Goal: Task Accomplishment & Management: Manage account settings

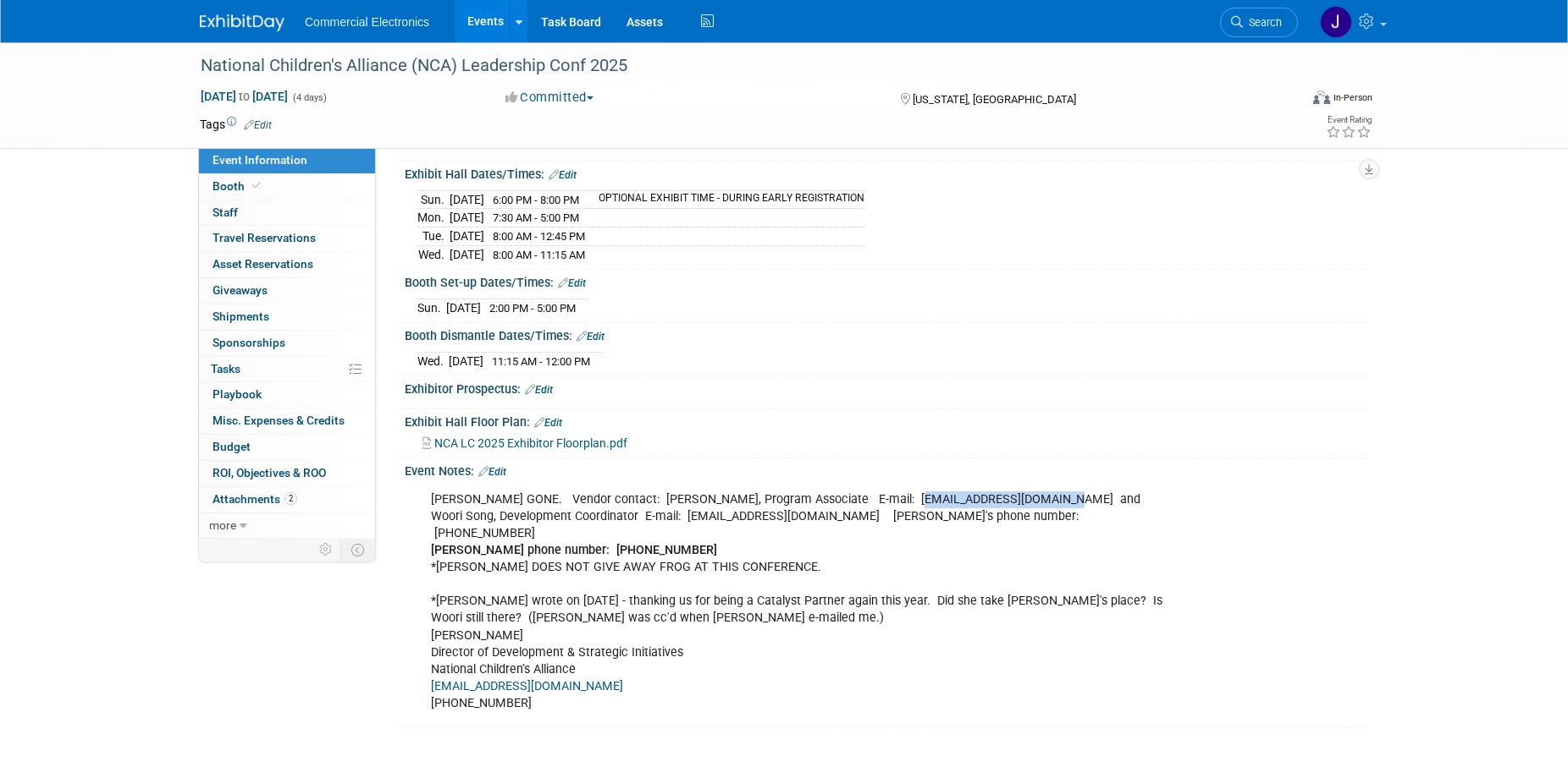
scroll to position [173, 0]
click at [1233, 479] on div "KEVIN DOWELING GONE. Vendor contact: Kerry Anthony, Program Associate E-mail: k…" at bounding box center [887, 600] width 963 height 244
click at [574, 22] on link "Task Board" at bounding box center [571, 21] width 85 height 43
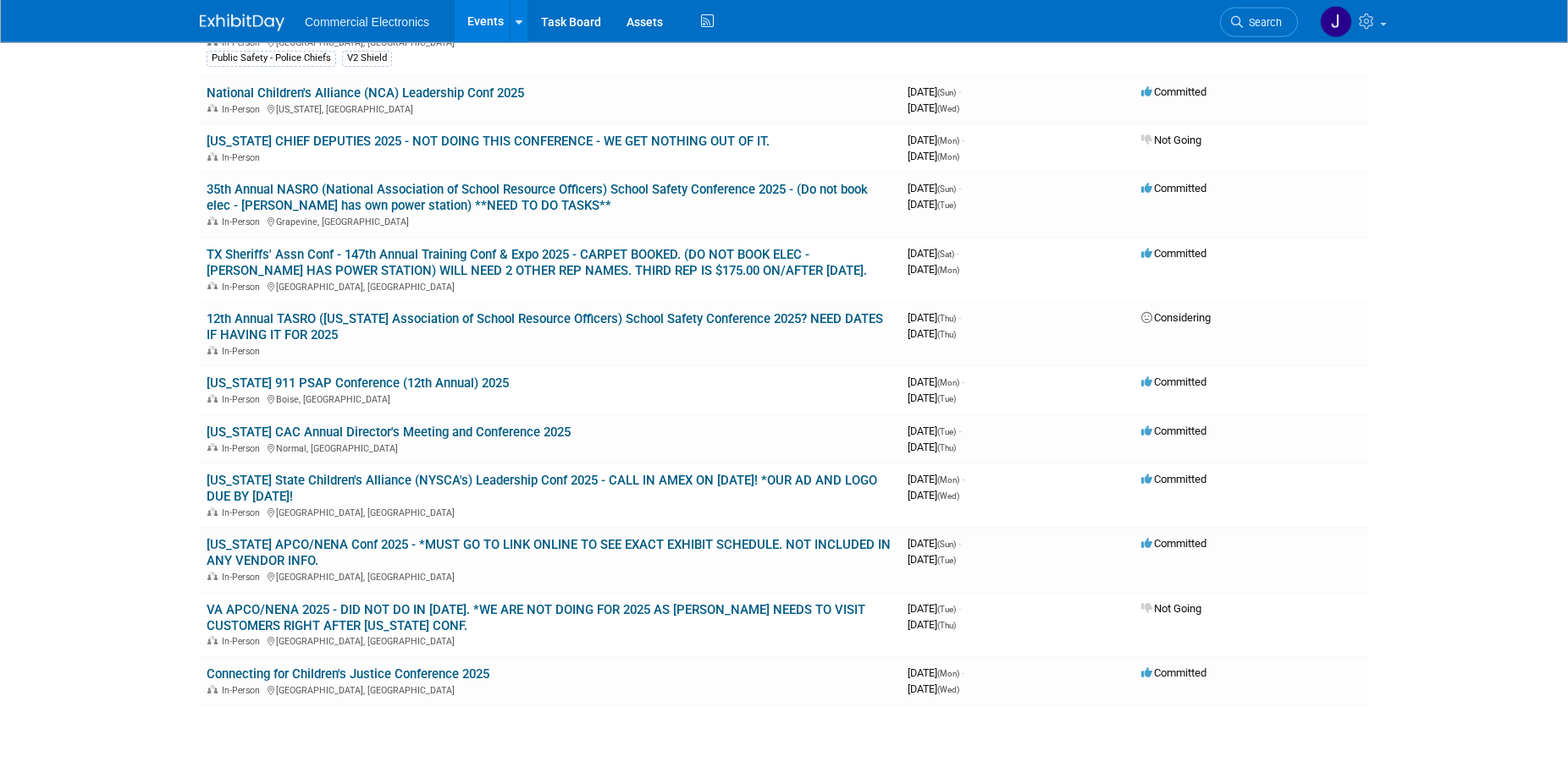
scroll to position [518, 0]
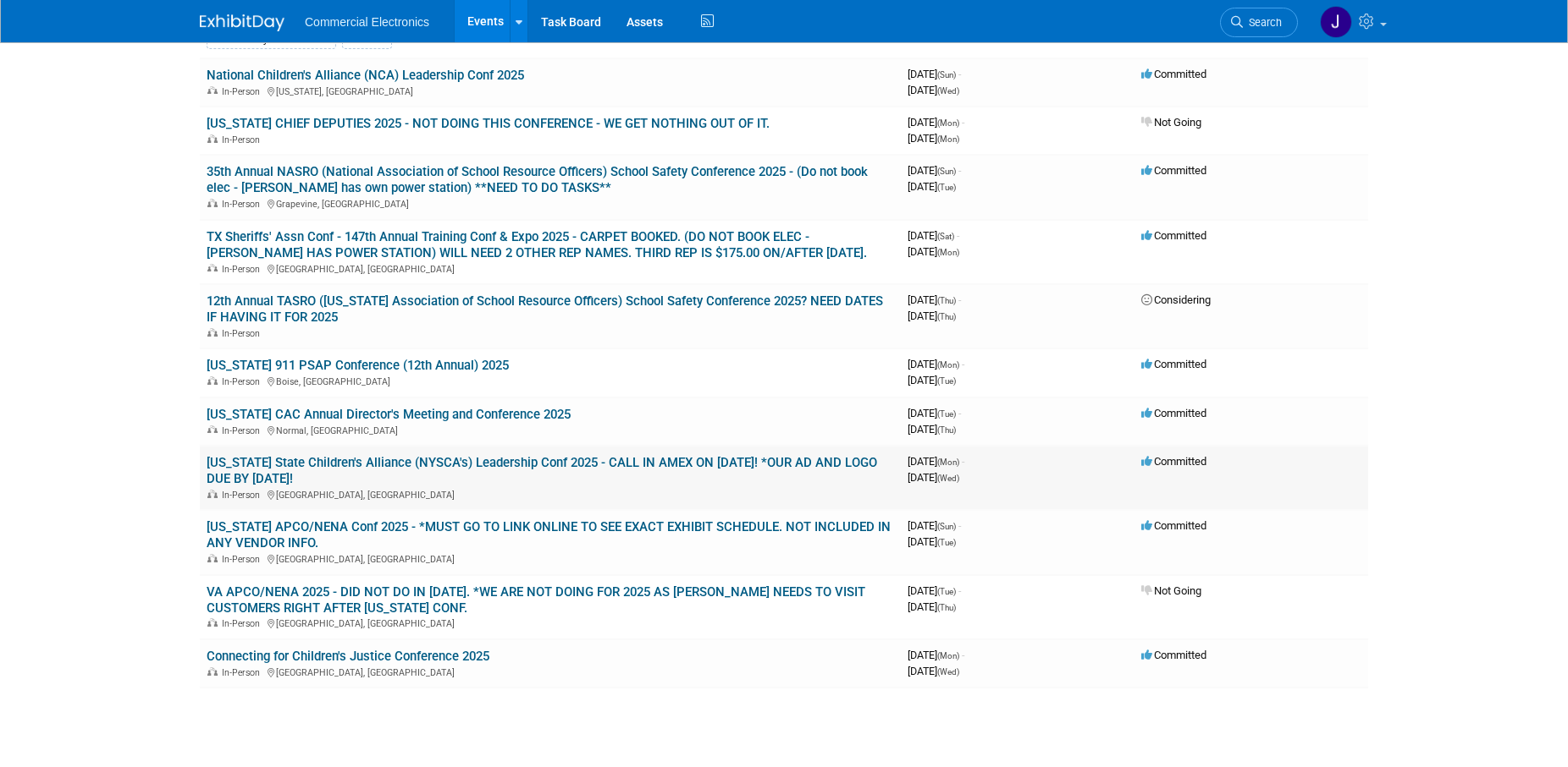
click at [553, 460] on link "[US_STATE] State Children's Alliance (NYSCA's) Leadership Conf 2025 - CALL IN A…" at bounding box center [541, 471] width 670 height 31
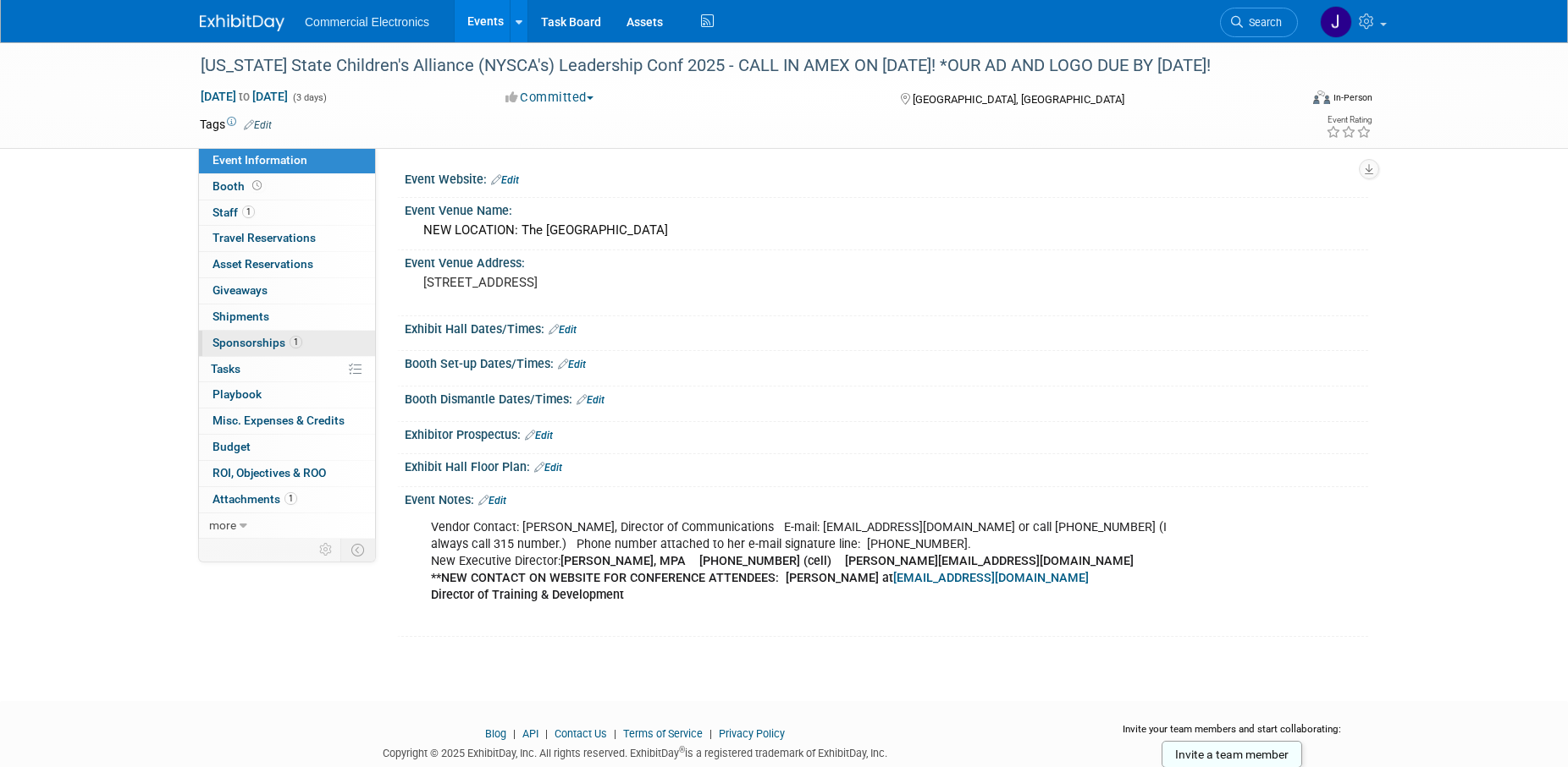
click at [246, 345] on span "Sponsorships 1" at bounding box center [256, 343] width 90 height 14
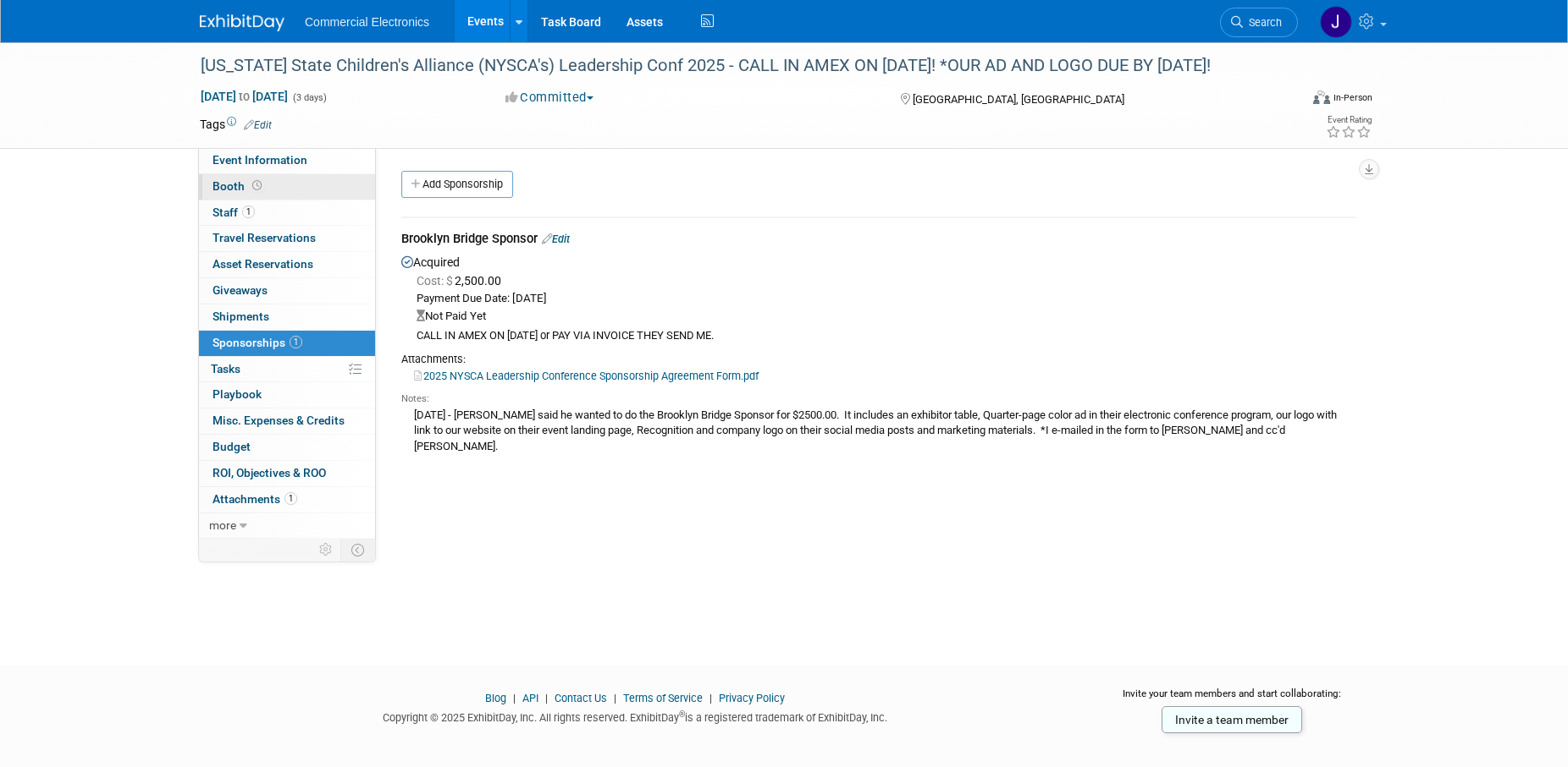
click at [234, 188] on span "Booth" at bounding box center [238, 186] width 52 height 14
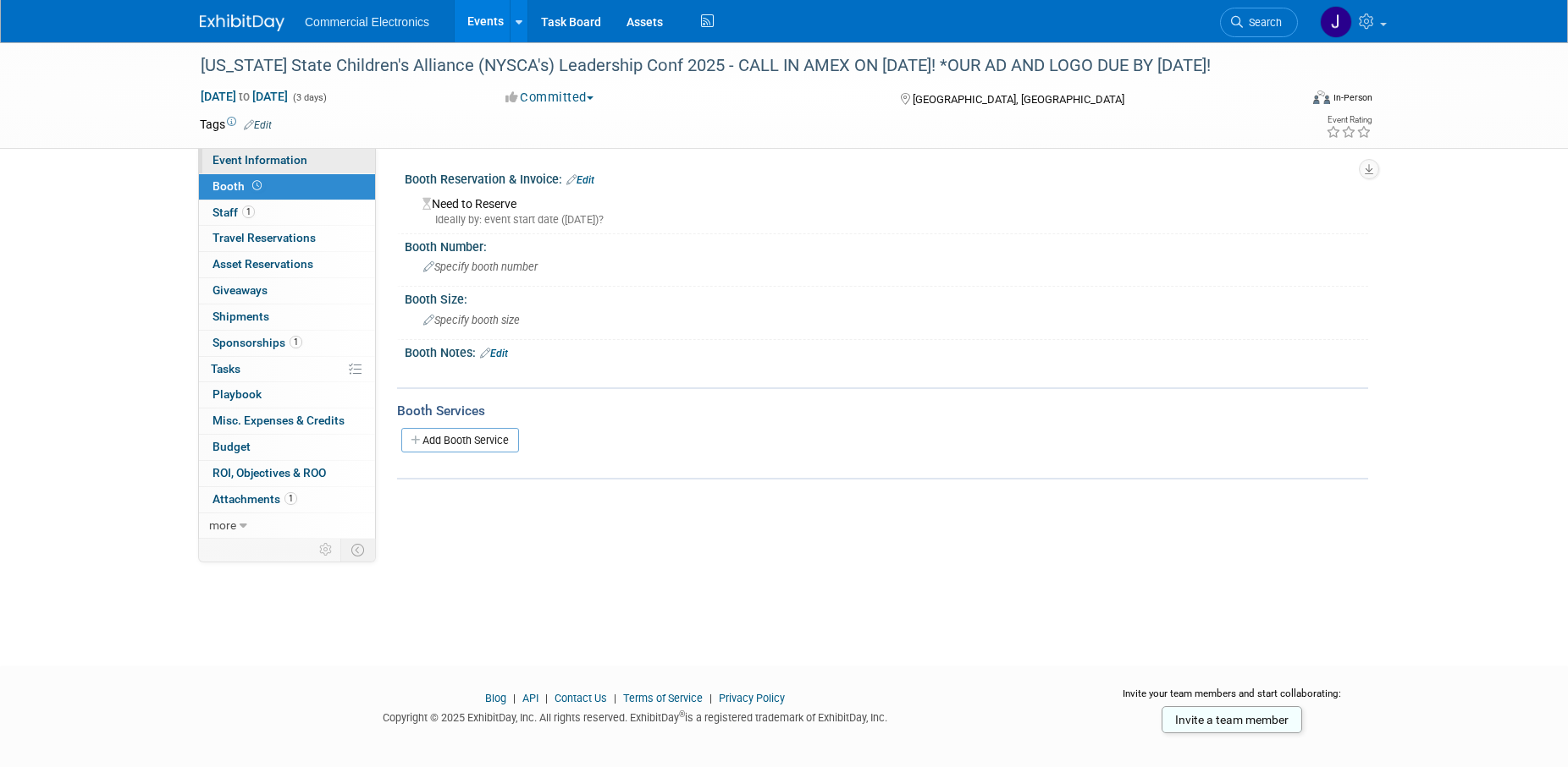
click at [237, 159] on span "Event Information" at bounding box center [259, 160] width 95 height 14
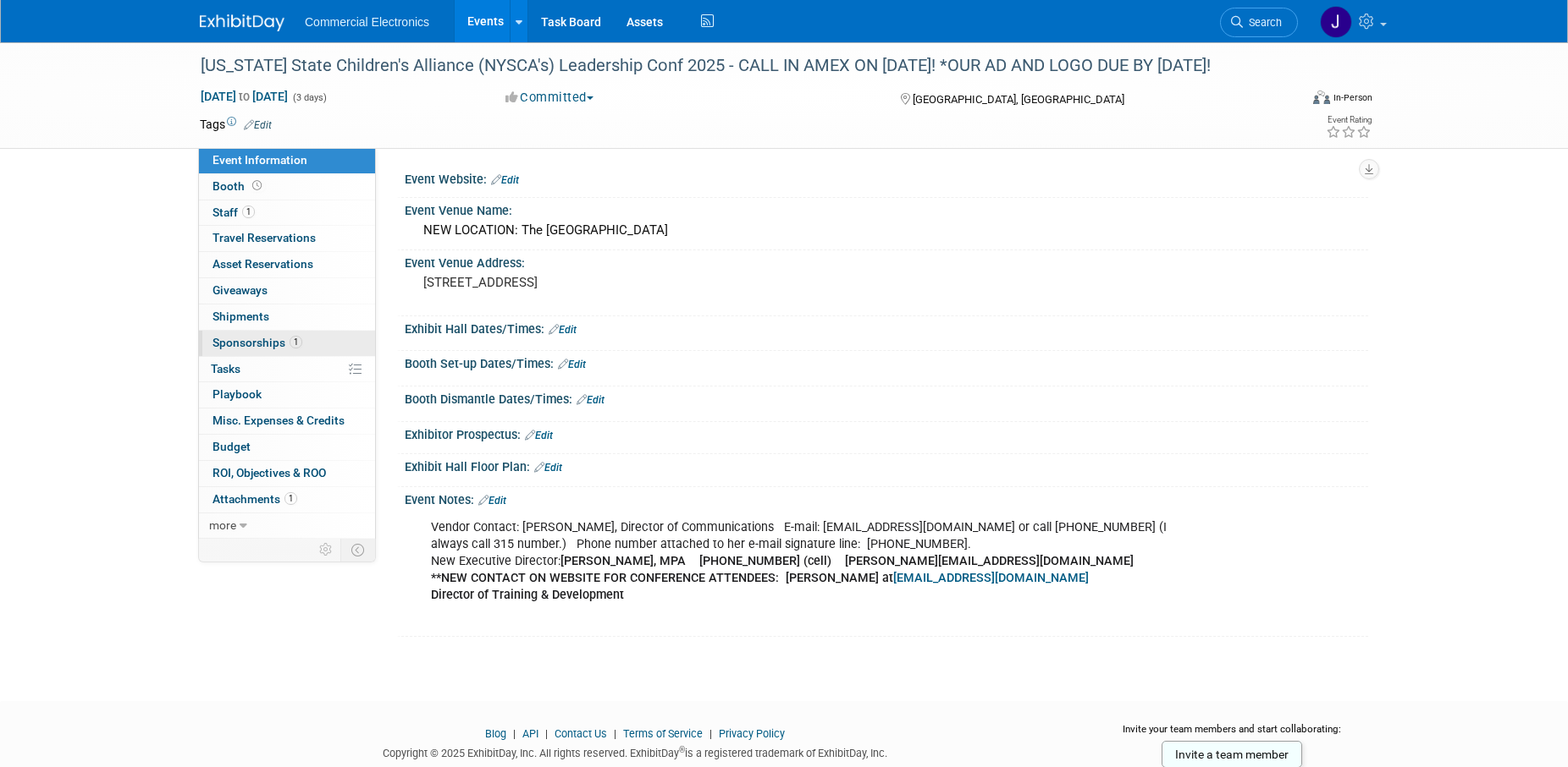
click at [243, 346] on span "Sponsorships 1" at bounding box center [256, 343] width 90 height 14
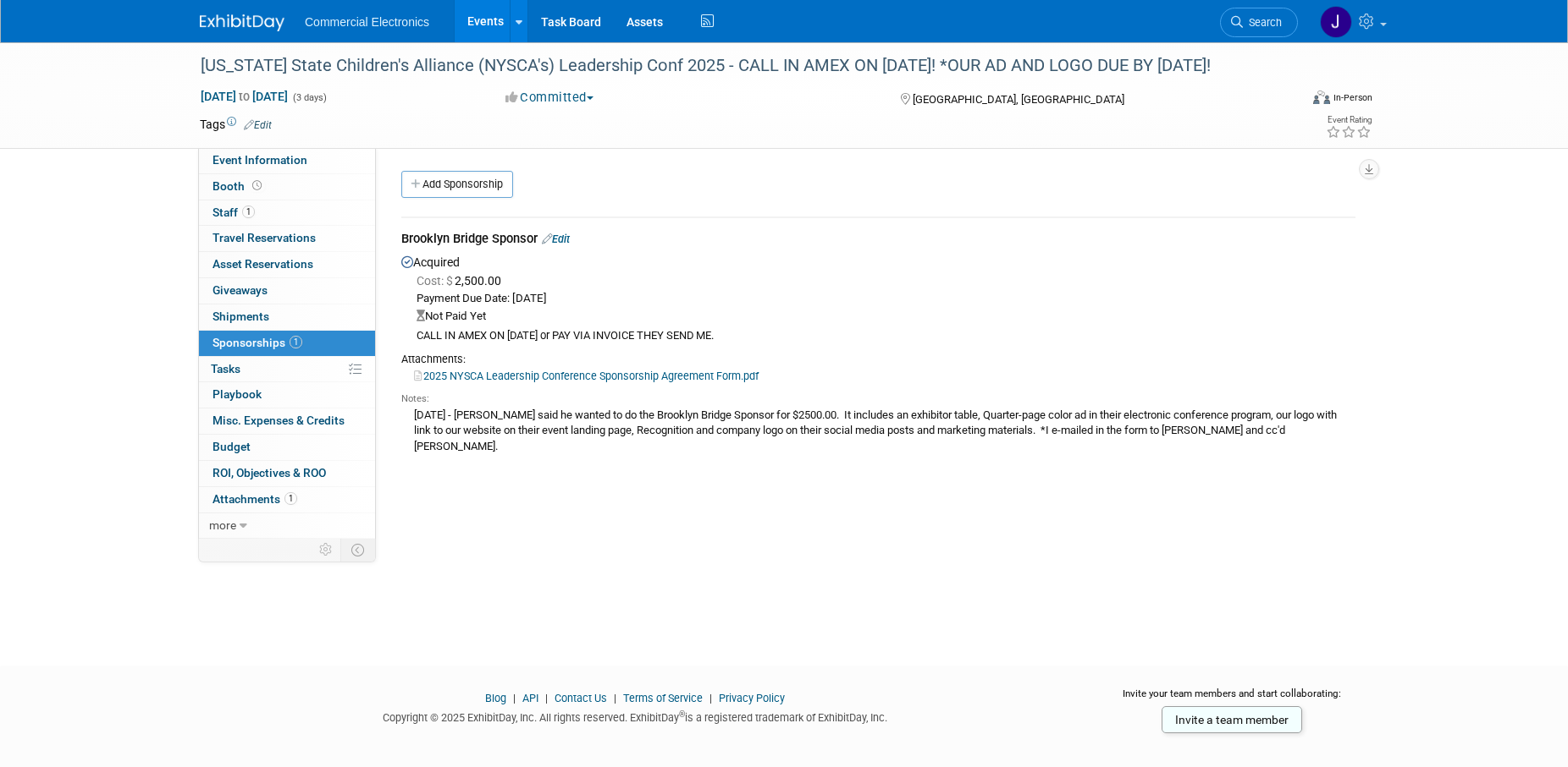
click at [569, 244] on link "Edit" at bounding box center [555, 239] width 28 height 13
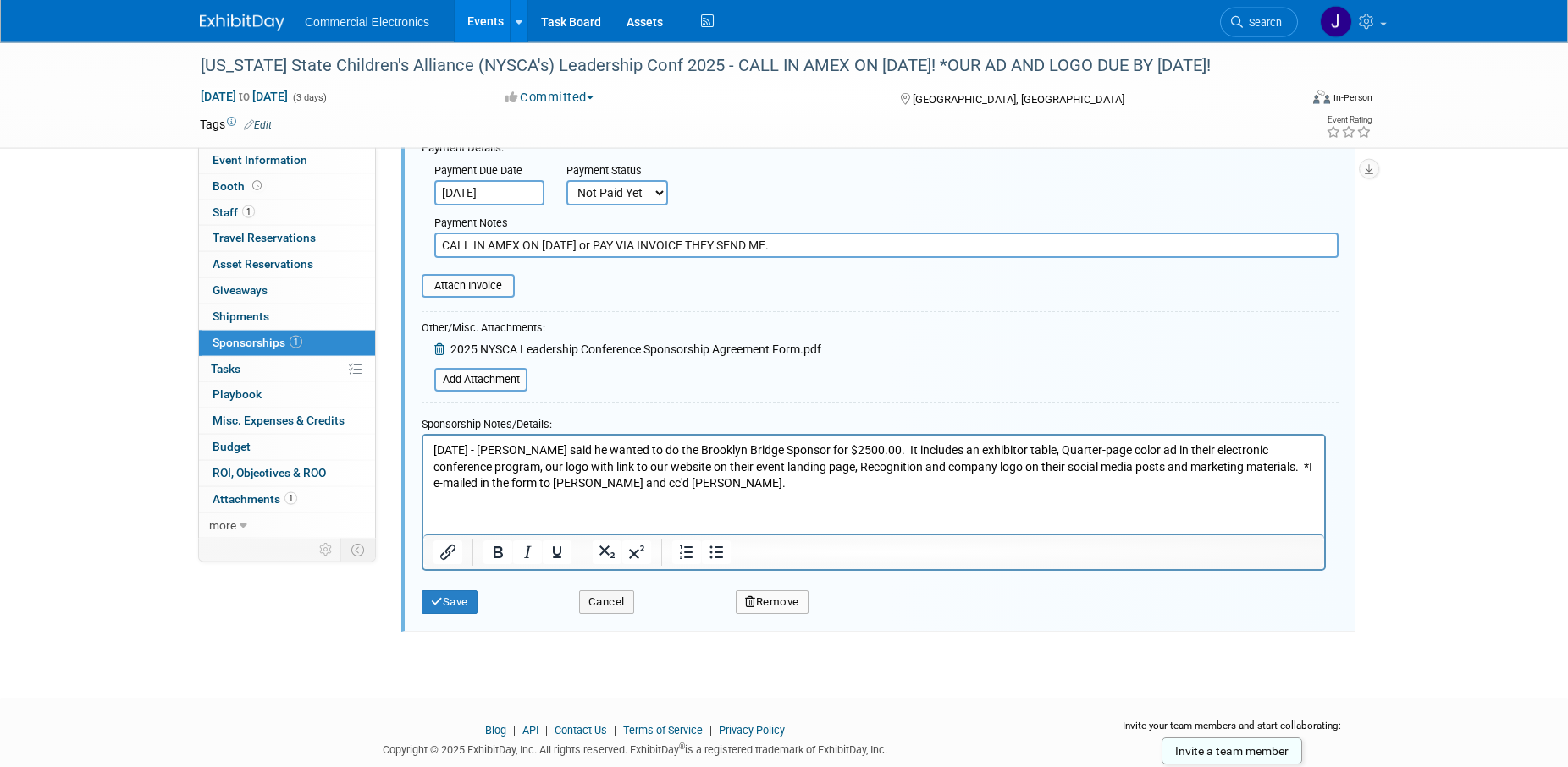
scroll to position [284, 0]
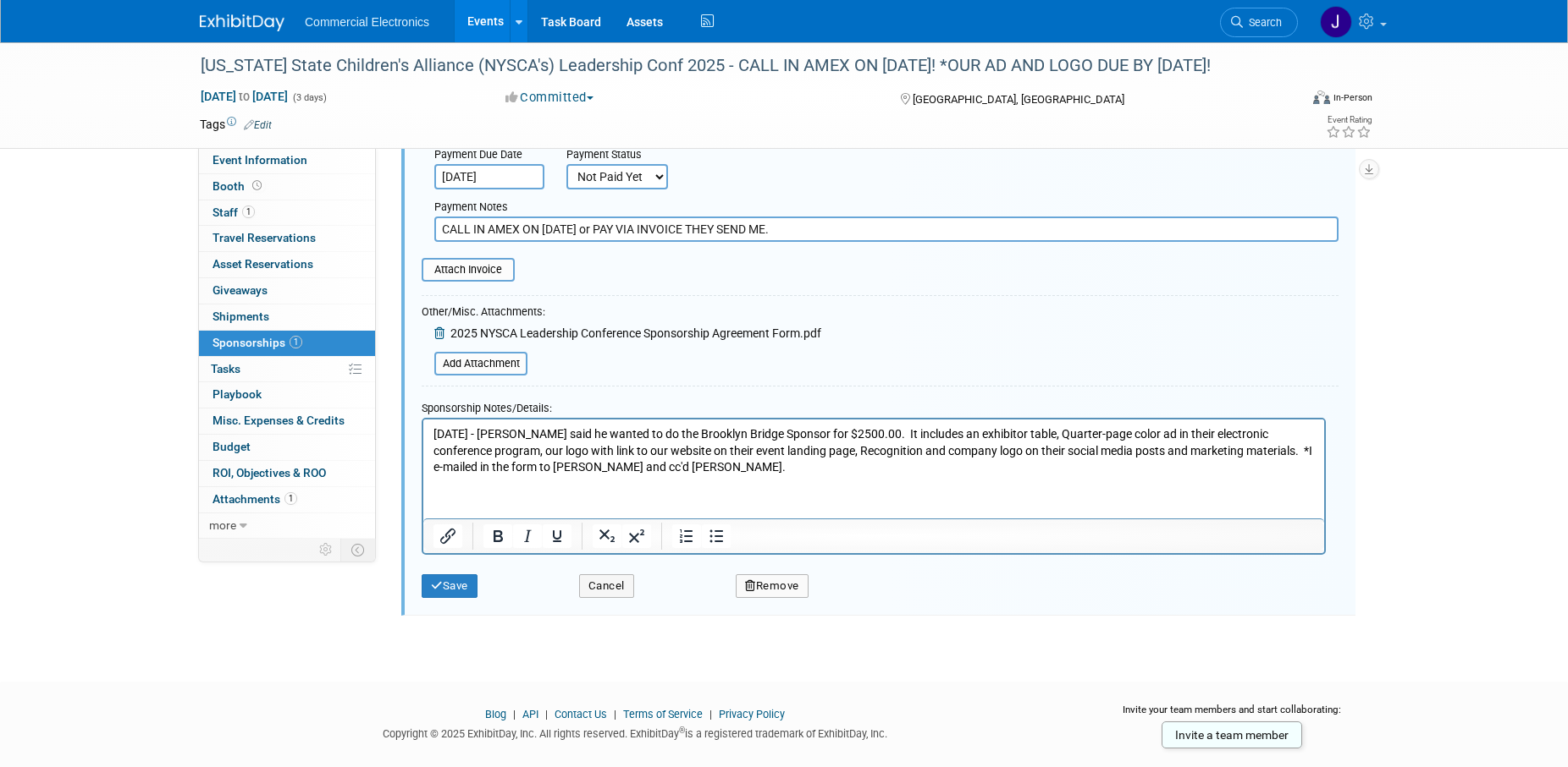
click at [746, 466] on p "7/22/2025 - Scott said he wanted to do the Brooklyn Bridge Sponsor for $2500.00…" at bounding box center [874, 450] width 881 height 50
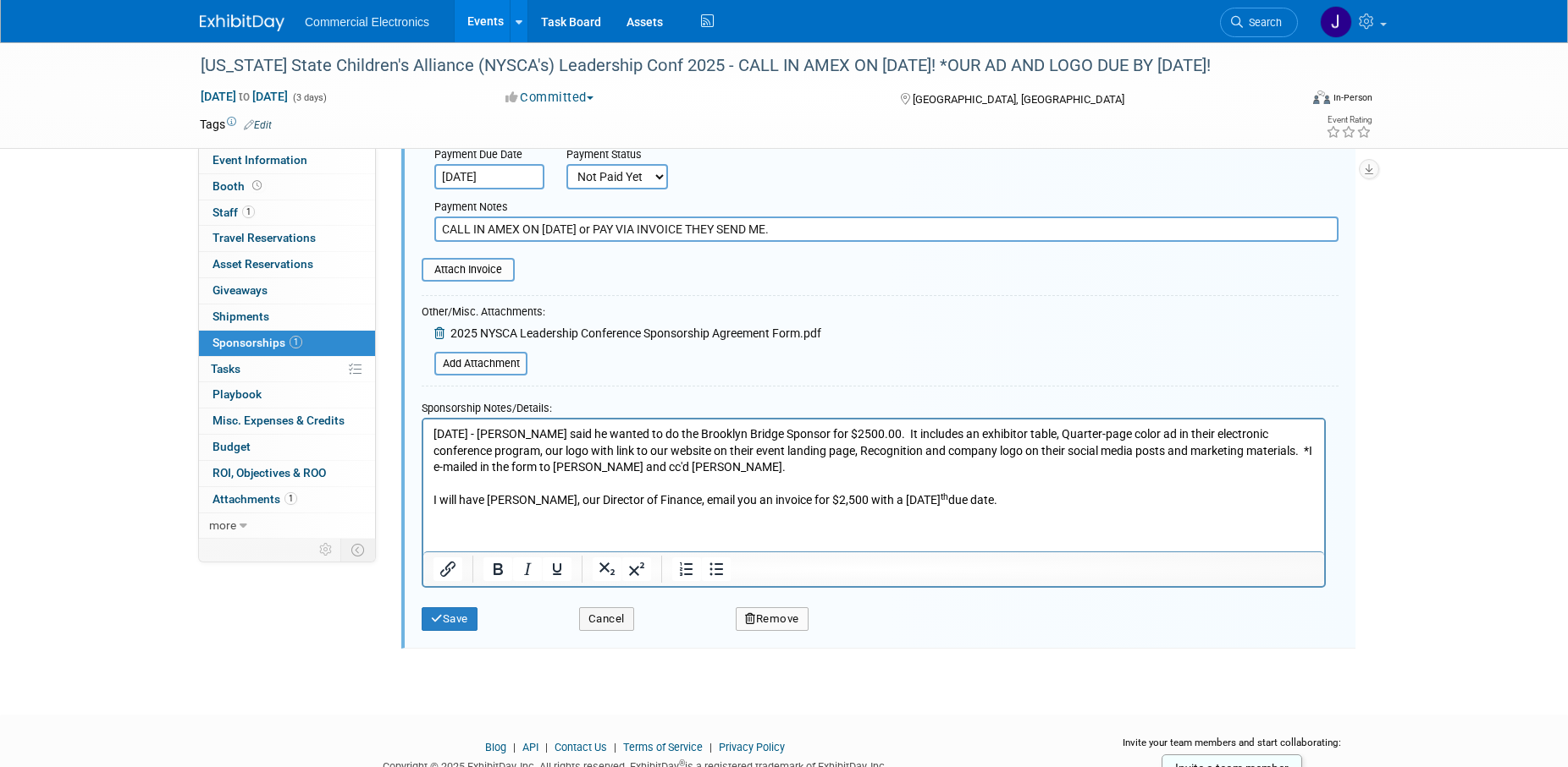
click at [433, 499] on body "7/22/2025 - Scott said he wanted to do the Brooklyn Bridge Sponsor for $2500.00…" at bounding box center [874, 466] width 883 height 83
click at [733, 470] on p "7/22/2025 - Scott said he wanted to do the Brooklyn Bridge Sponsor for $2500.00…" at bounding box center [874, 450] width 881 height 50
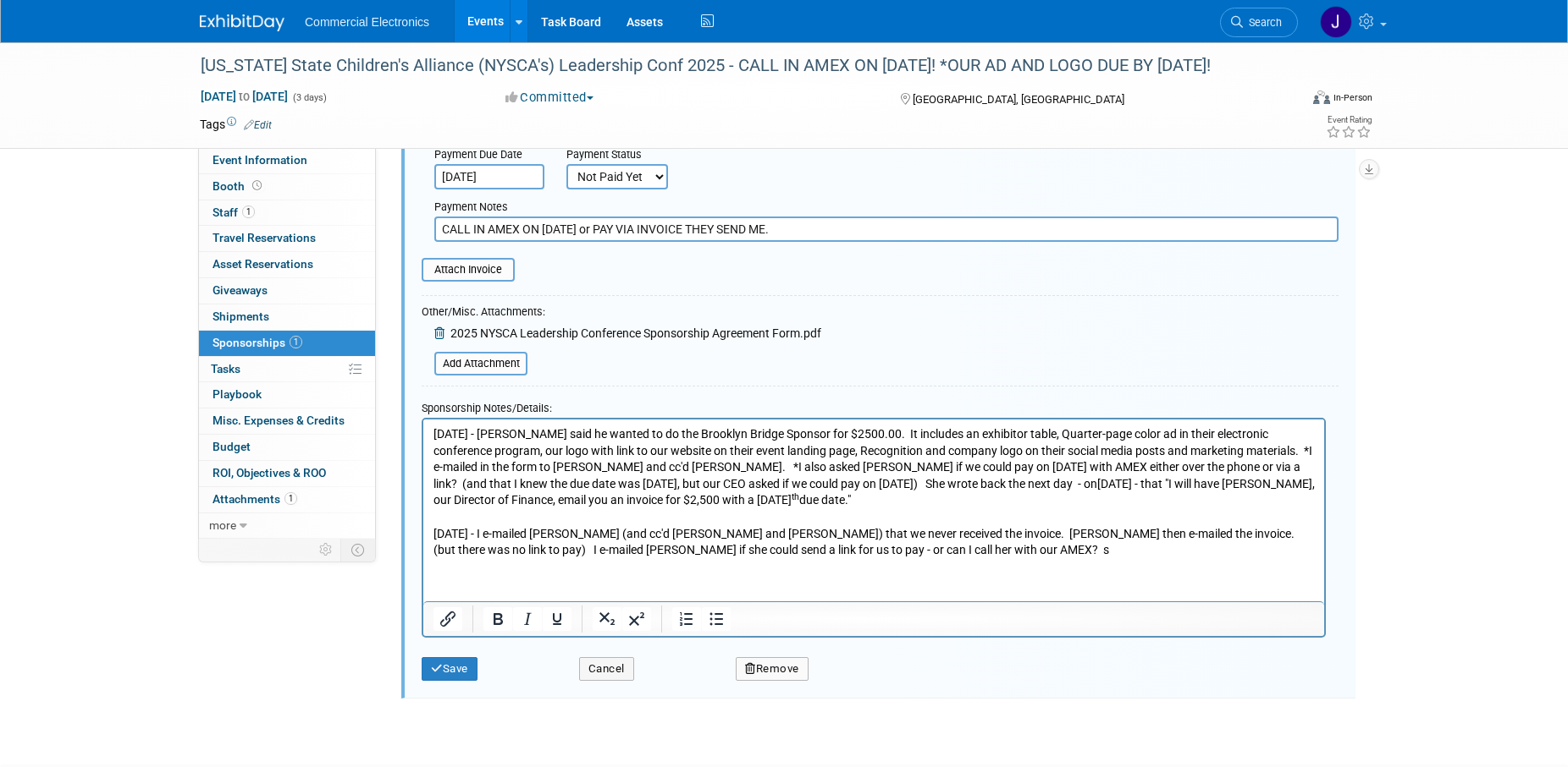
drag, startPoint x: 928, startPoint y: 579, endPoint x: 940, endPoint y: 574, distance: 13.0
click at [934, 559] on html "7/22/2025 - Scott said he wanted to do the Brooklyn Bridge Sponsor for $2500.00…" at bounding box center [874, 488] width 900 height 140
click at [993, 553] on p "9/17/2025 - I e-mailed Theresa Roth (and cc'd Patty Mullins and Tammy Schmidt) …" at bounding box center [874, 542] width 881 height 33
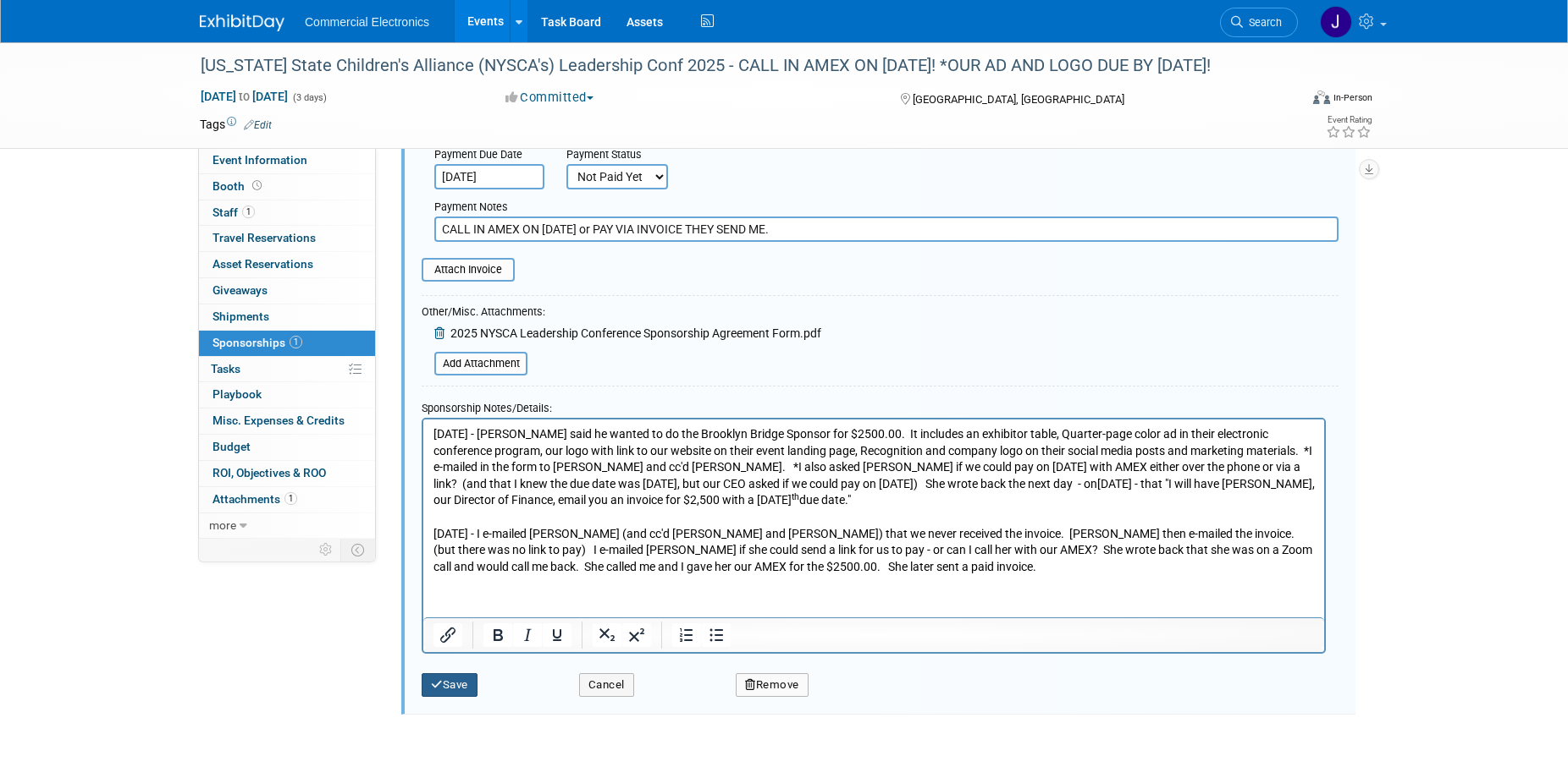
click at [451, 678] on button "Save" at bounding box center [449, 684] width 56 height 23
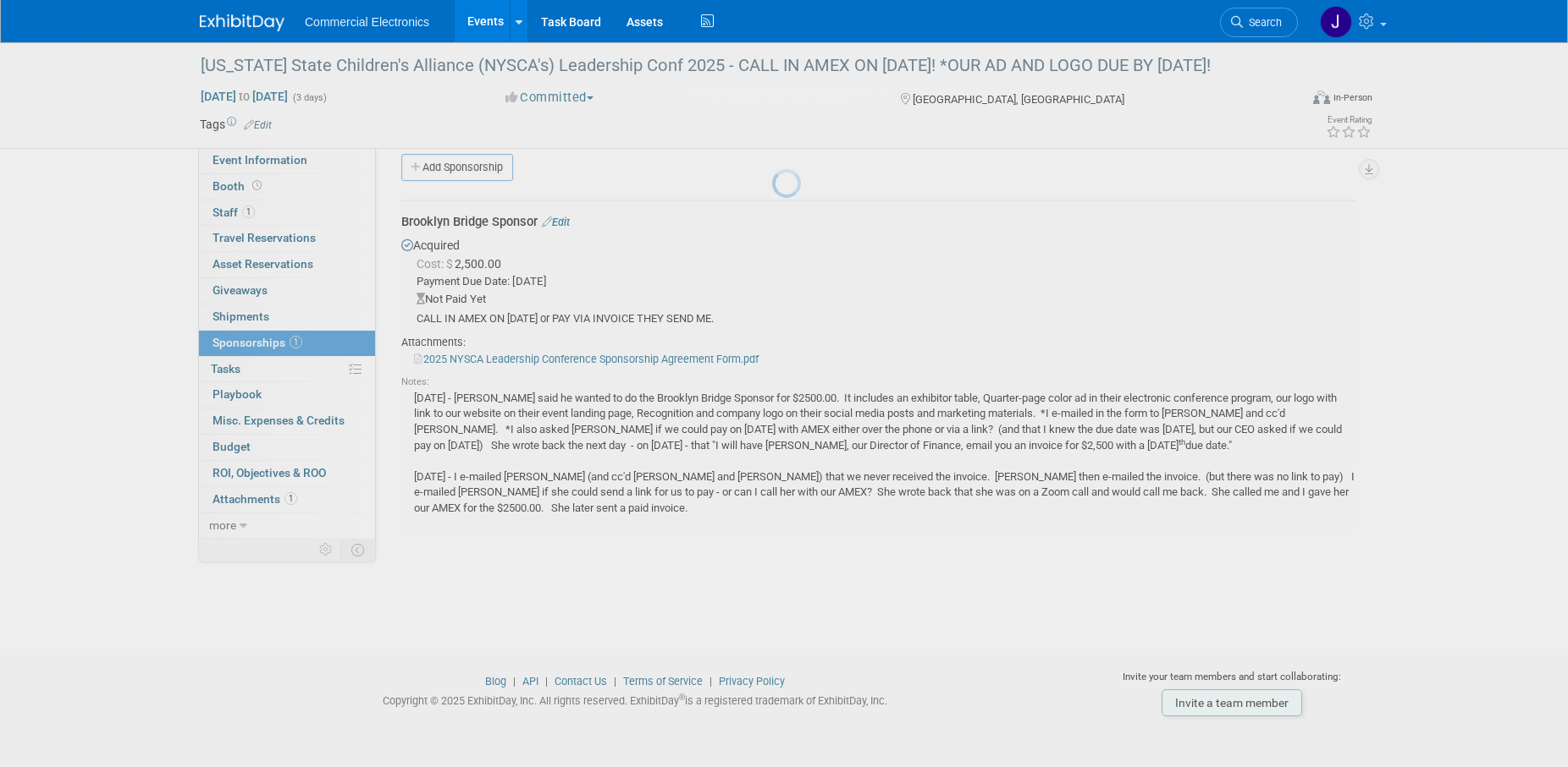
scroll to position [17, 0]
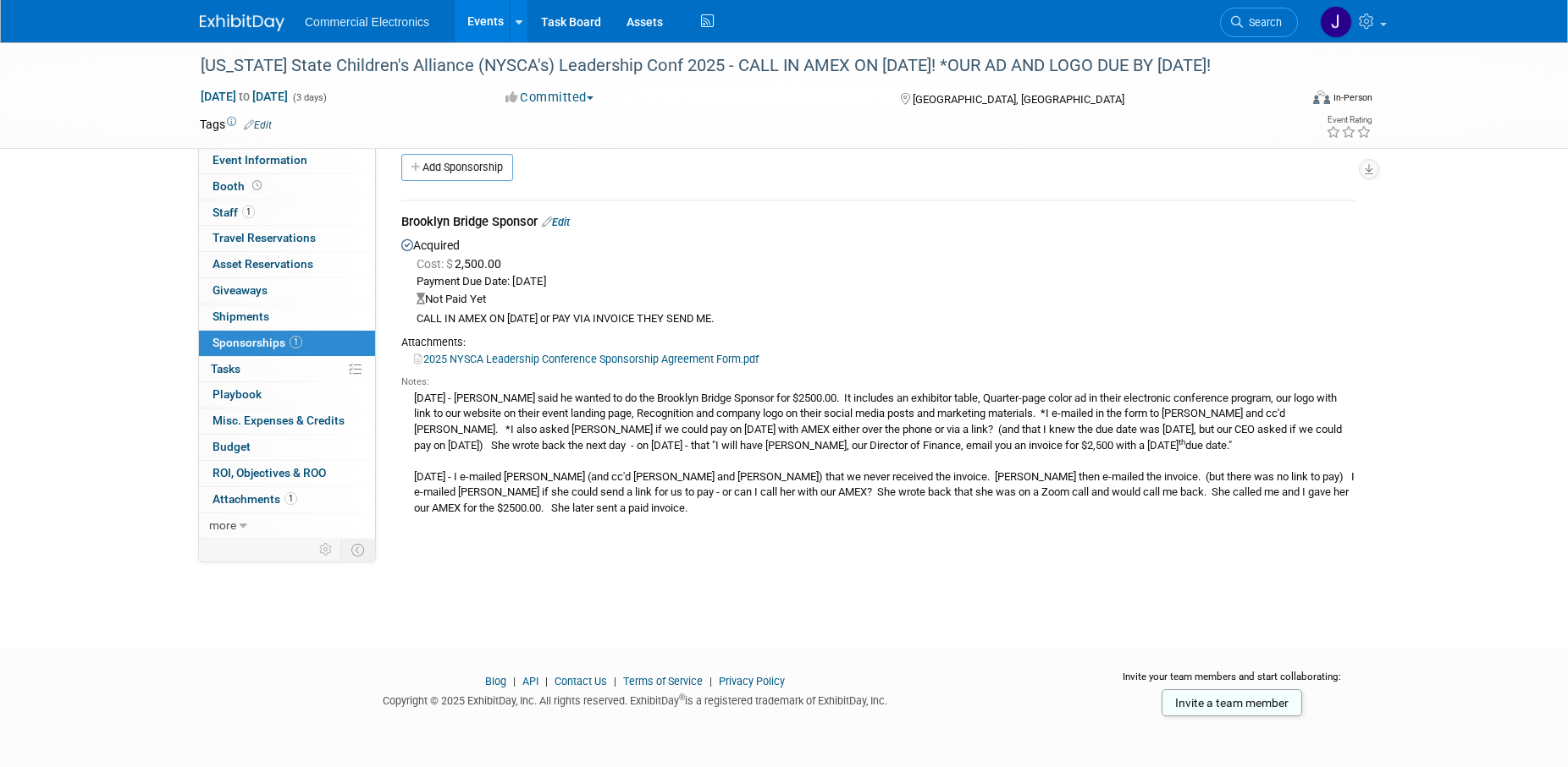
click at [569, 222] on link "Edit" at bounding box center [555, 222] width 28 height 13
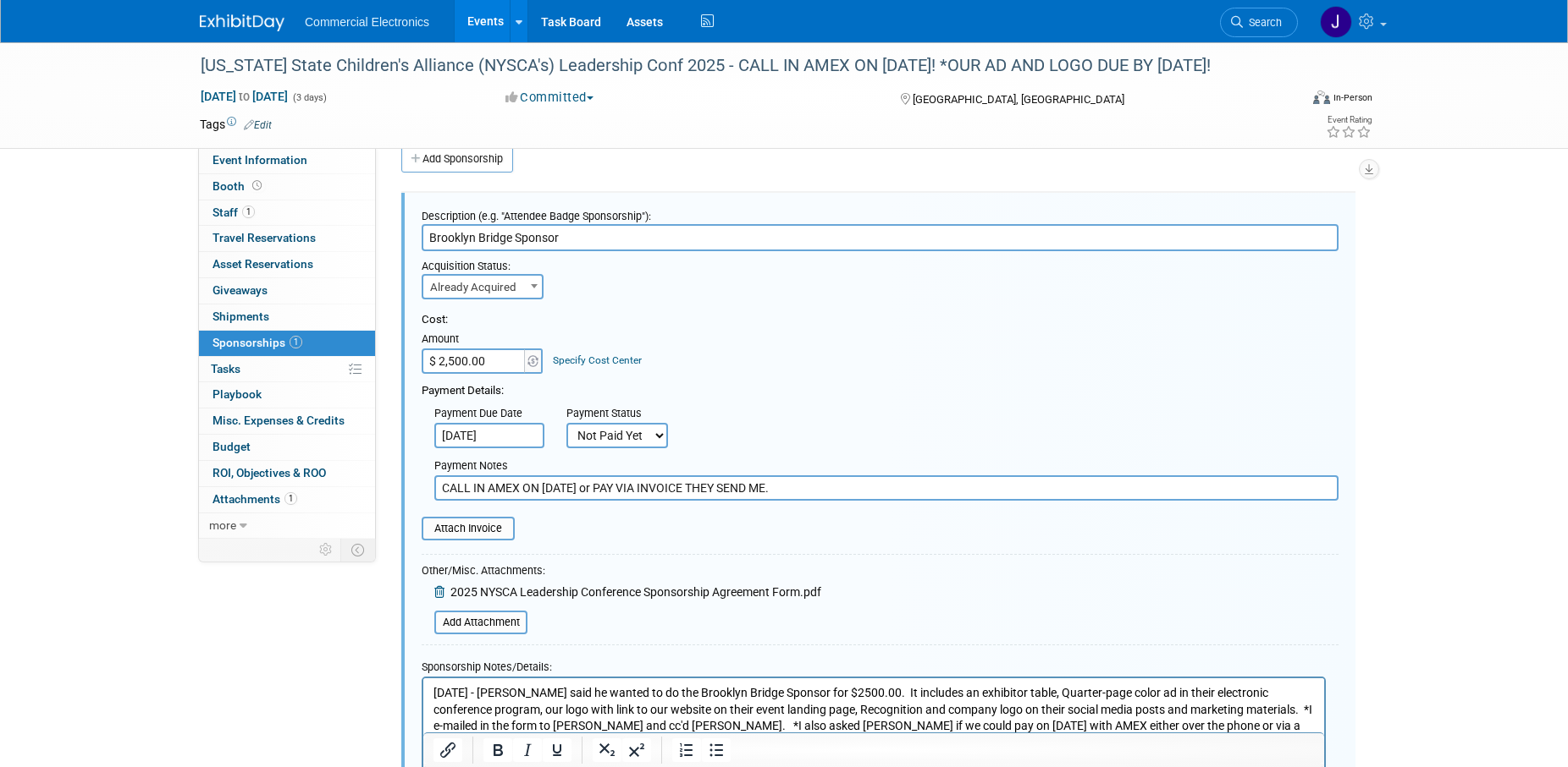
scroll to position [0, 0]
click at [567, 423] on select "Not Paid Yet Partially Paid Paid in Full" at bounding box center [617, 435] width 102 height 25
select select "1"
click option "Paid in Full" at bounding box center [0, 0] width 0 height 0
click at [827, 487] on input "CALL IN AMEX ON SEPTEMBER 15 or PAY VIA INVOICE THEY SEND ME." at bounding box center [887, 487] width 904 height 25
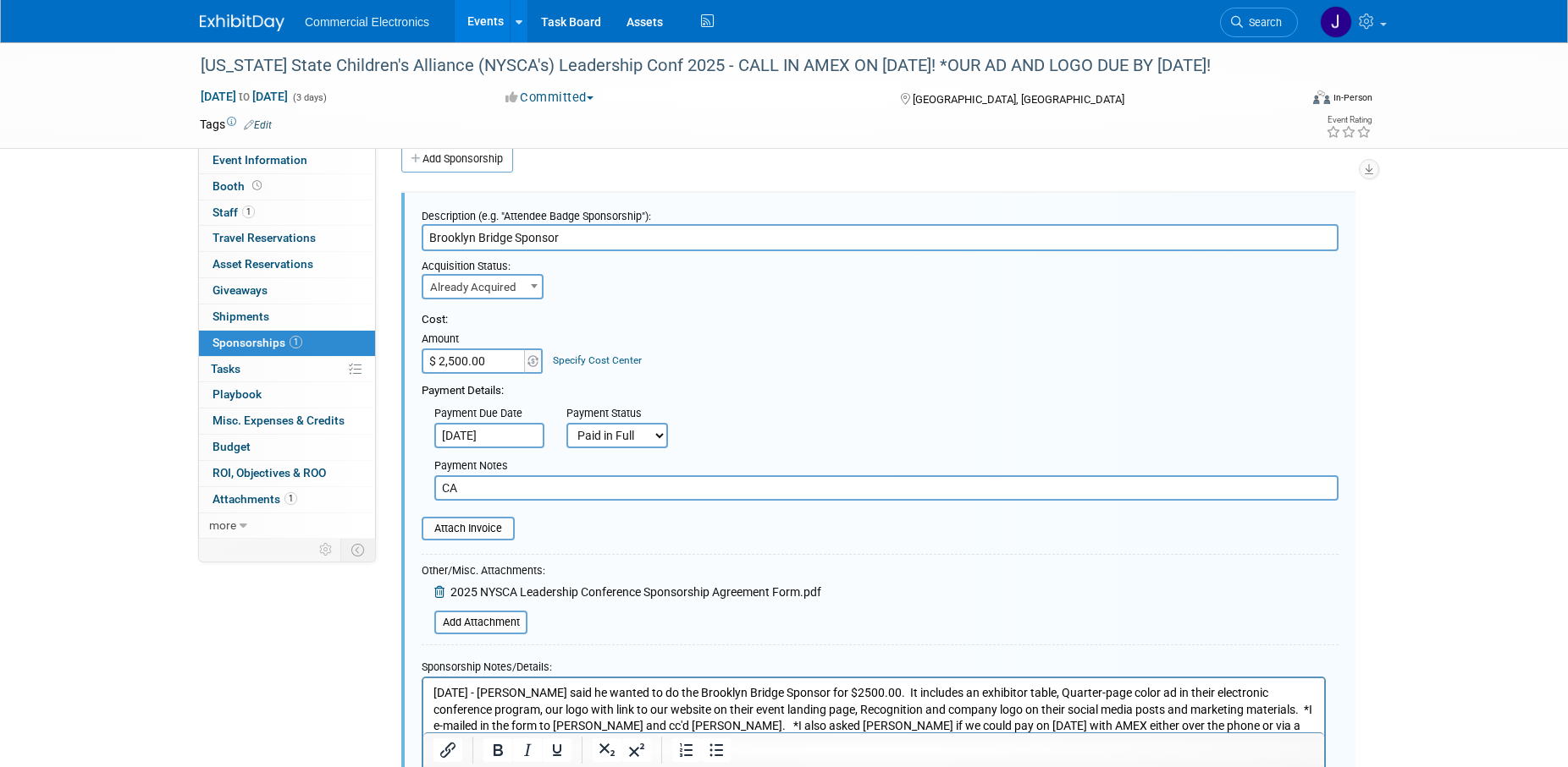
type input "C"
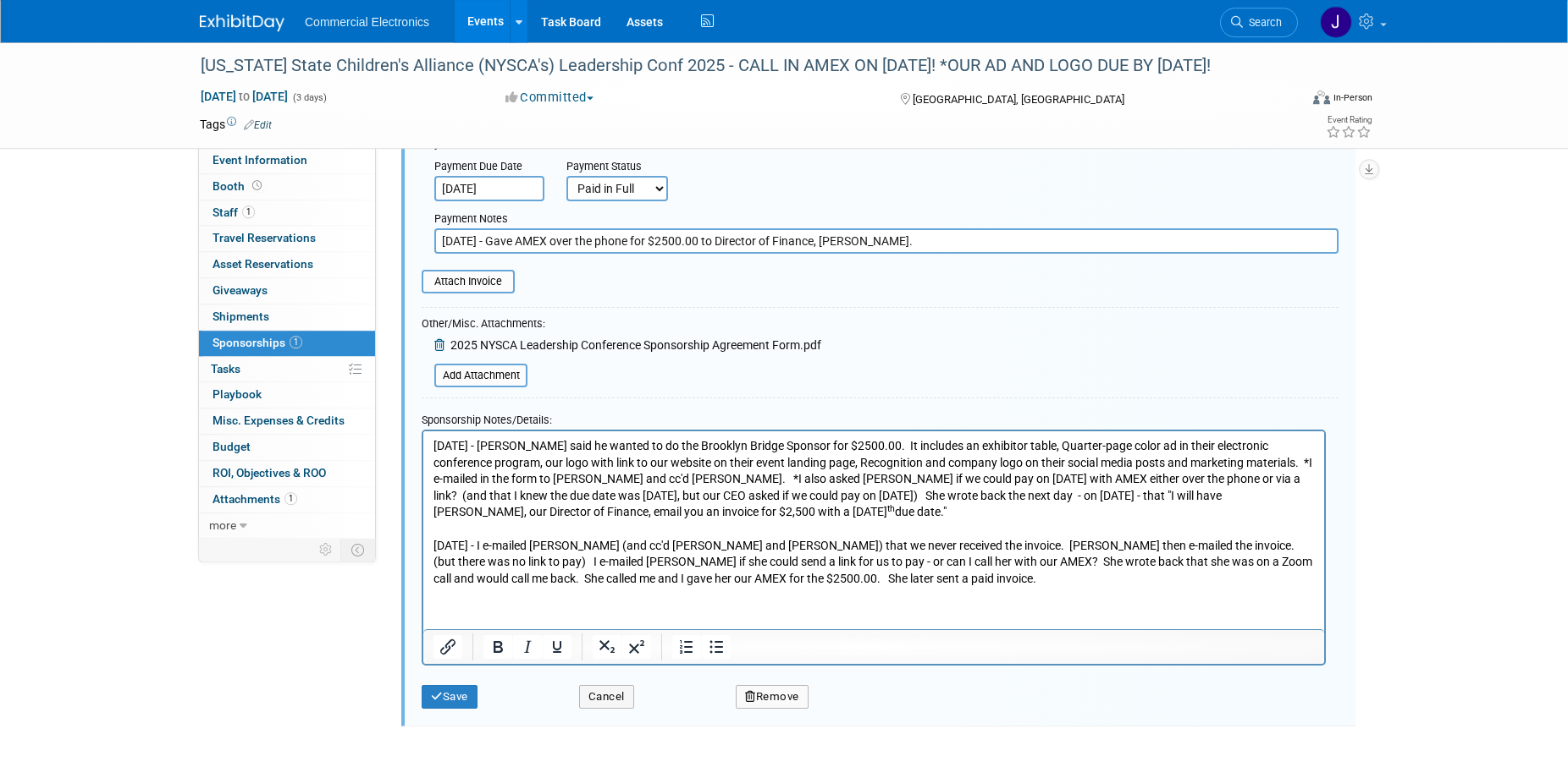
scroll to position [371, 0]
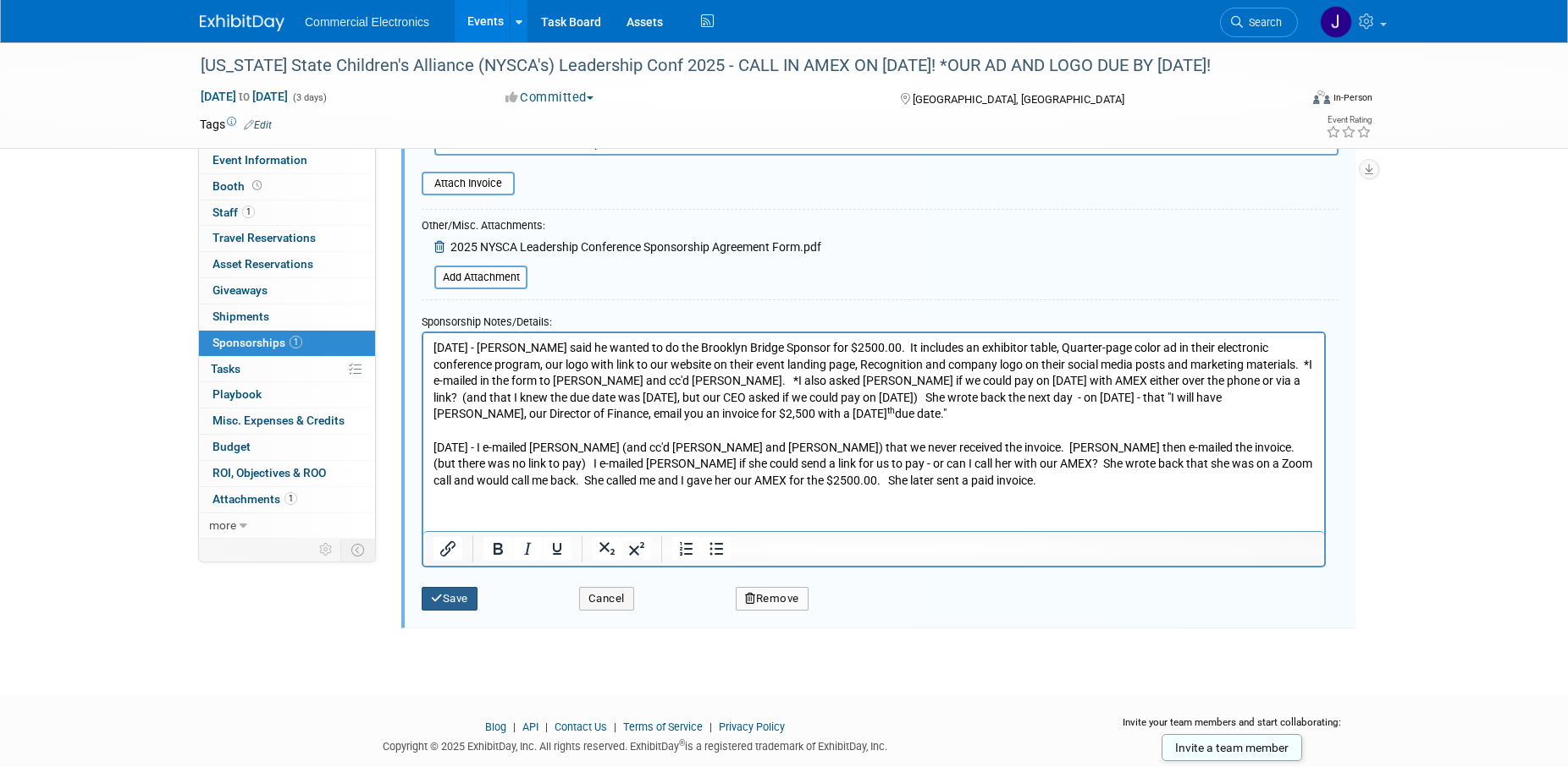
type input "9/17/2025 - Gave AMEX over the phone for $2500.00 to Director of Finance, Tammy…"
click at [459, 598] on button "Save" at bounding box center [449, 598] width 56 height 23
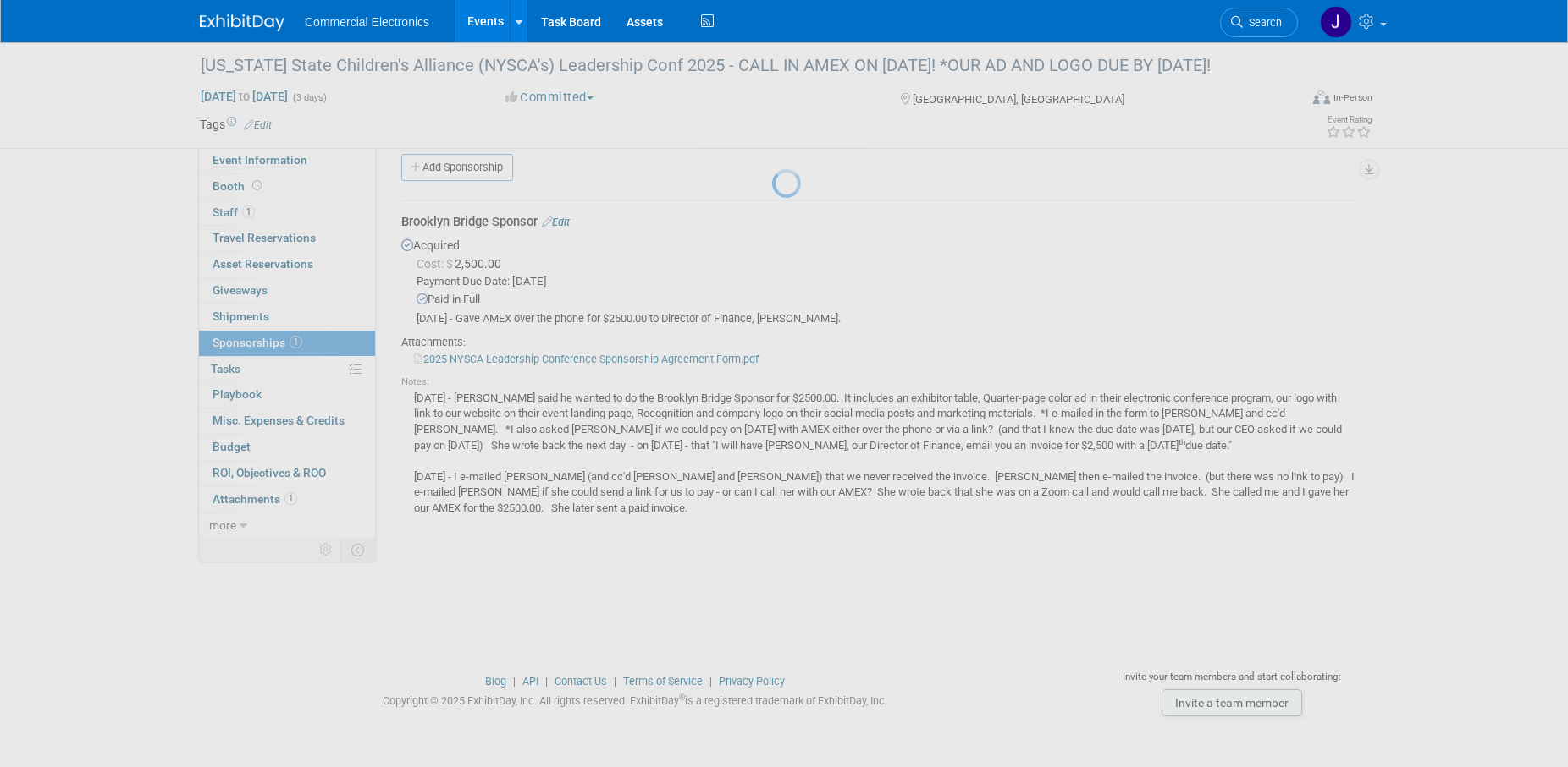
scroll to position [17, 0]
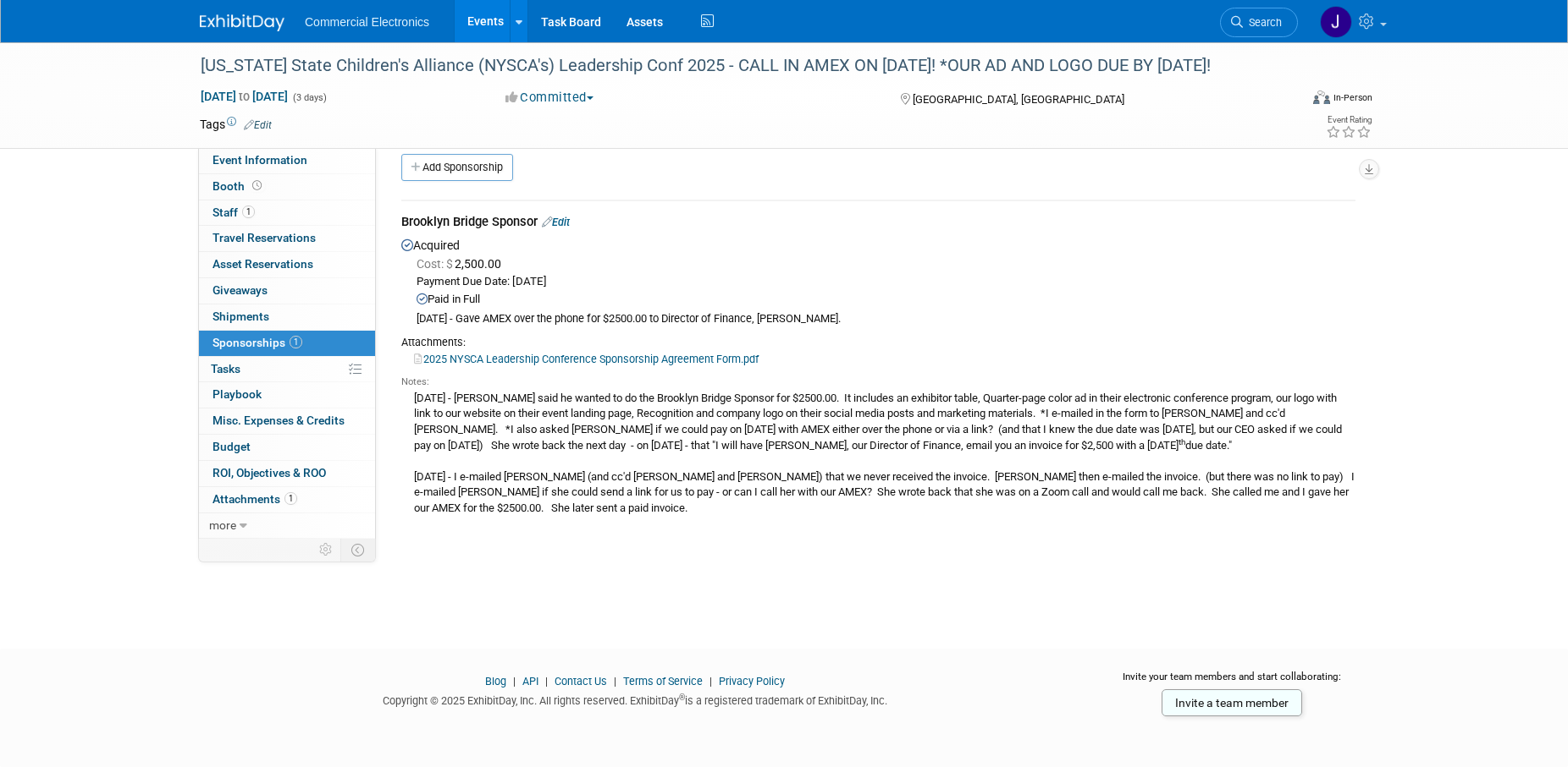
click at [569, 227] on link "Edit" at bounding box center [555, 222] width 28 height 13
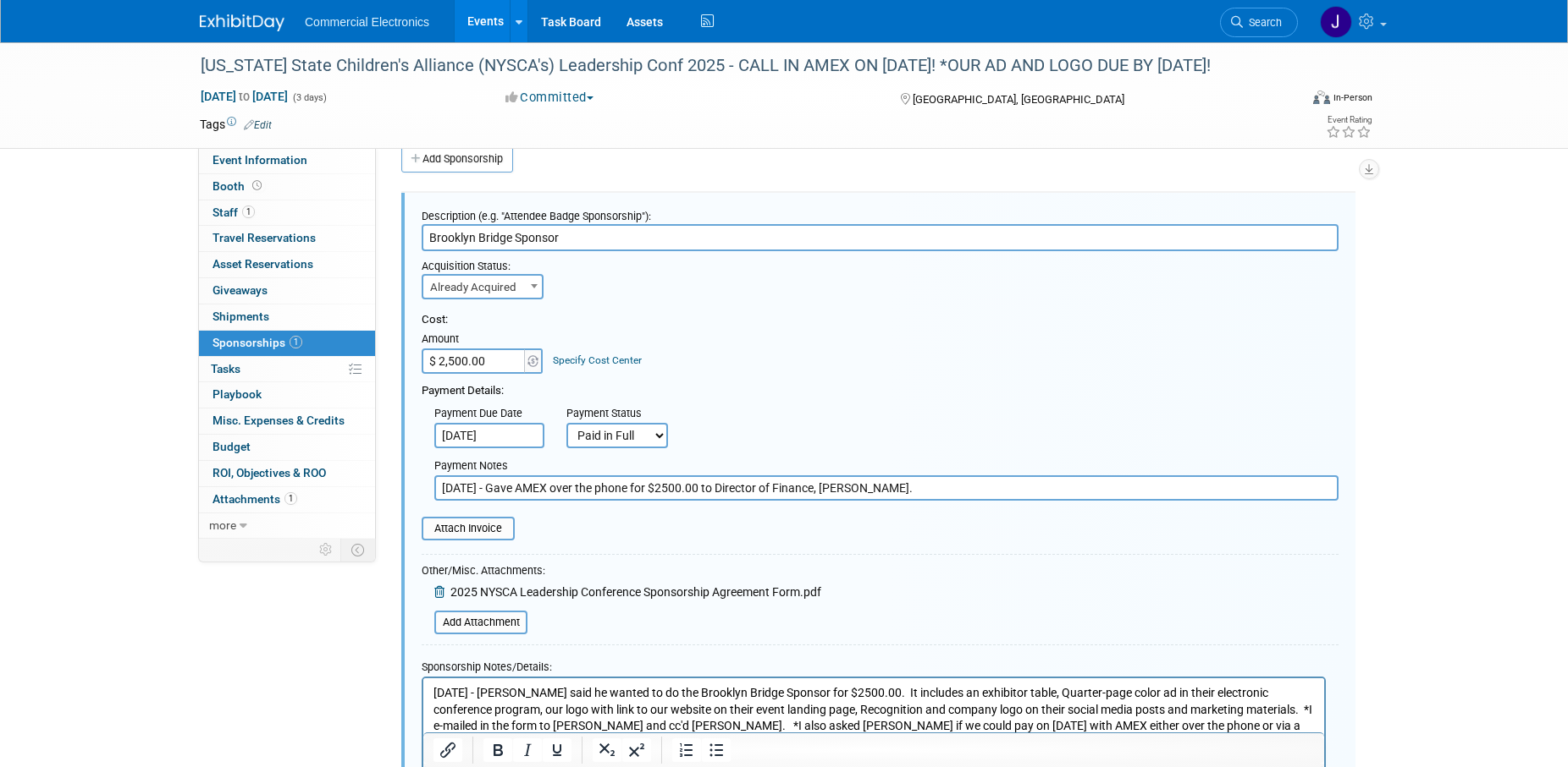
scroll to position [0, 0]
click at [1011, 496] on input "9/17/2025 - Gave AMEX over the phone for $2500.00 to Director of Finance, Tammy…" at bounding box center [887, 487] width 904 height 25
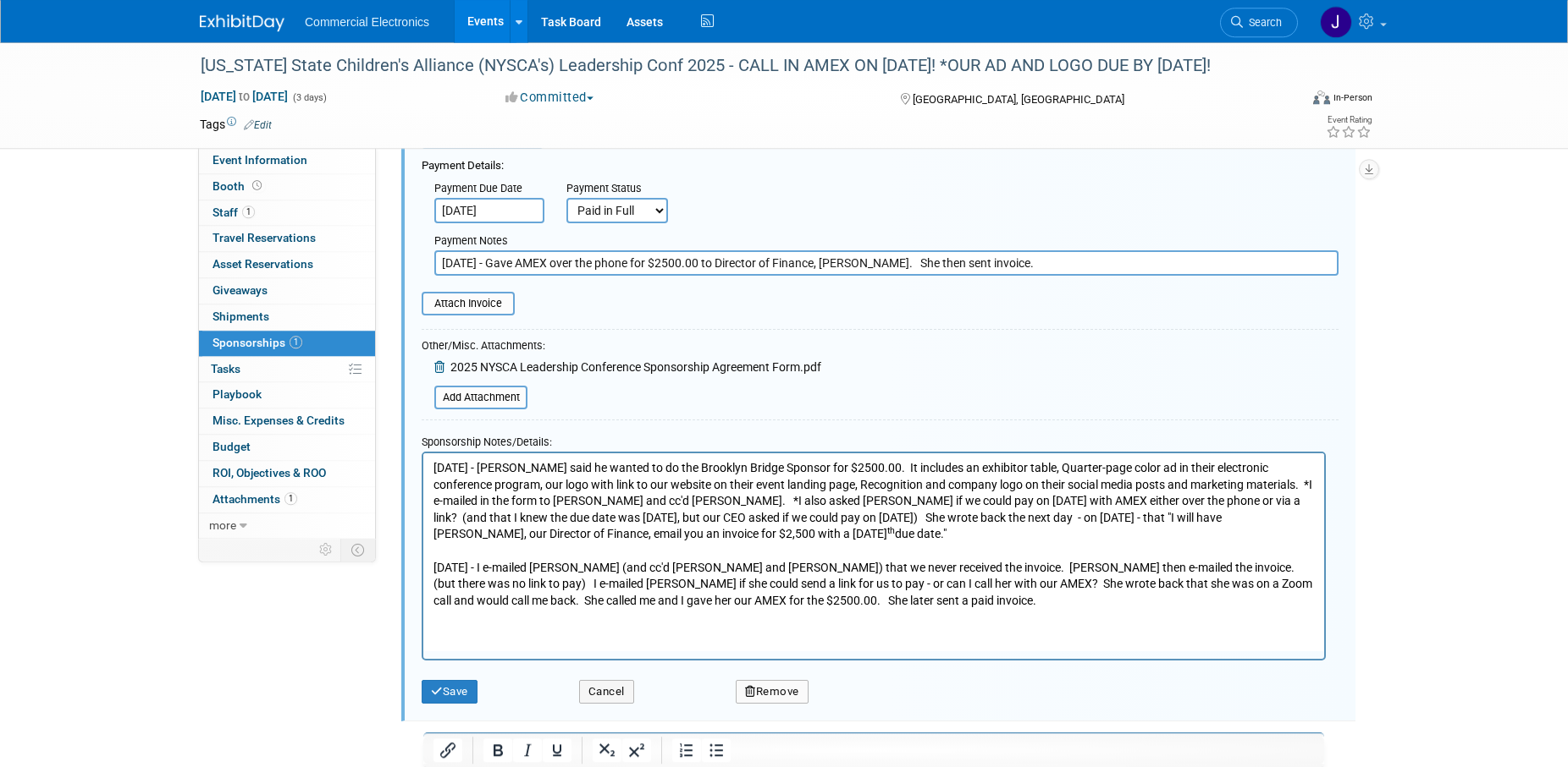
scroll to position [284, 0]
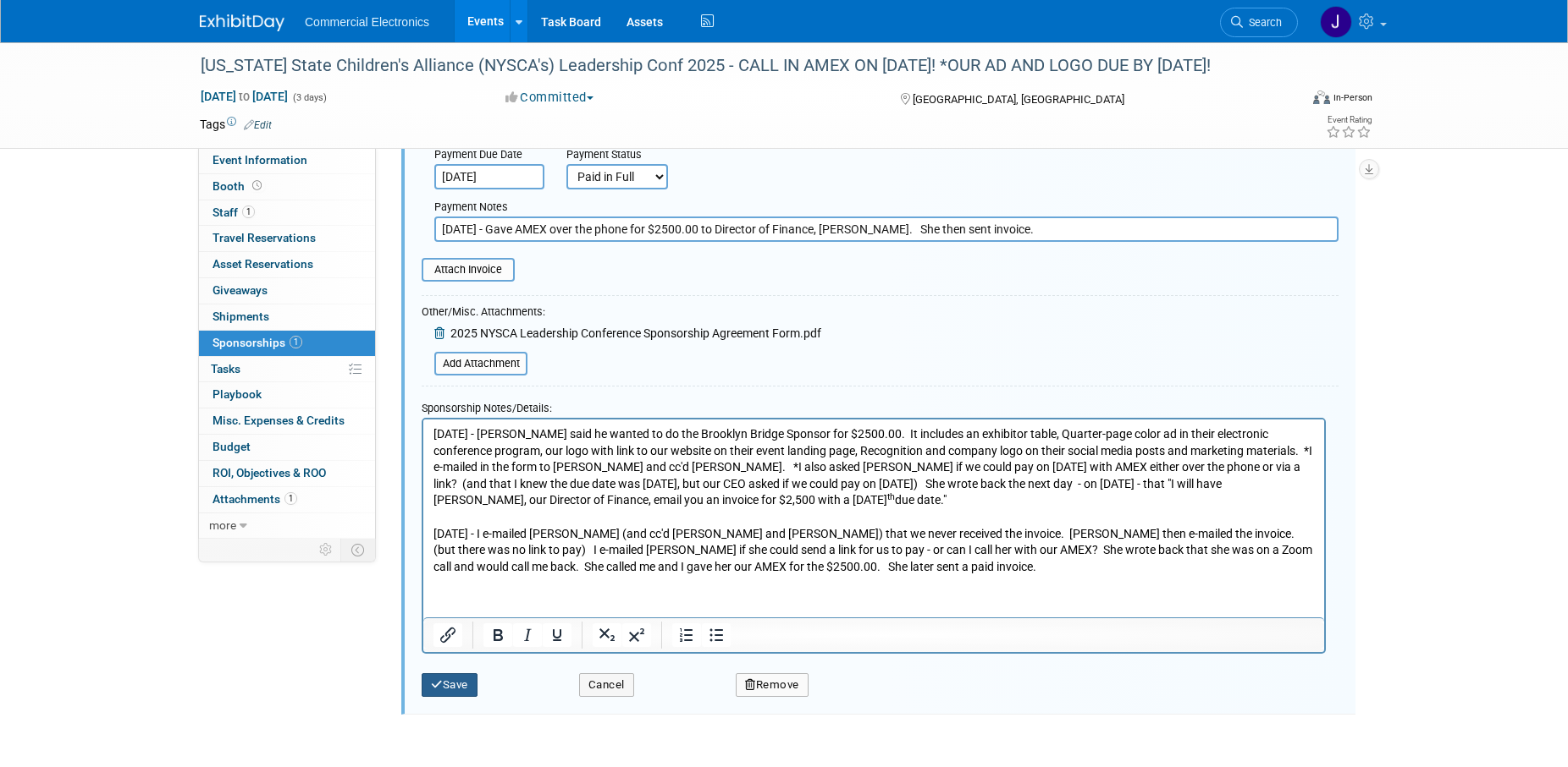
type input "9/17/2025 - Gave AMEX over the phone for $2500.00 to Director of Finance, Tammy…"
click at [466, 684] on button "Save" at bounding box center [449, 684] width 56 height 23
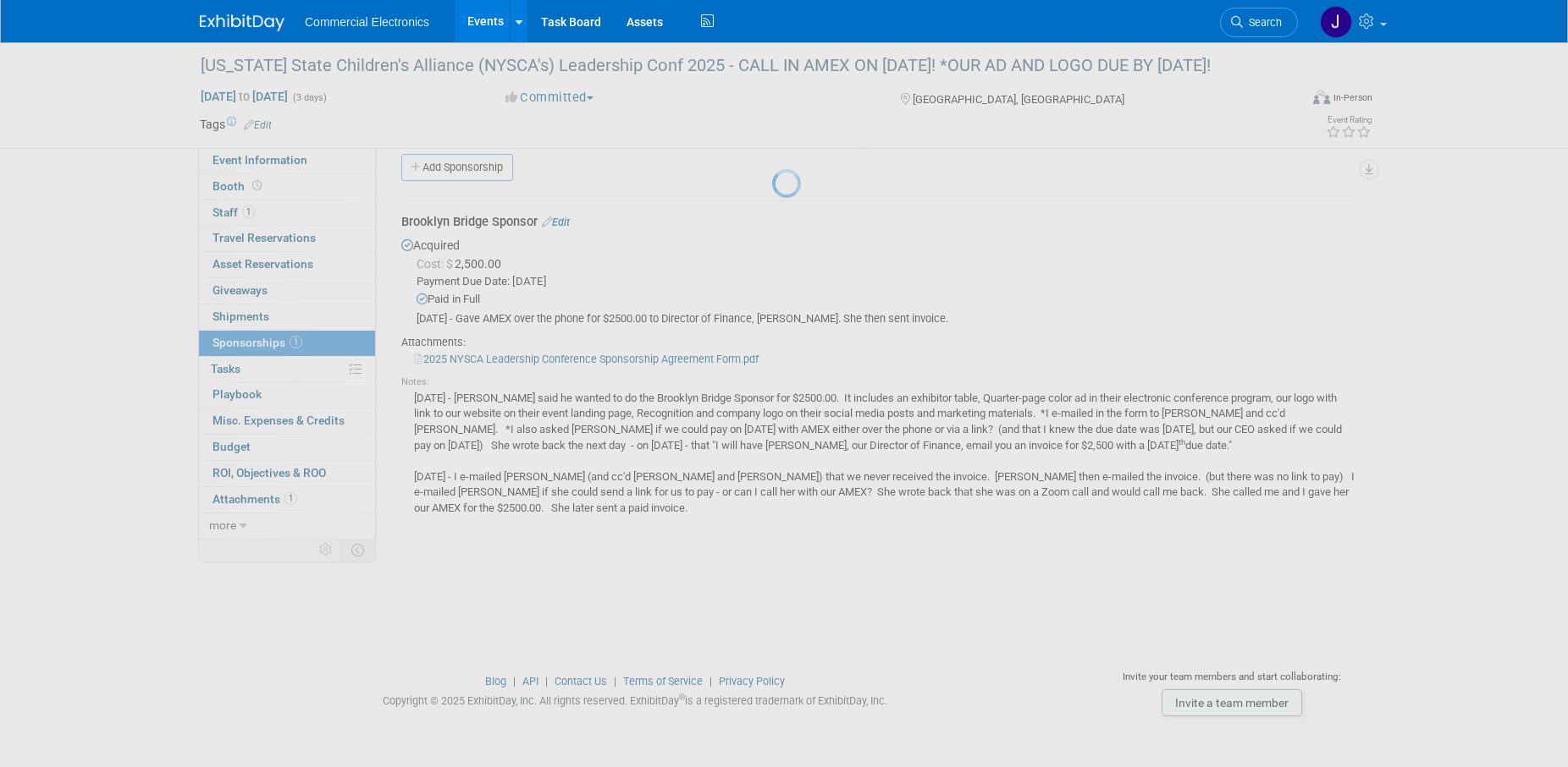
scroll to position [17, 0]
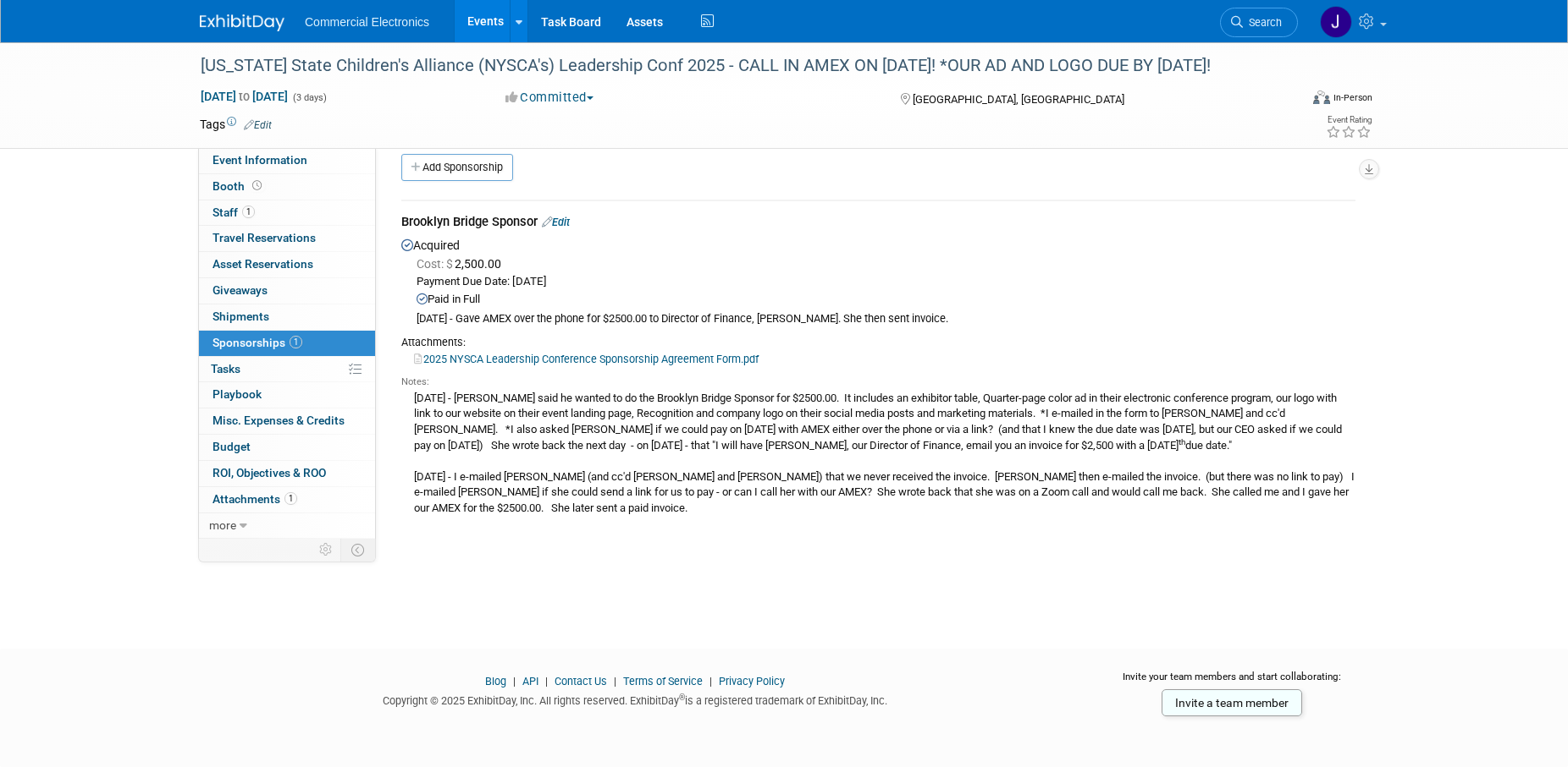
click at [568, 222] on link "Edit" at bounding box center [555, 222] width 28 height 13
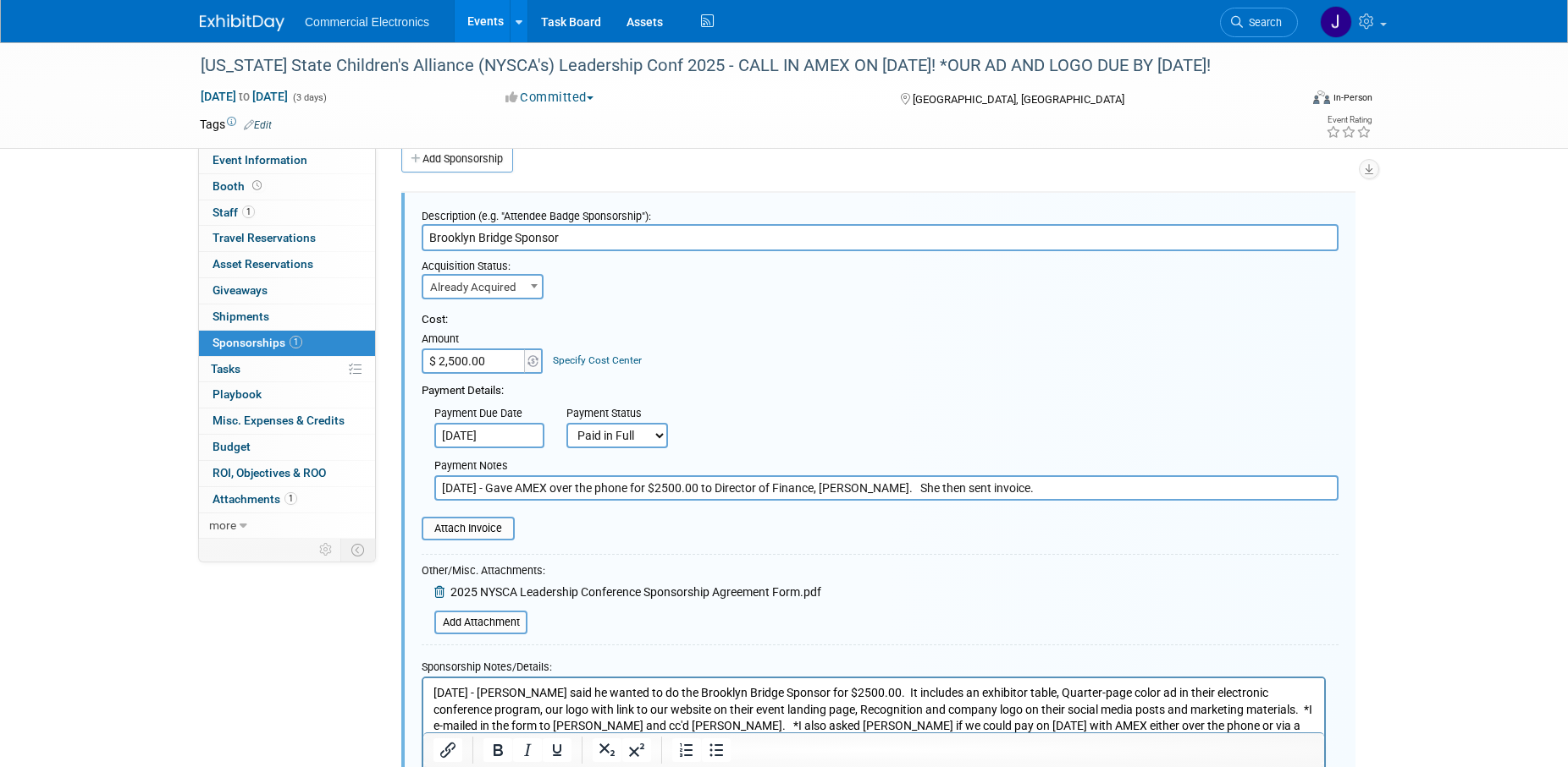
scroll to position [0, 0]
click at [1071, 490] on input "9/17/2025 - Gave AMEX over the phone for $2500.00 to Director of Finance, Tammy…" at bounding box center [887, 487] width 904 height 25
click at [1133, 491] on input "9/17/2025 - Gave AMEX over the phone for $2500.00 to Director of Finance, Tammy…" at bounding box center [887, 487] width 904 height 25
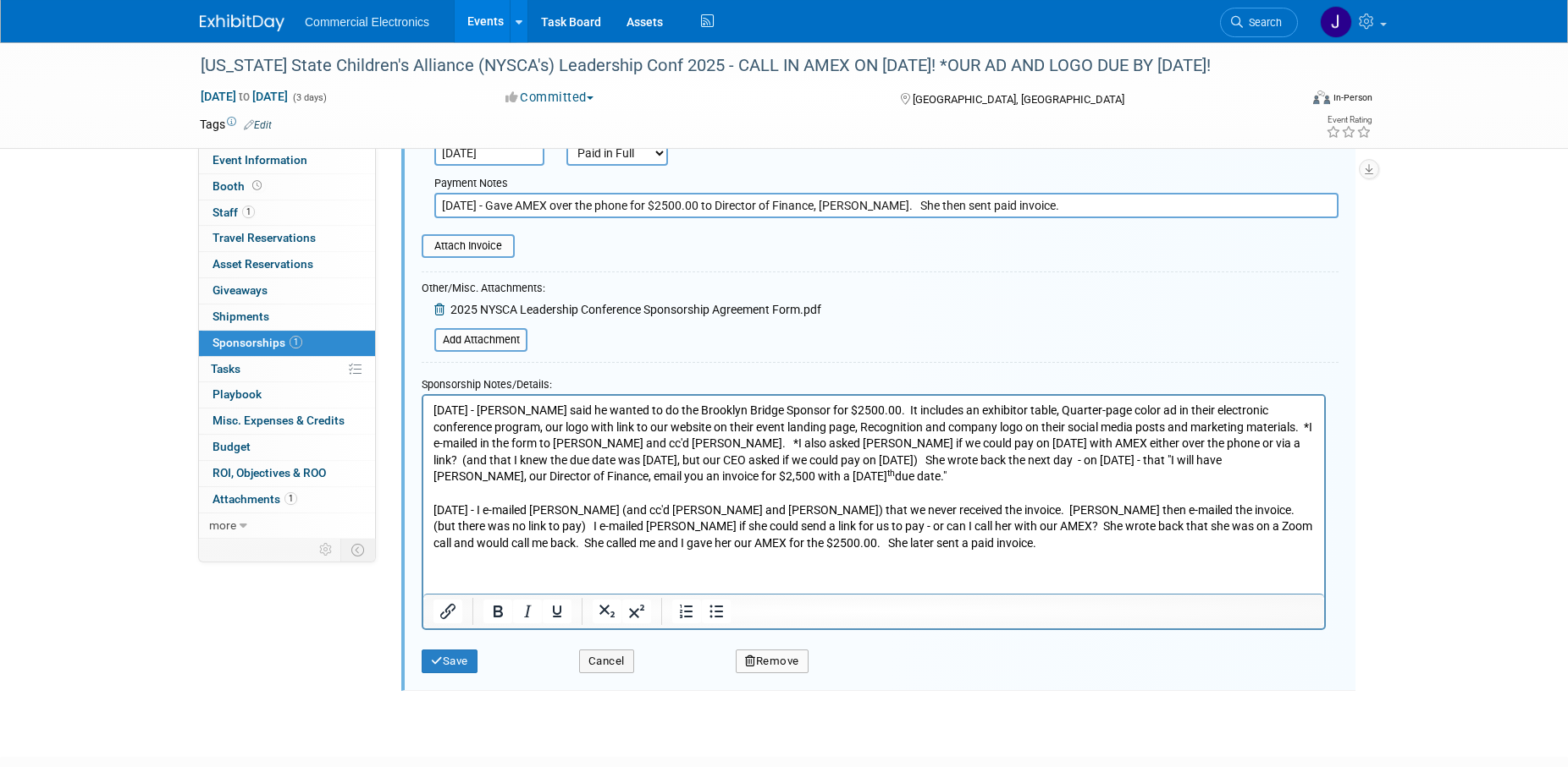
scroll to position [371, 0]
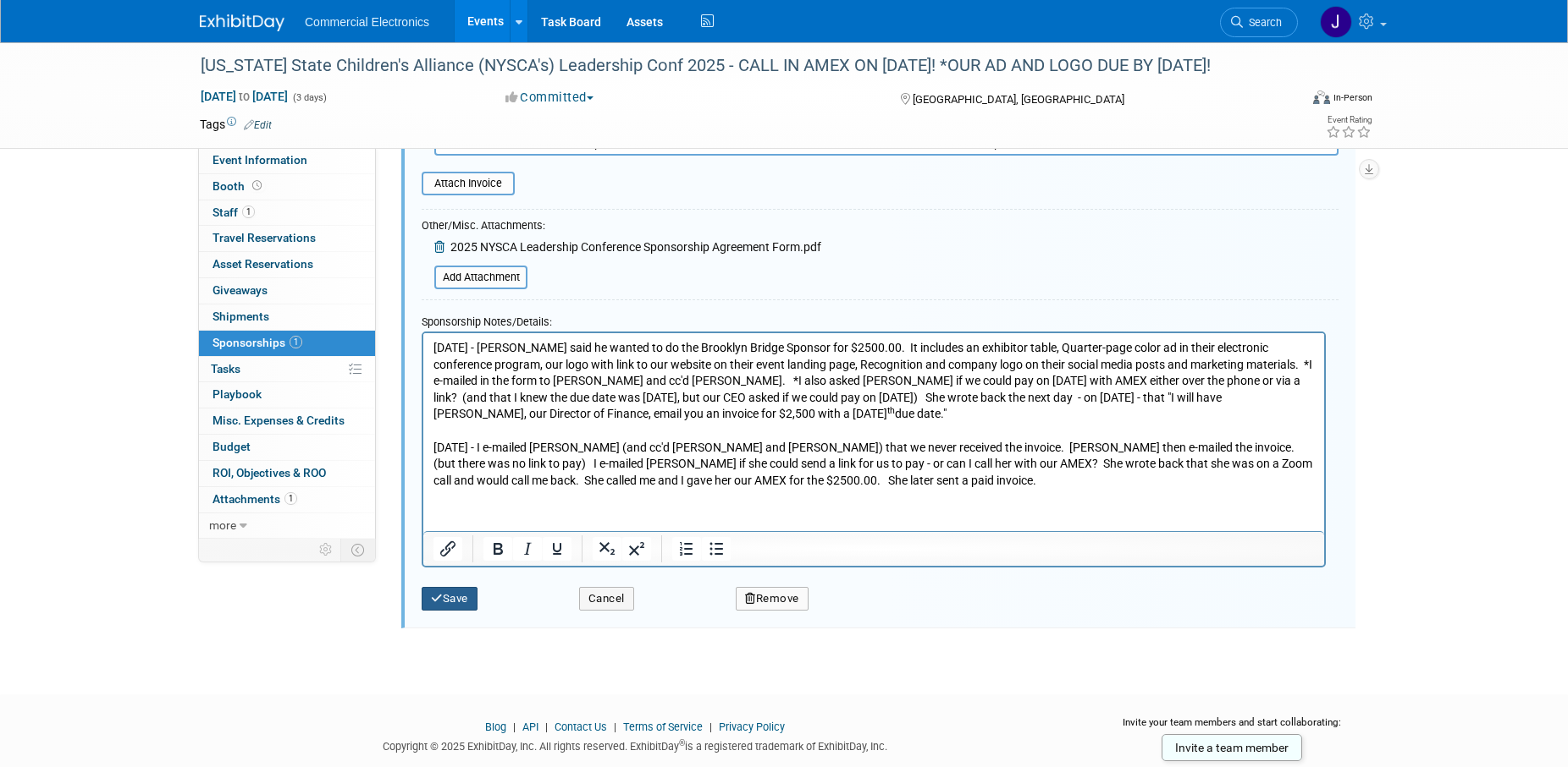
type input "9/17/2025 - Gave AMEX over the phone for $2500.00 to Director of Finance, Tammy…"
click at [458, 598] on button "Save" at bounding box center [449, 598] width 56 height 23
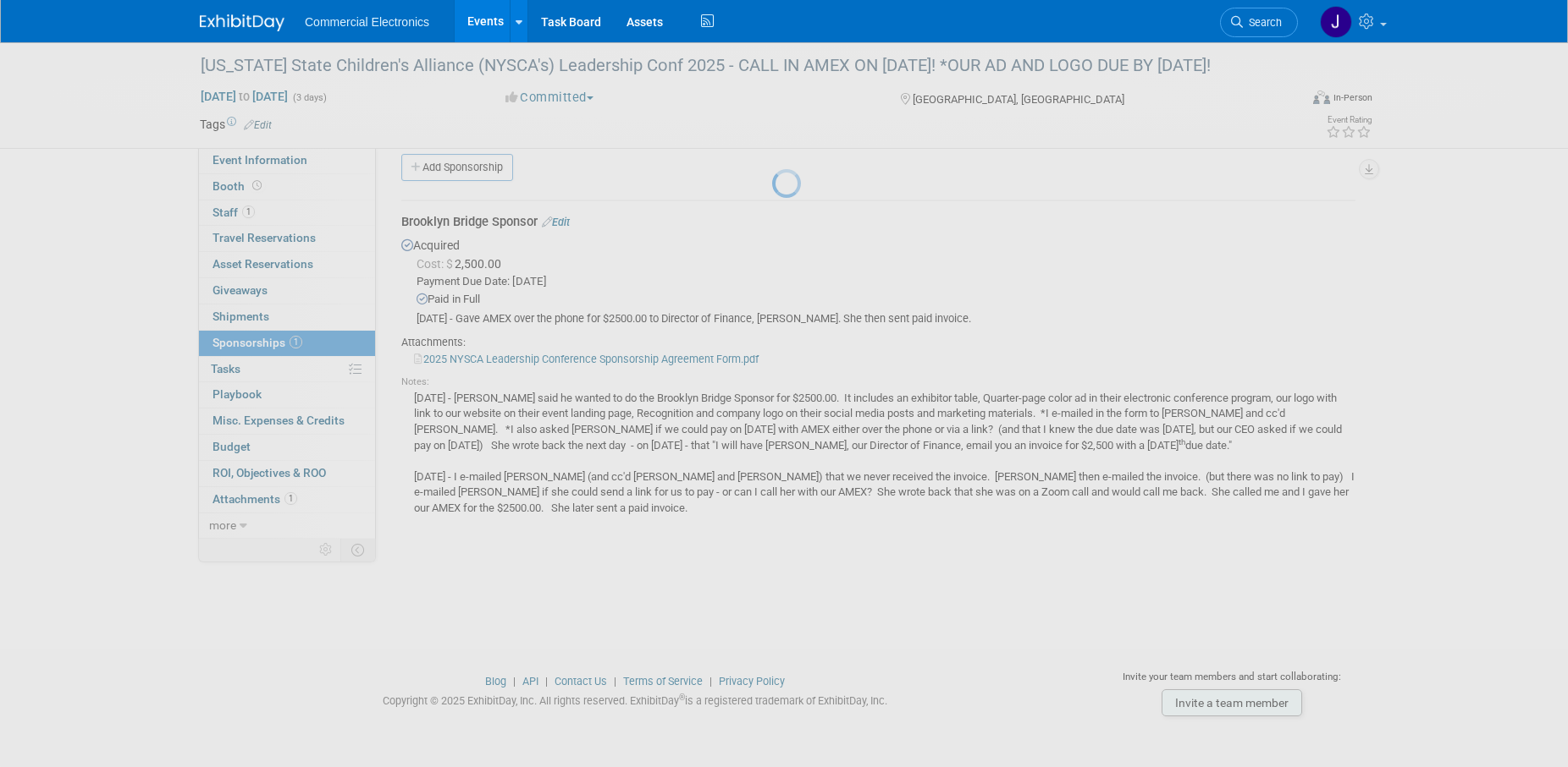
scroll to position [17, 0]
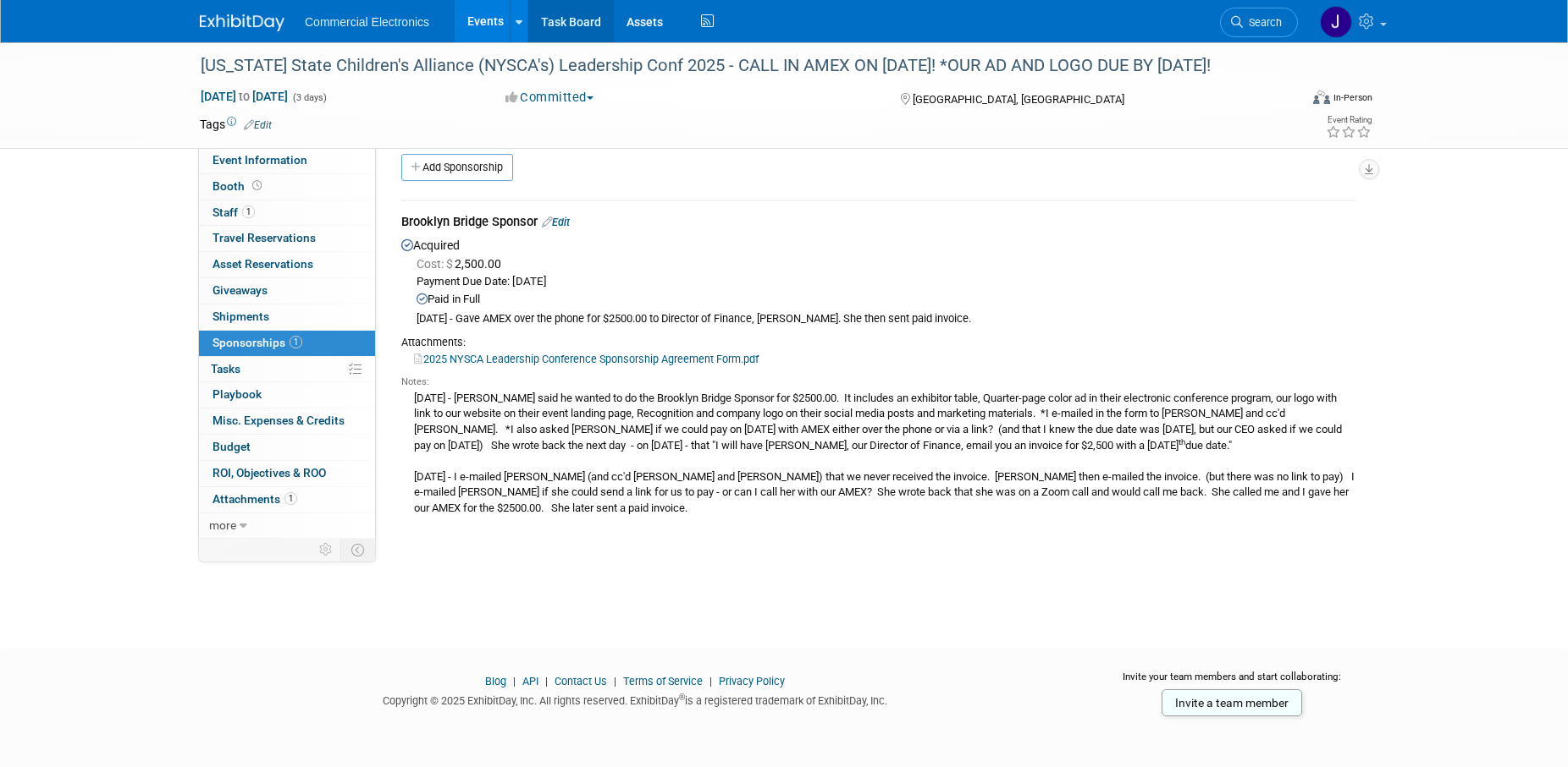
click at [575, 19] on link "Task Board" at bounding box center [571, 21] width 85 height 43
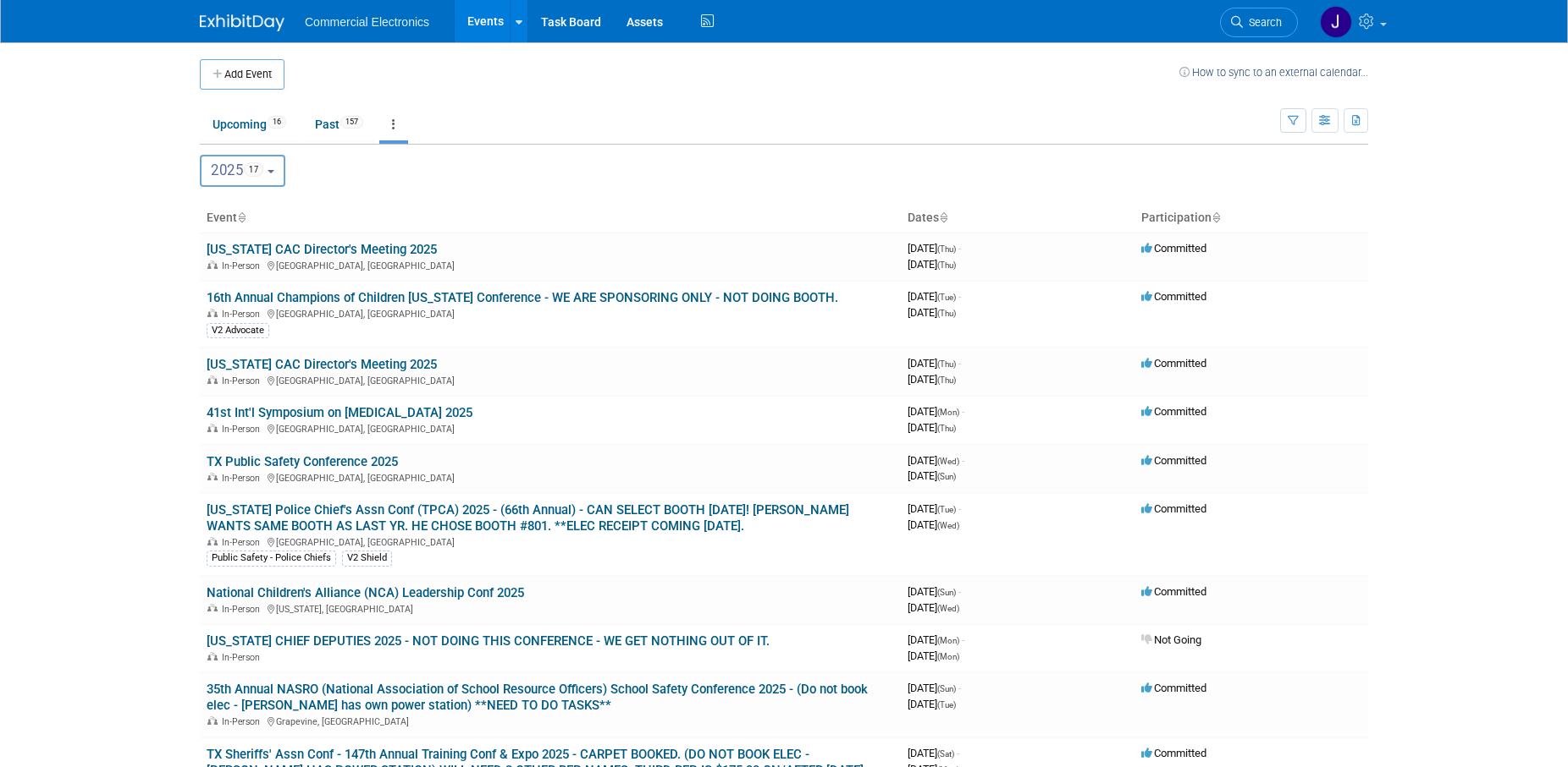
click at [276, 169] on button "2025 17" at bounding box center [243, 170] width 85 height 32
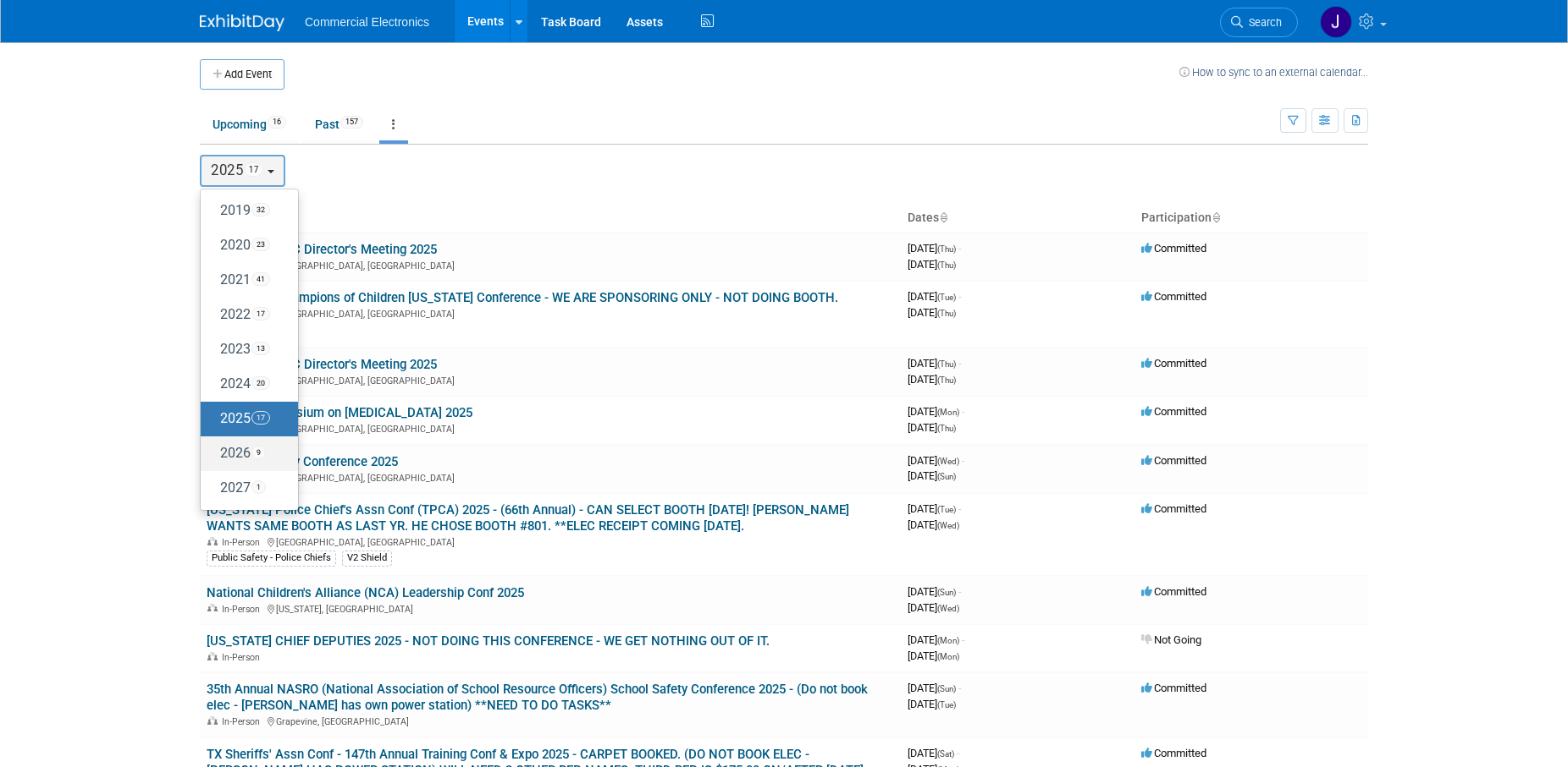
click at [243, 446] on label "2026 9" at bounding box center [245, 453] width 72 height 28
click at [214, 447] on input "2026 9" at bounding box center [209, 453] width 11 height 11
select select "2026"
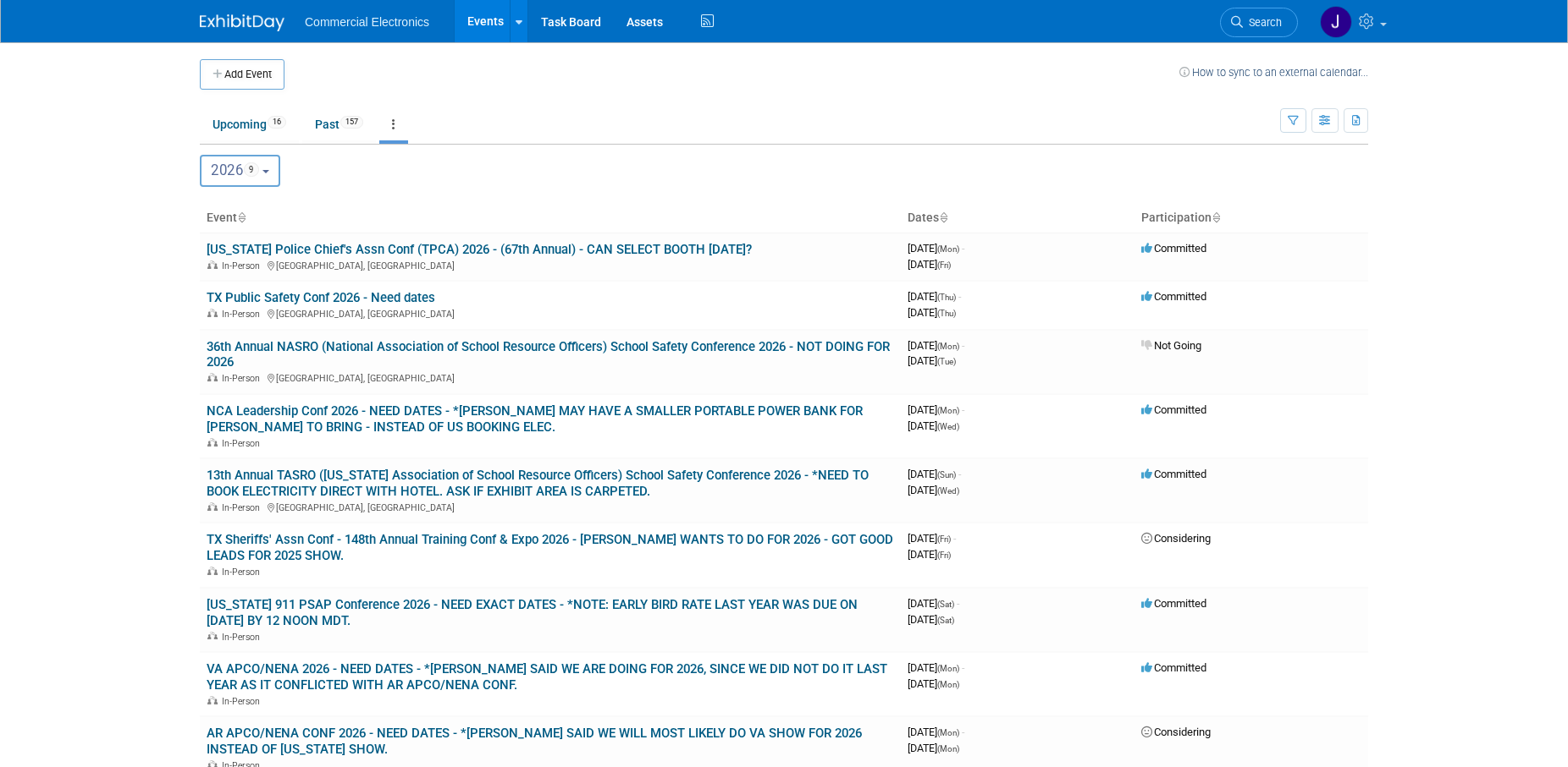
scroll to position [215, 0]
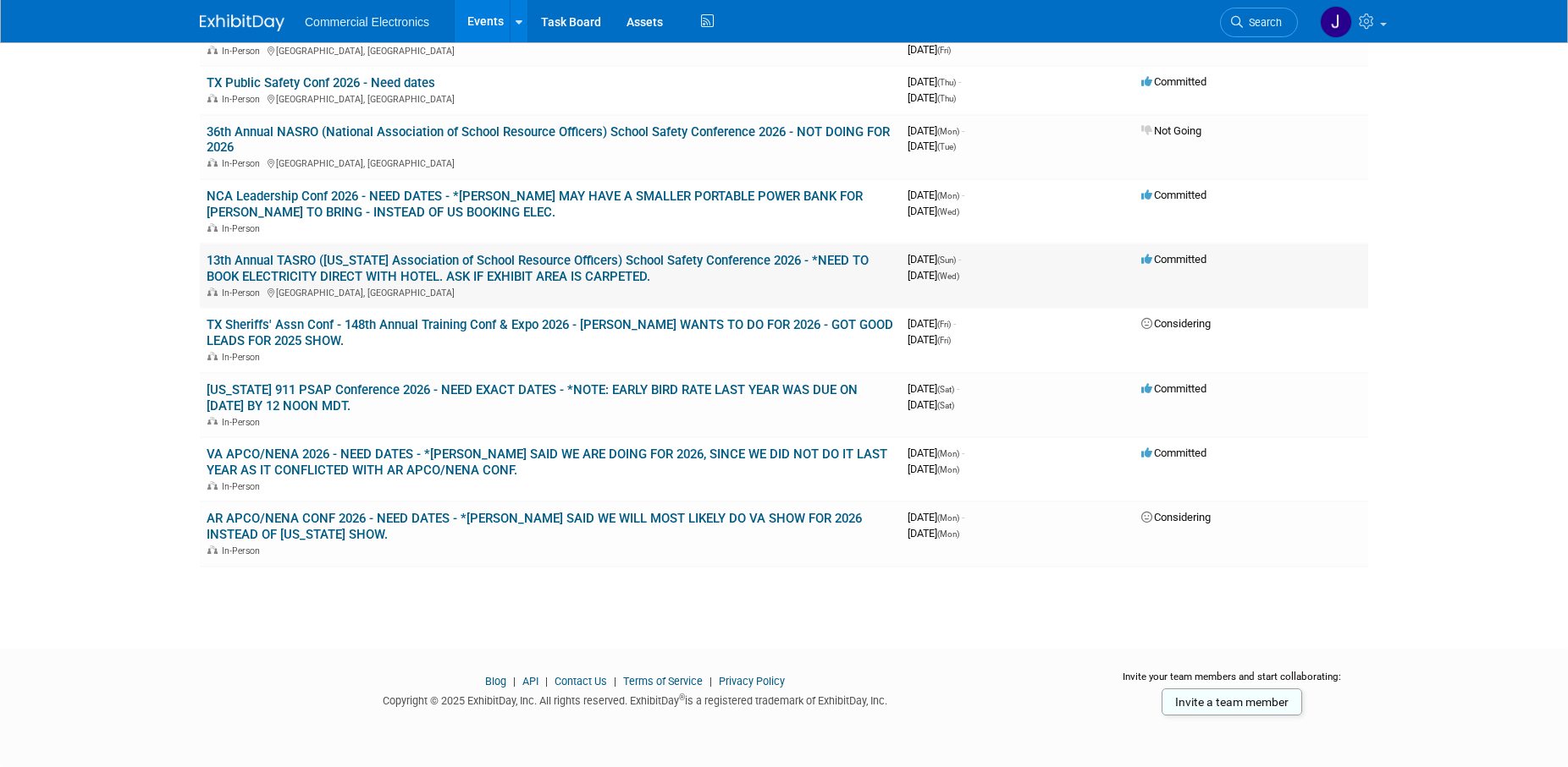
click at [522, 267] on link "13th Annual TASRO ([US_STATE] Association of School Resource Officers) School S…" at bounding box center [538, 268] width 662 height 31
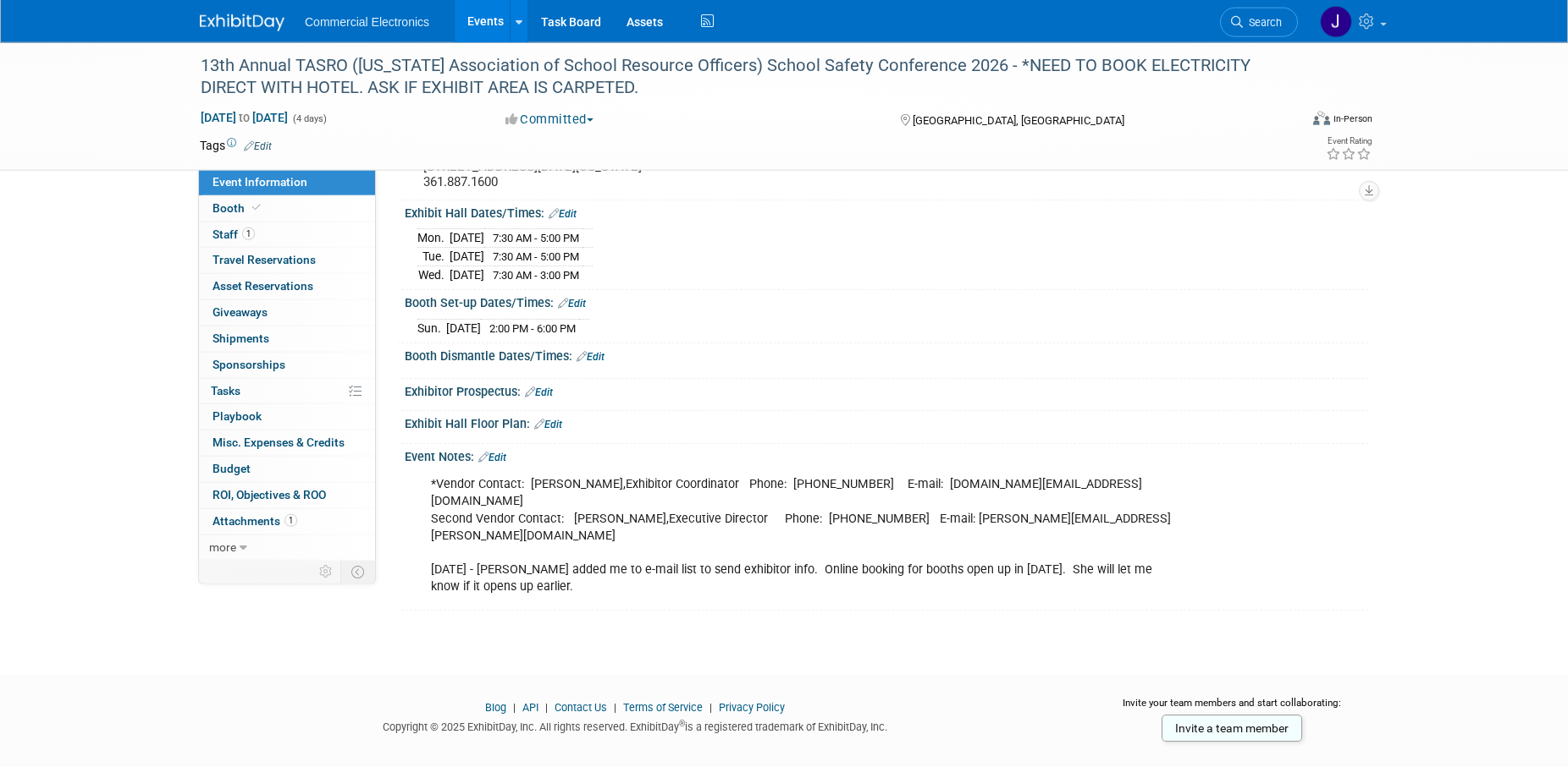
scroll to position [143, 0]
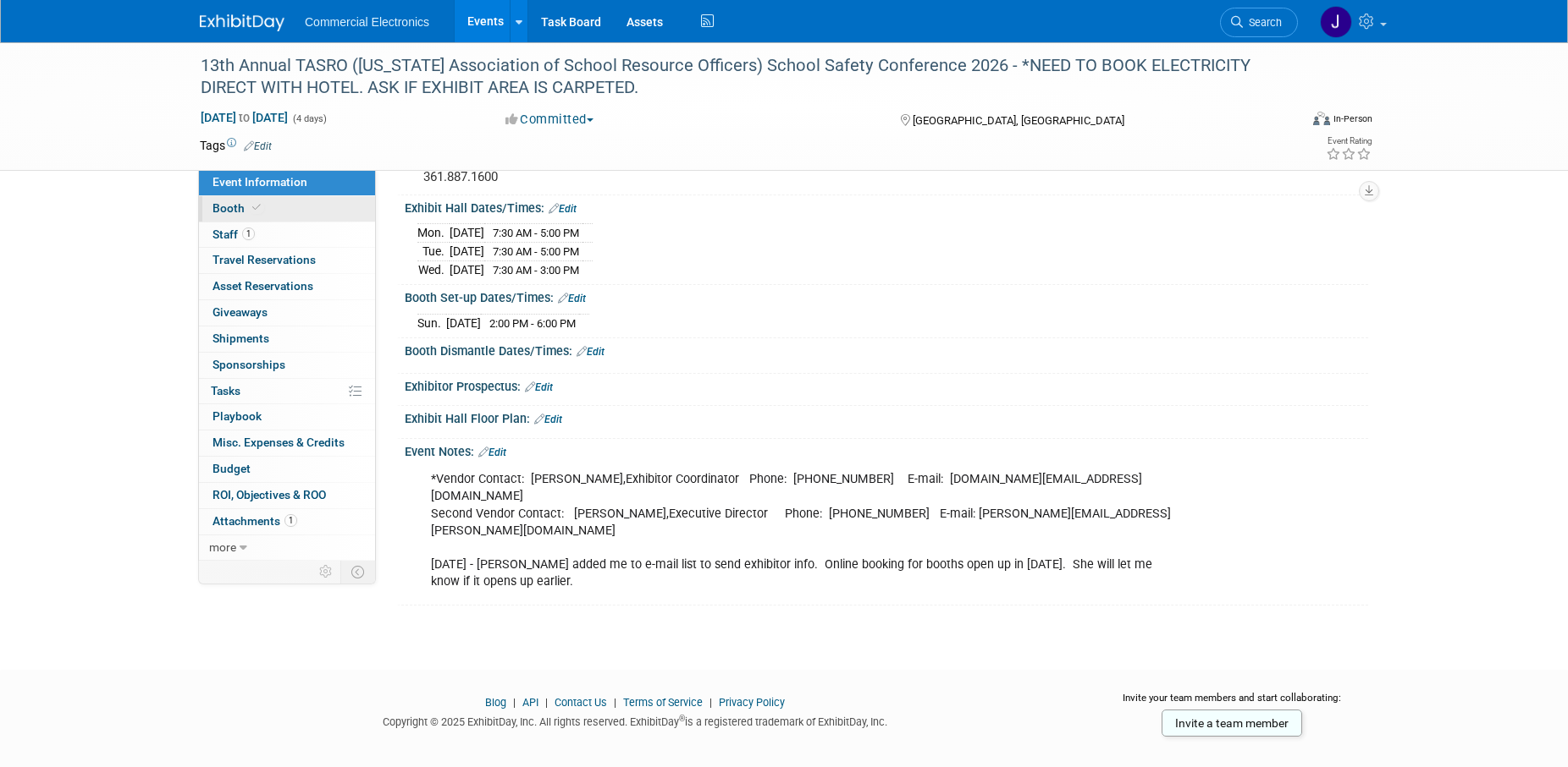
click at [238, 209] on span "Booth" at bounding box center [237, 208] width 51 height 14
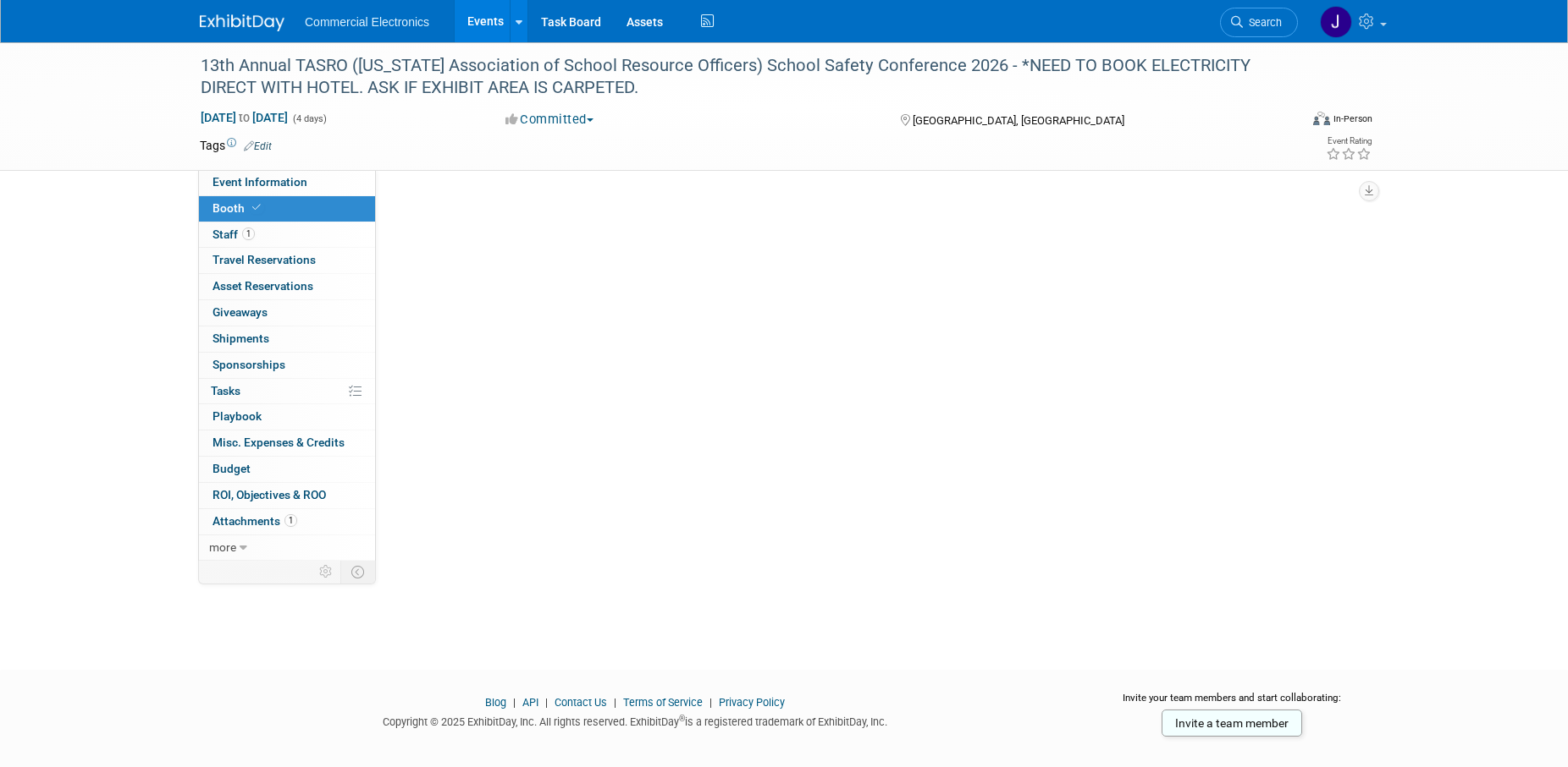
scroll to position [0, 0]
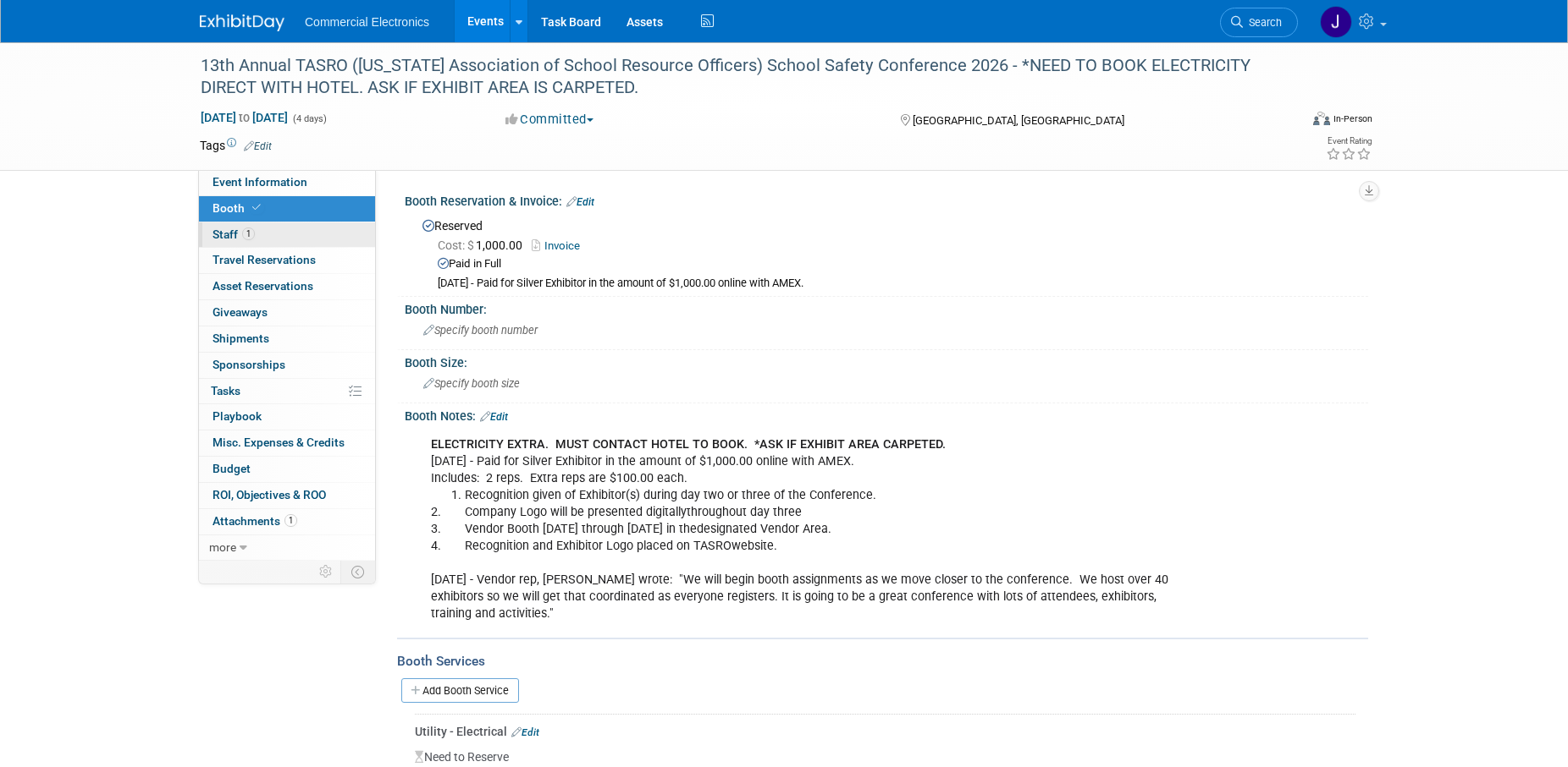
click at [232, 233] on span "Staff 1" at bounding box center [233, 235] width 43 height 14
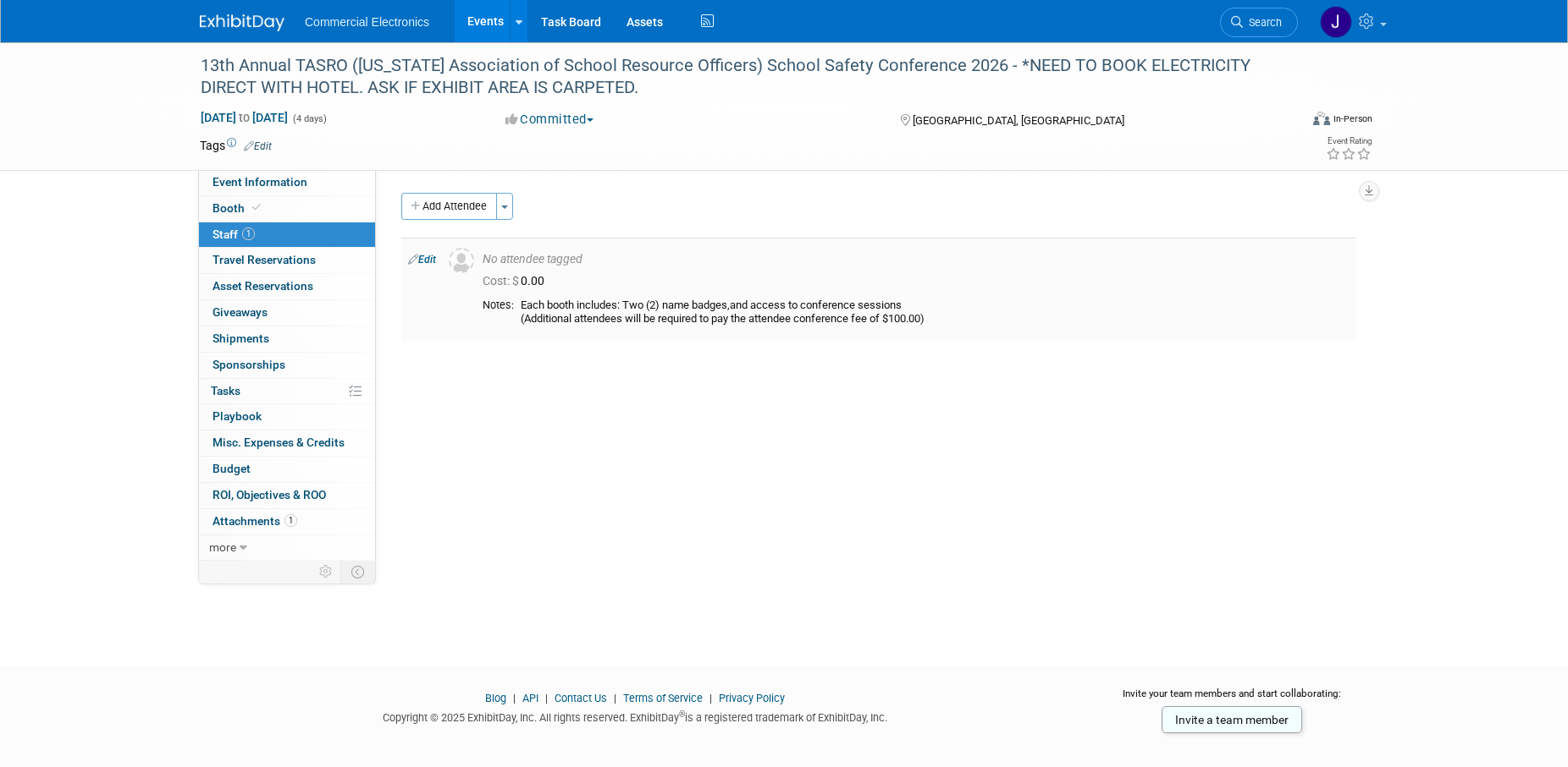
click at [432, 262] on link "Edit" at bounding box center [422, 260] width 28 height 12
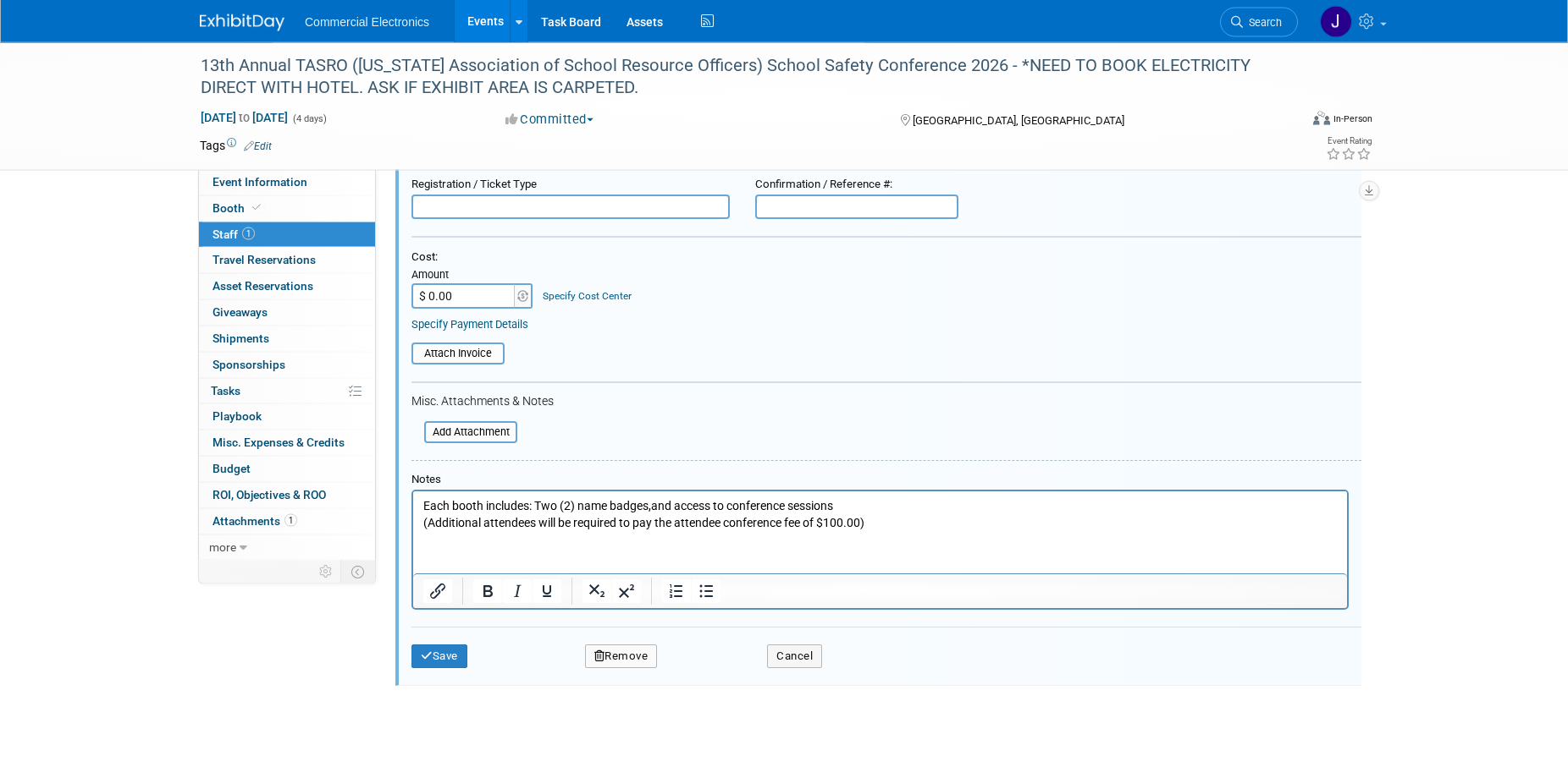
scroll to position [196, 0]
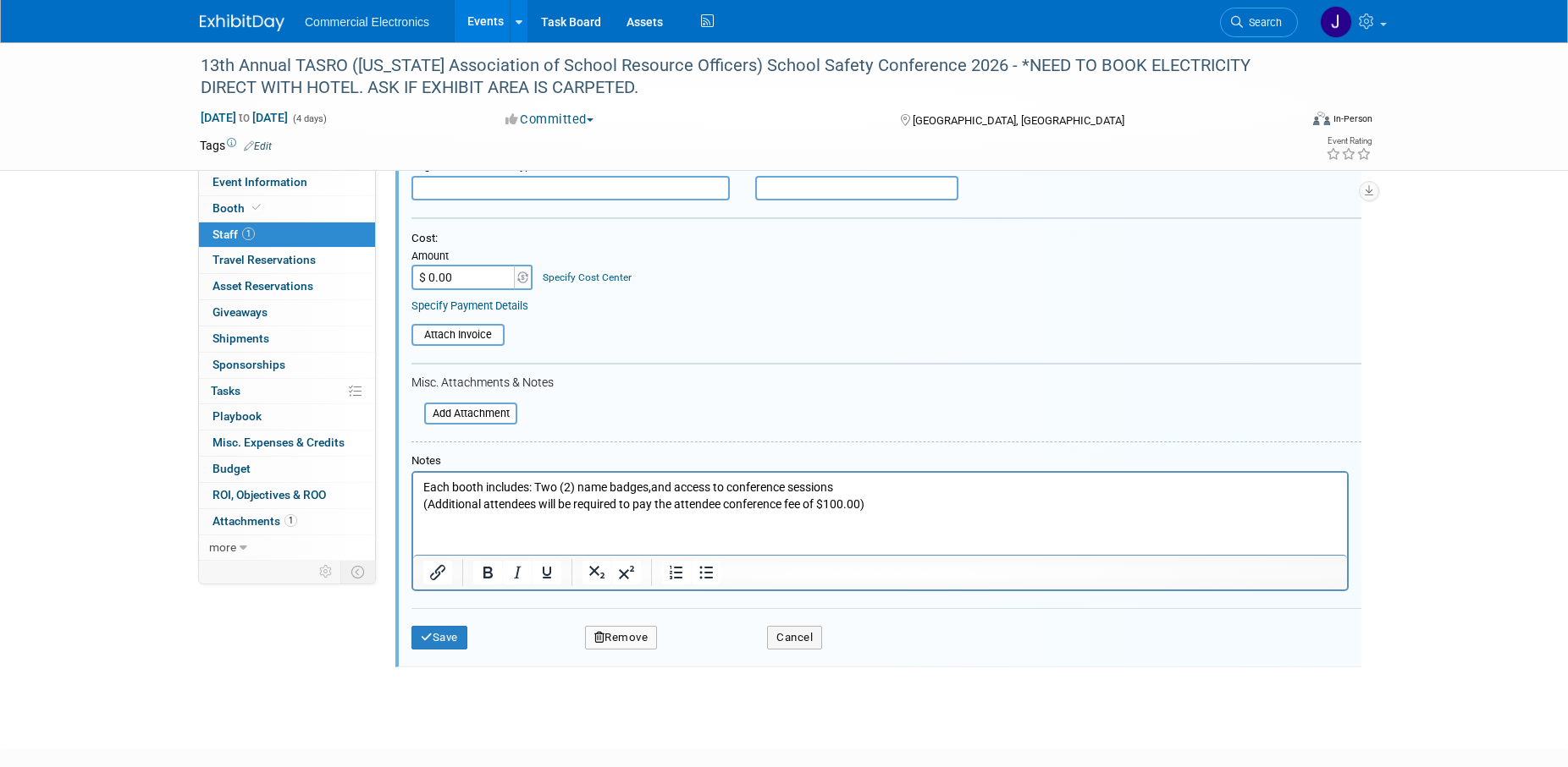
click at [927, 503] on p "Each booth includes: Two (2) name badges,and access to conference sessions (Add…" at bounding box center [880, 496] width 914 height 33
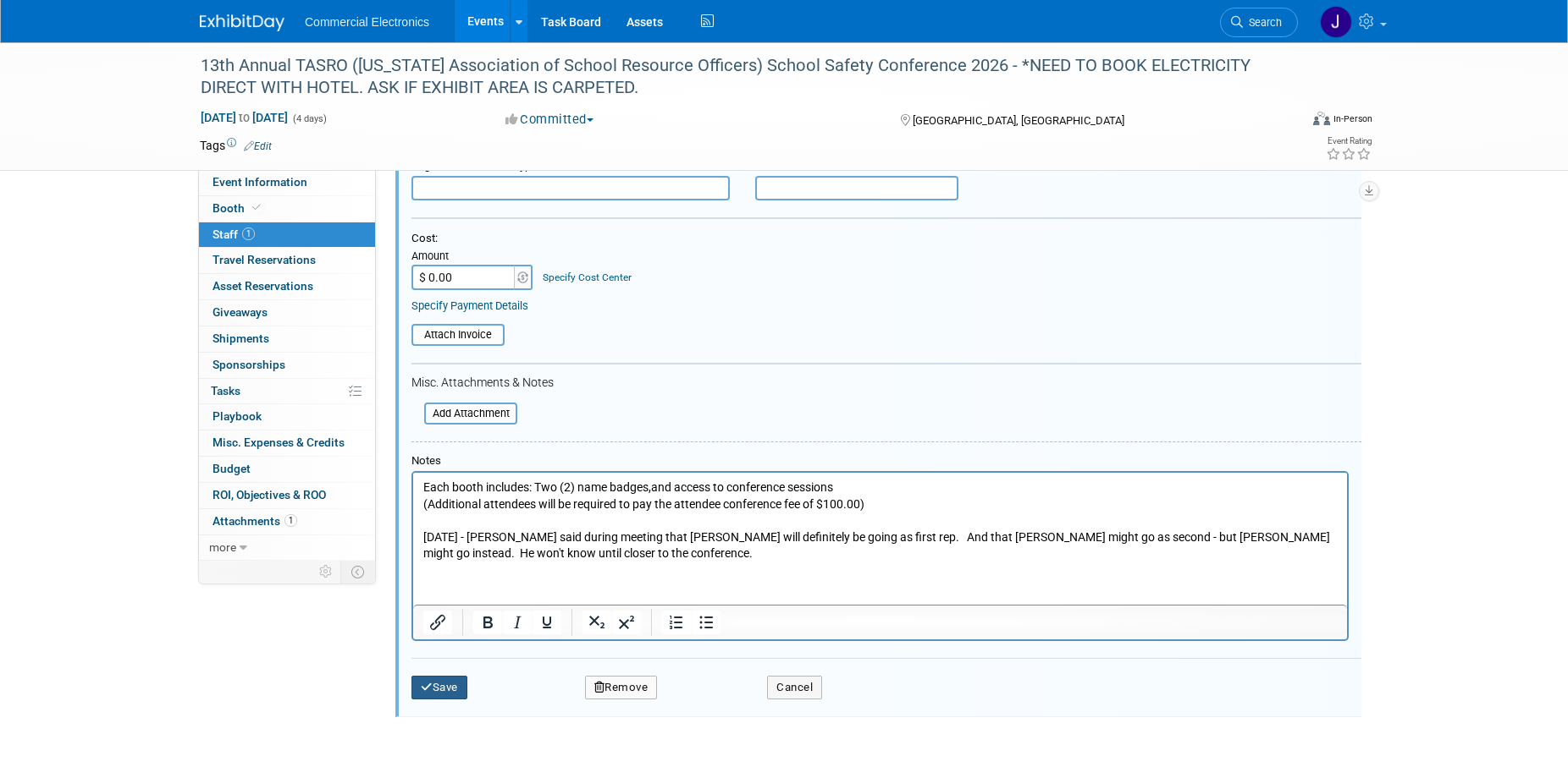
click at [448, 688] on button "Save" at bounding box center [439, 687] width 56 height 23
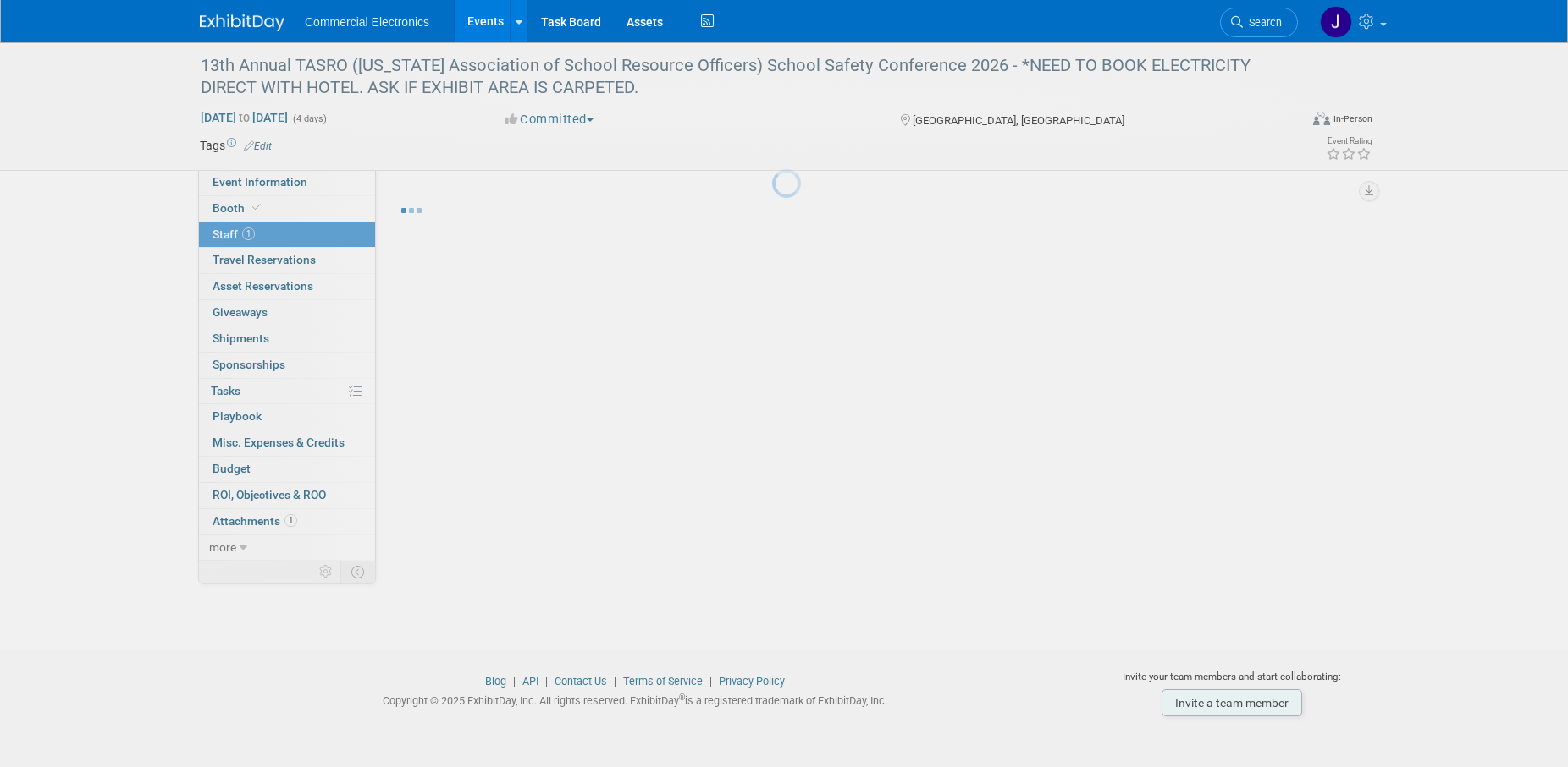
scroll to position [17, 0]
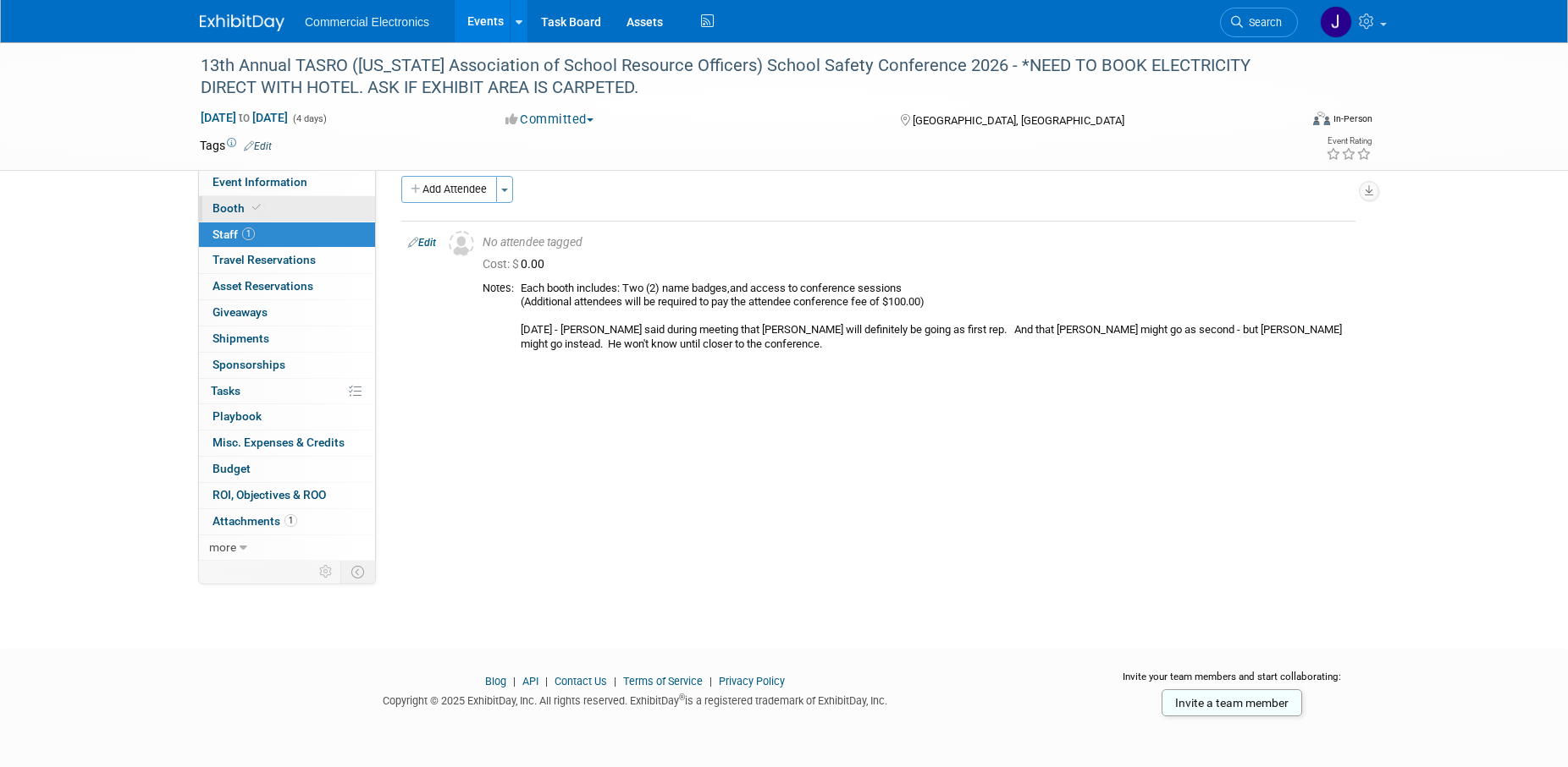
click at [229, 211] on span "Booth" at bounding box center [237, 208] width 51 height 14
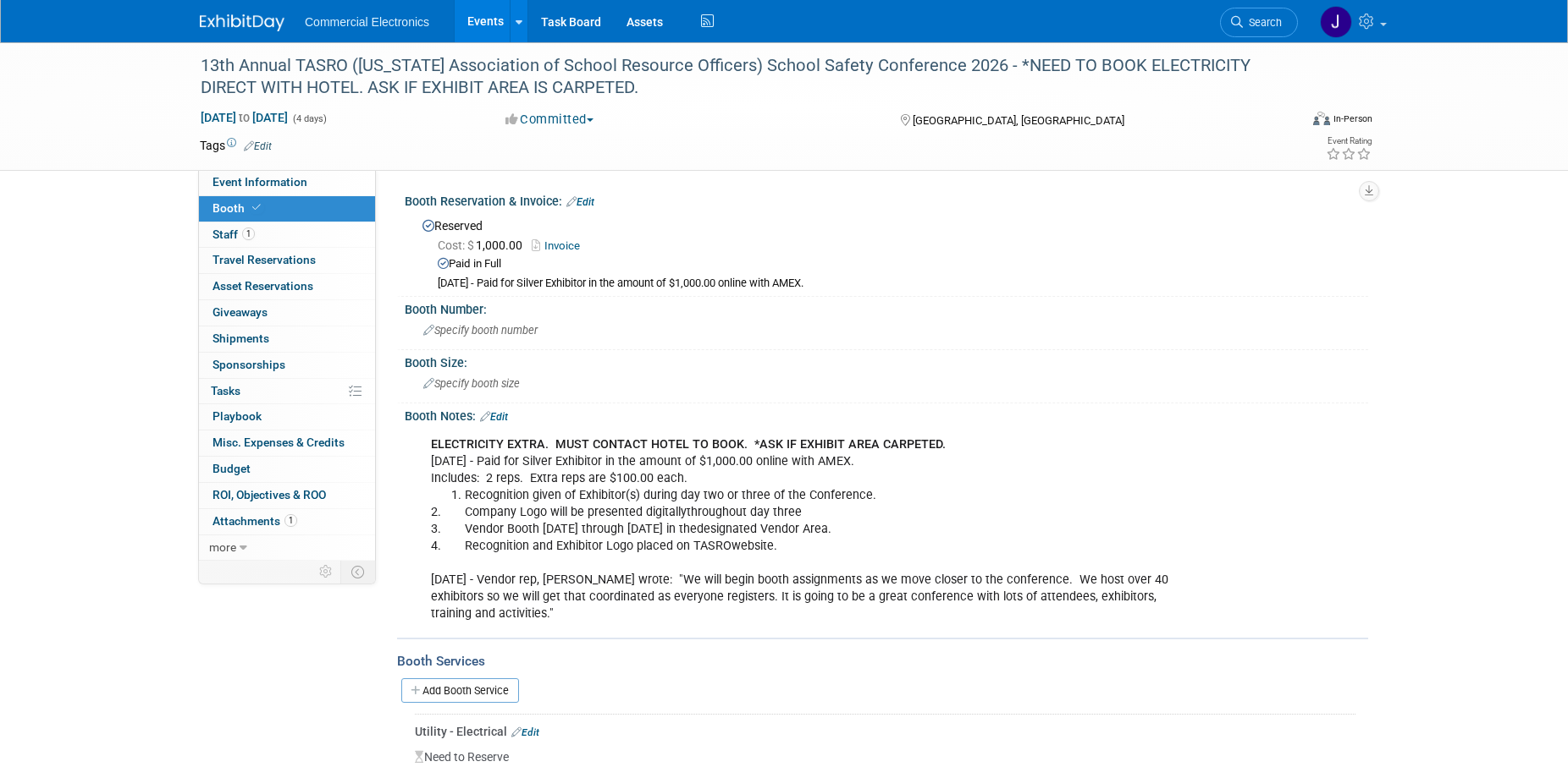
click at [500, 417] on link "Edit" at bounding box center [494, 417] width 28 height 12
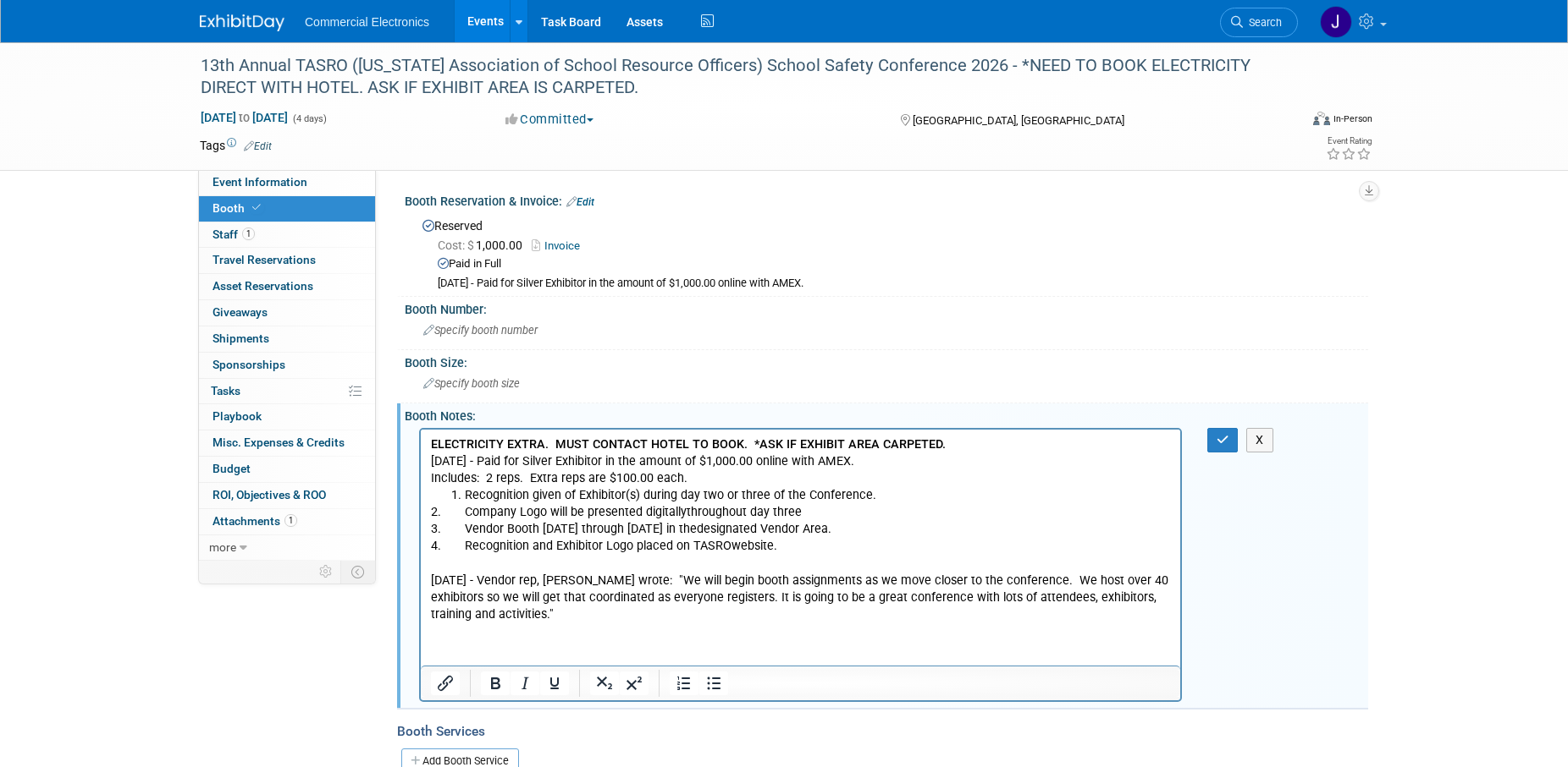
click at [623, 610] on p "2. Company Logo will be presented digitallythroughout day three 3. Vendor Booth…" at bounding box center [801, 563] width 740 height 119
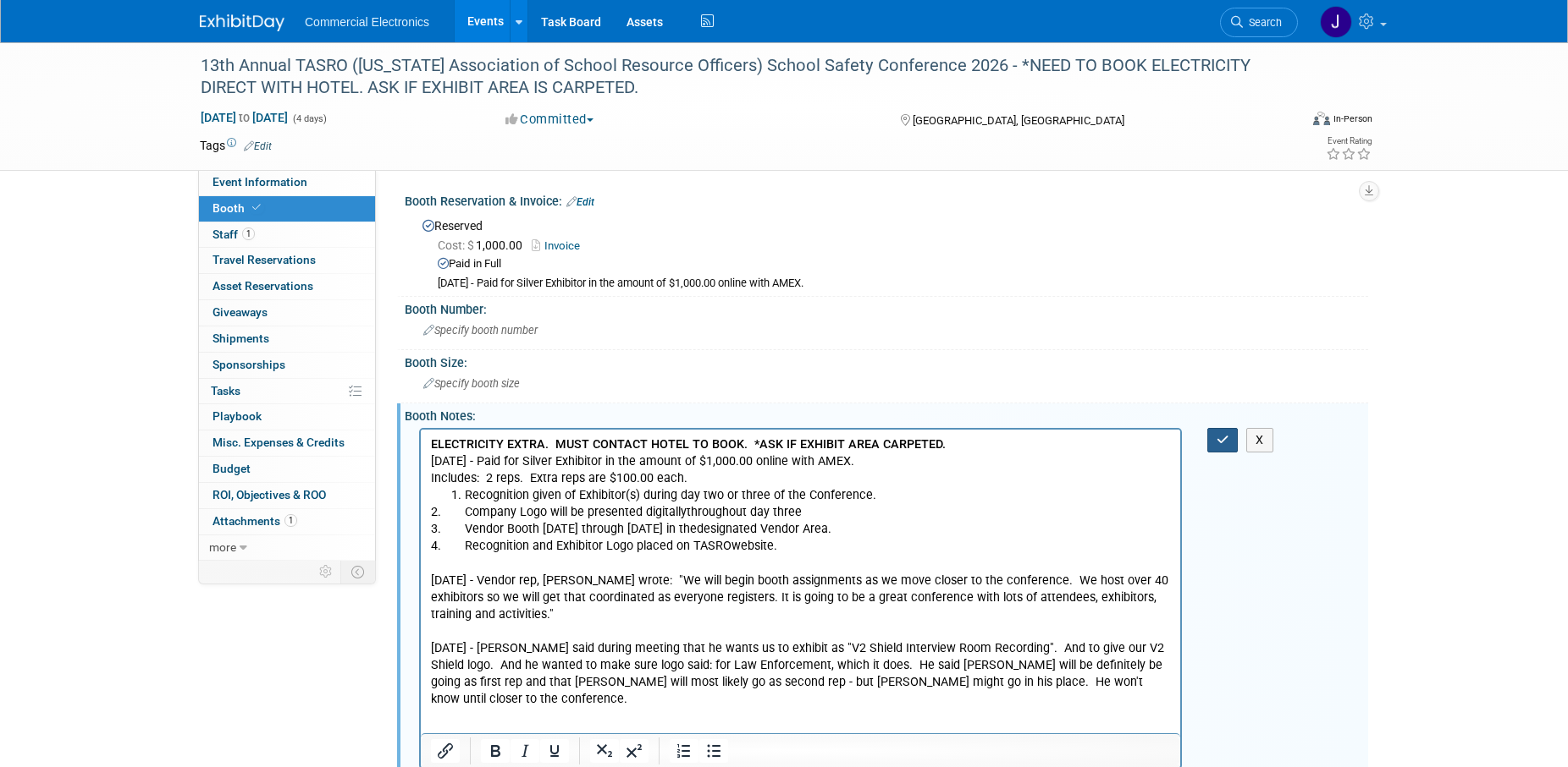
click at [1213, 435] on button "button" at bounding box center [1223, 440] width 31 height 24
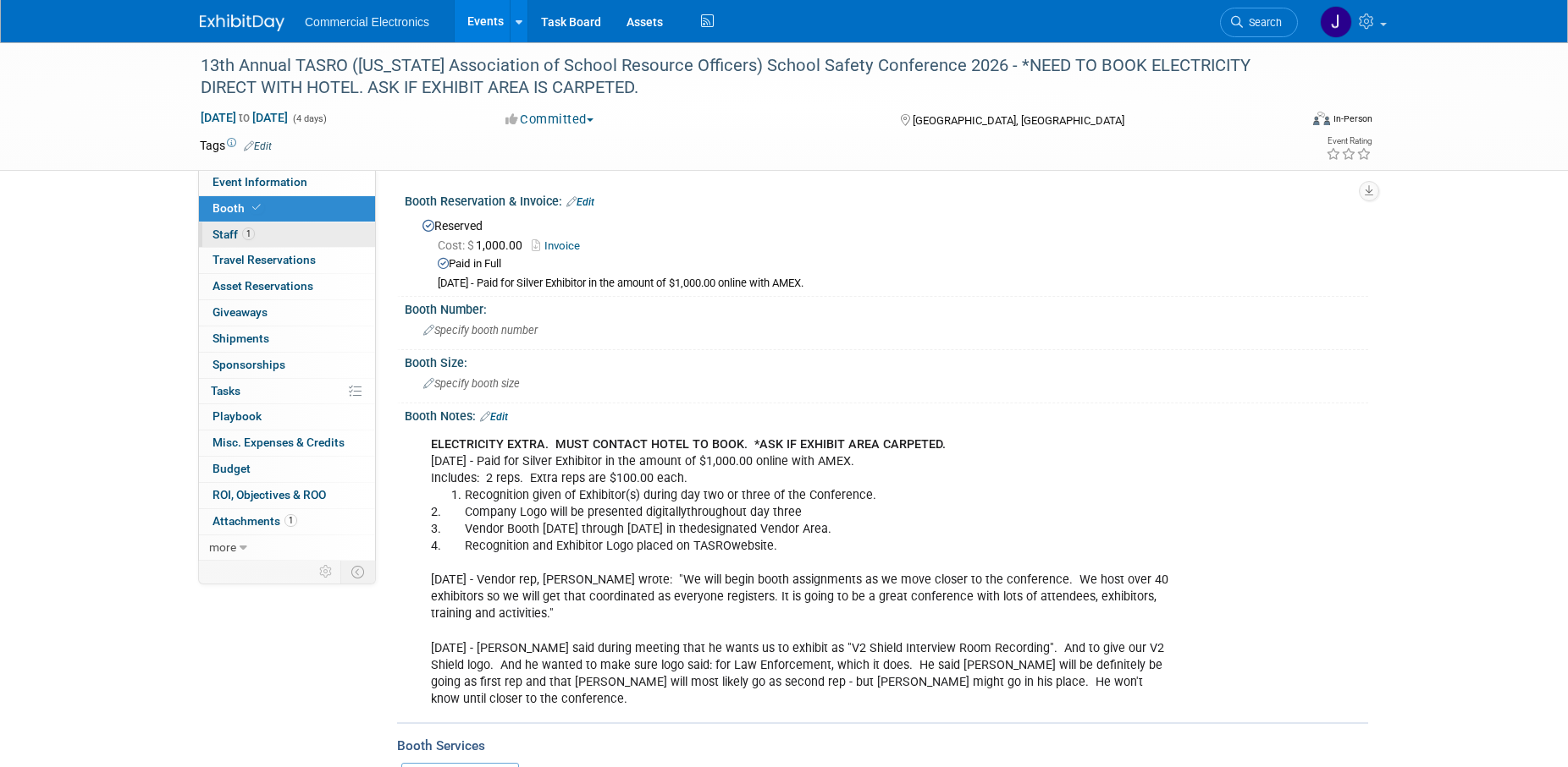
click at [227, 235] on span "Staff 1" at bounding box center [233, 235] width 43 height 14
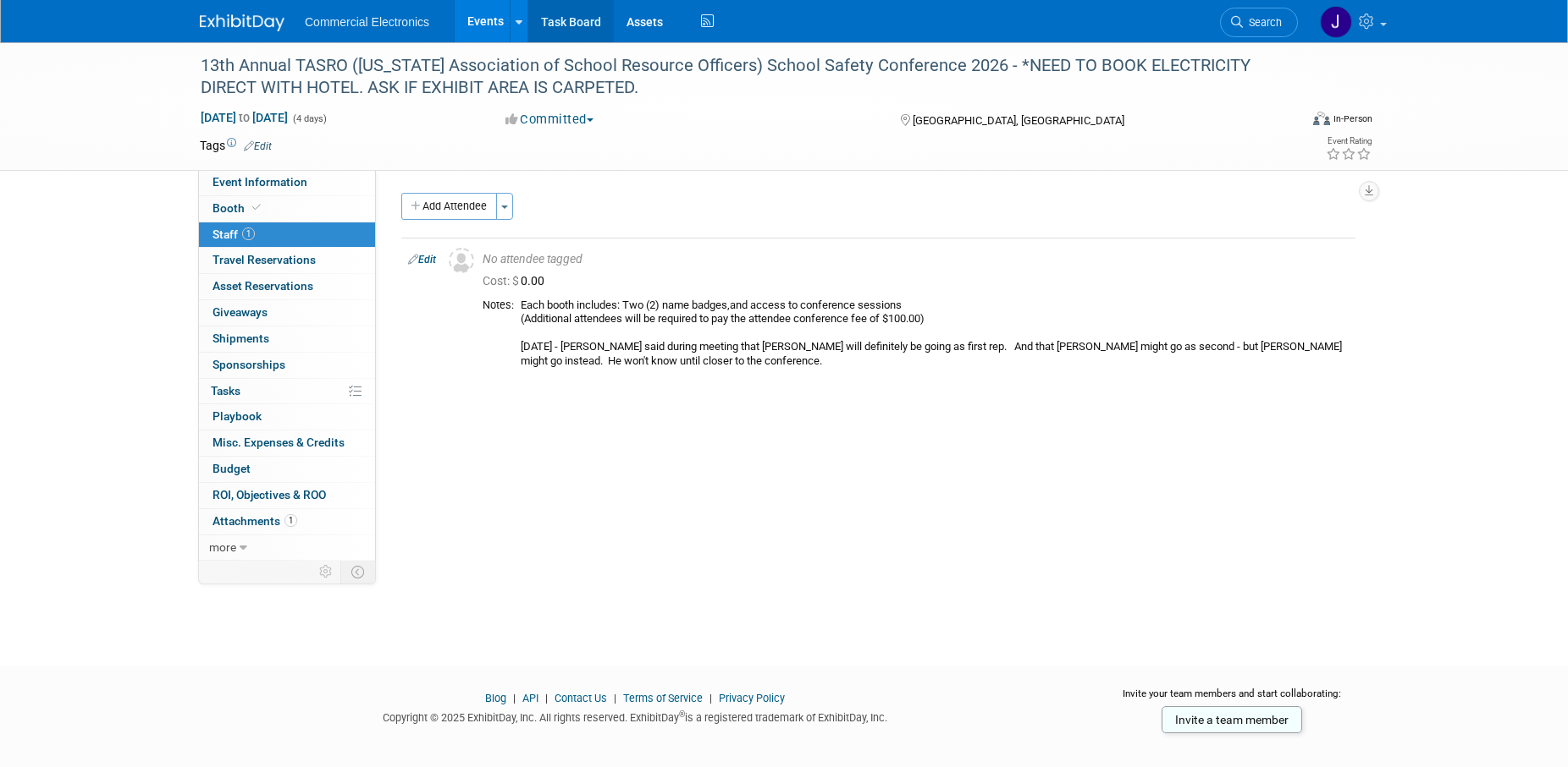
click at [586, 25] on link "Task Board" at bounding box center [571, 21] width 85 height 43
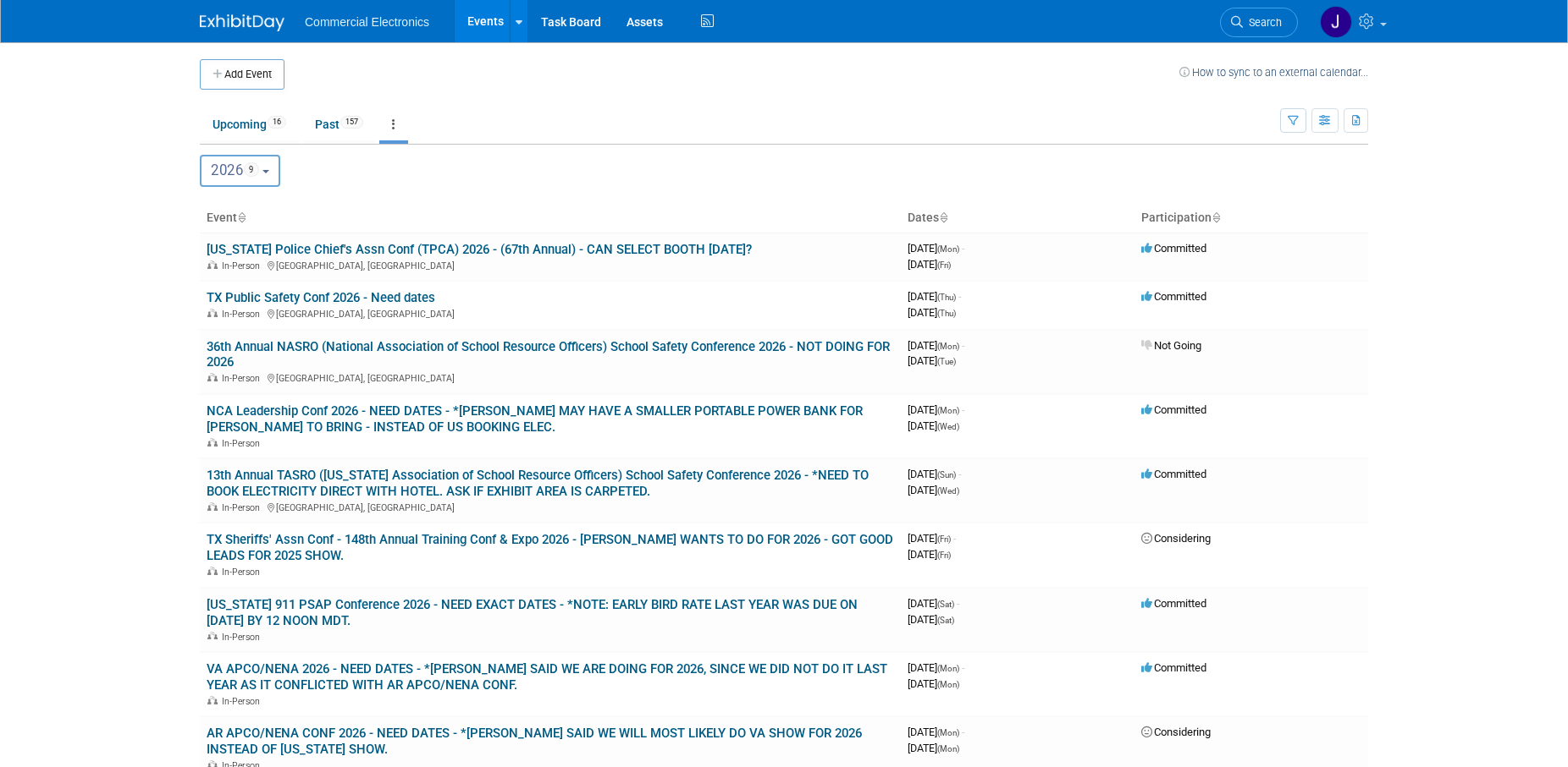
click at [269, 175] on button "2026 9" at bounding box center [240, 170] width 81 height 32
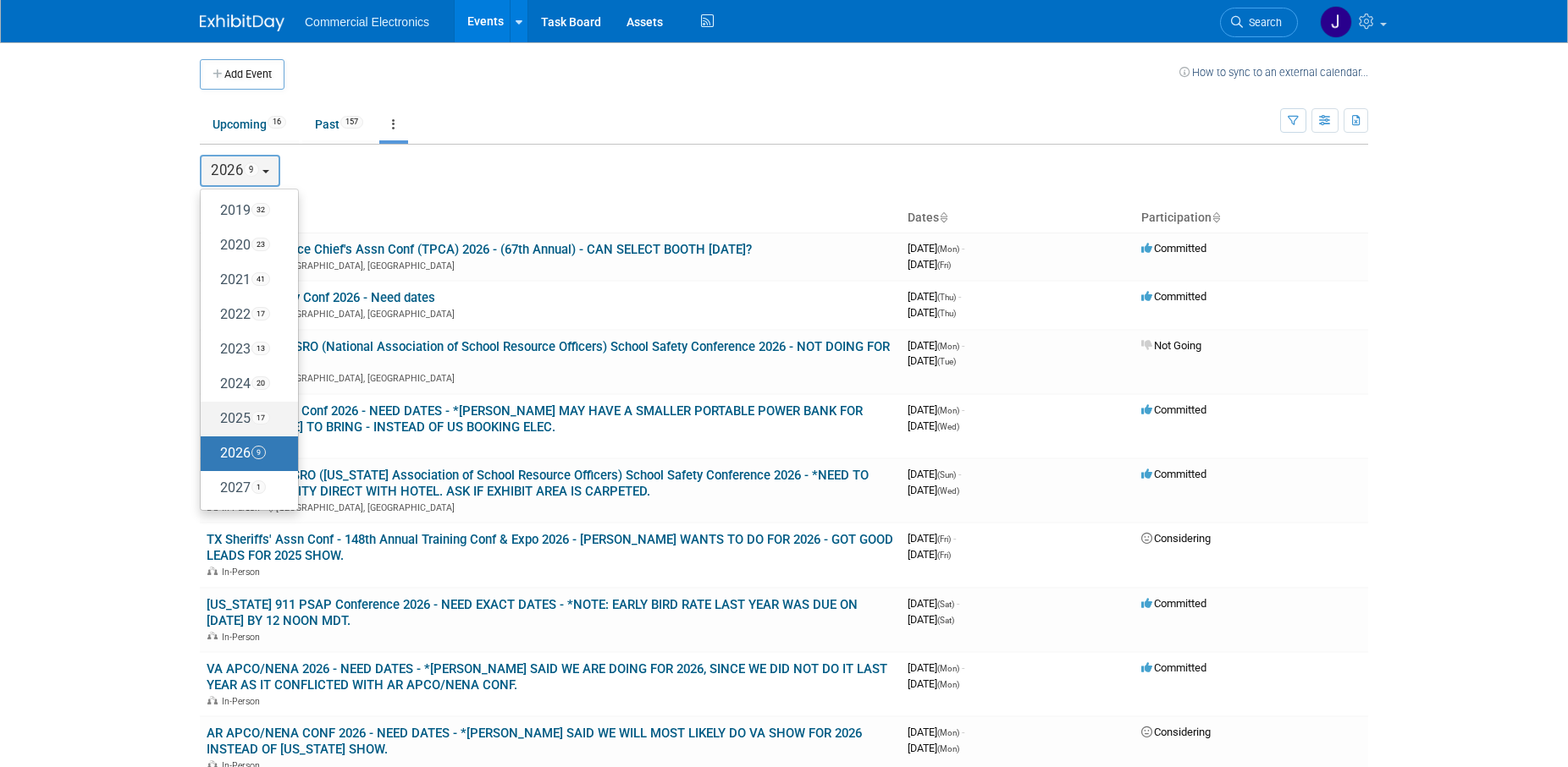
click at [239, 423] on label "2025 17" at bounding box center [245, 420] width 72 height 28
click at [214, 423] on input "2025 17" at bounding box center [209, 418] width 11 height 11
select select "2025"
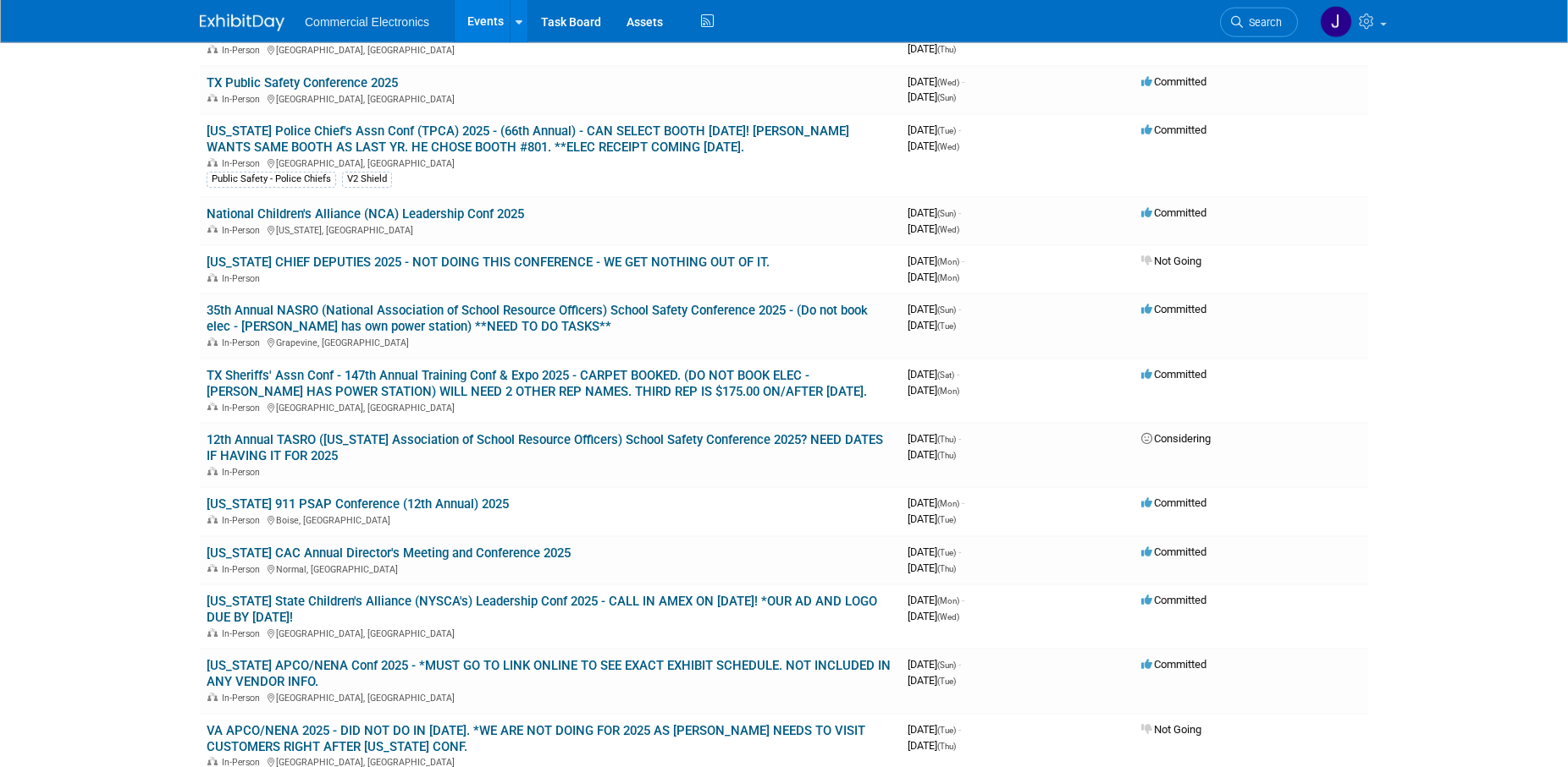
scroll to position [518, 0]
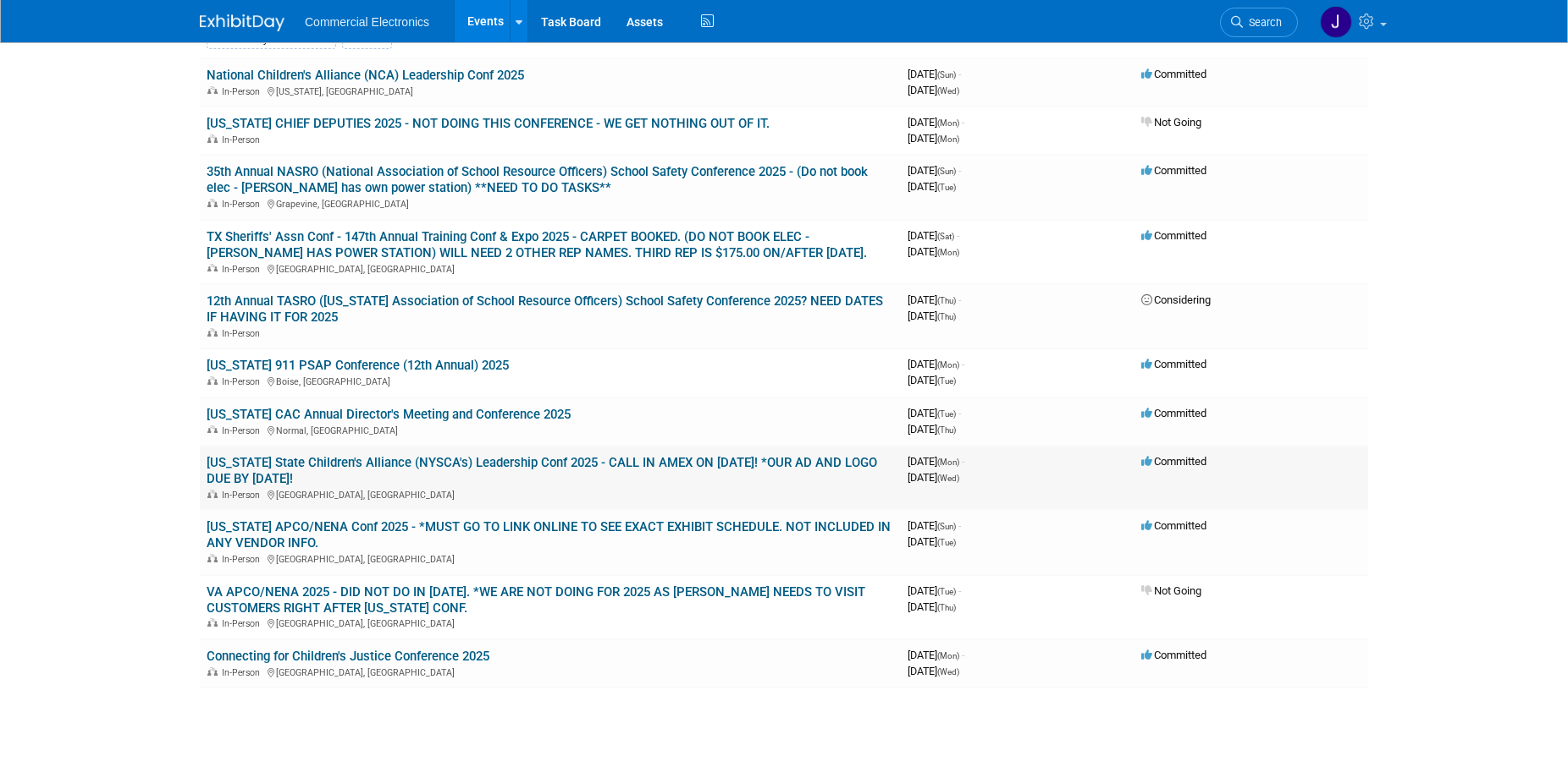
click at [536, 460] on link "[US_STATE] State Children's Alliance (NYSCA's) Leadership Conf 2025 - CALL IN A…" at bounding box center [541, 471] width 670 height 31
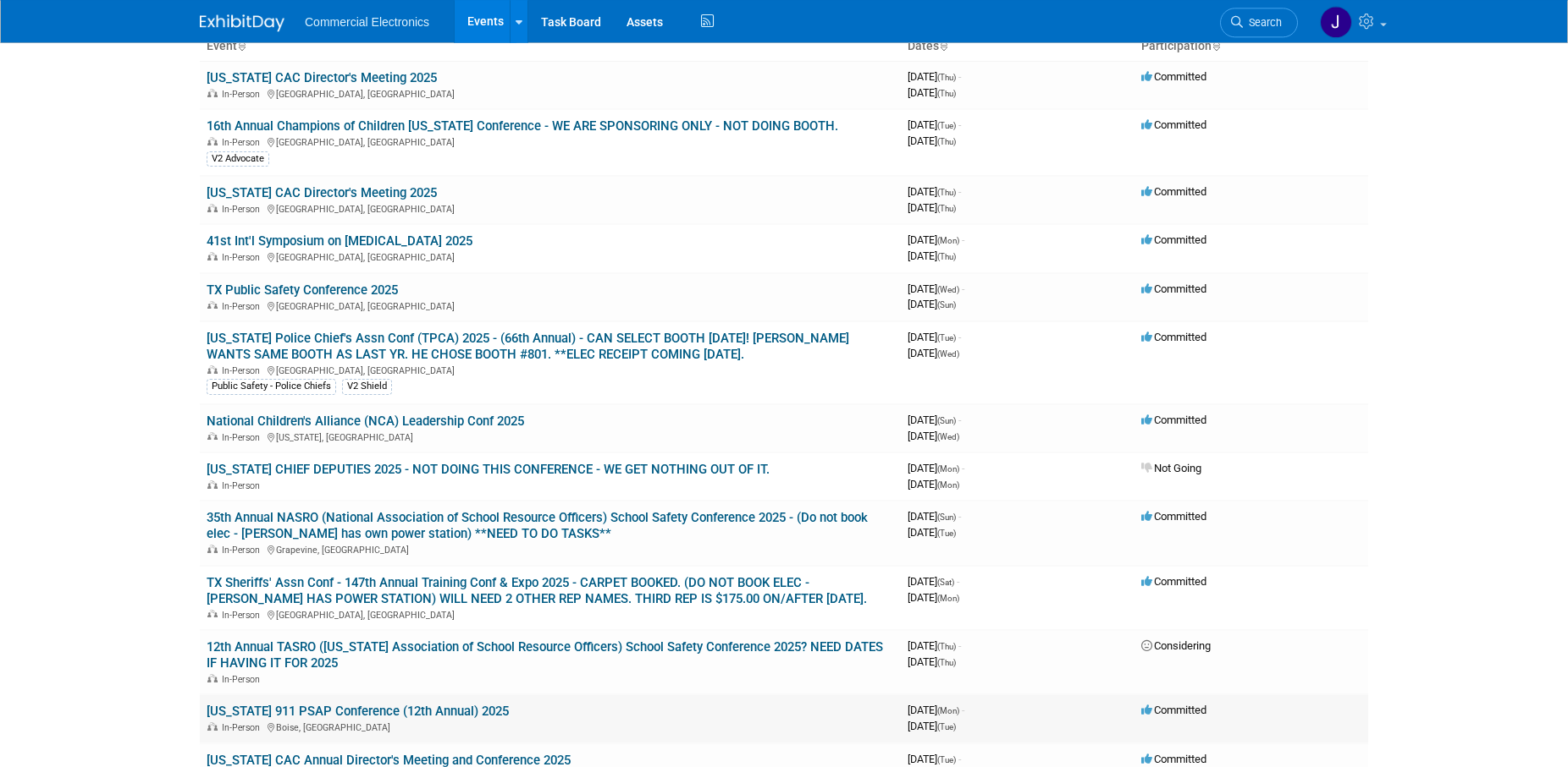
scroll to position [173, 0]
click at [506, 426] on link "National Children's Alliance (NCA) Leadership Conf 2025" at bounding box center [365, 420] width 317 height 16
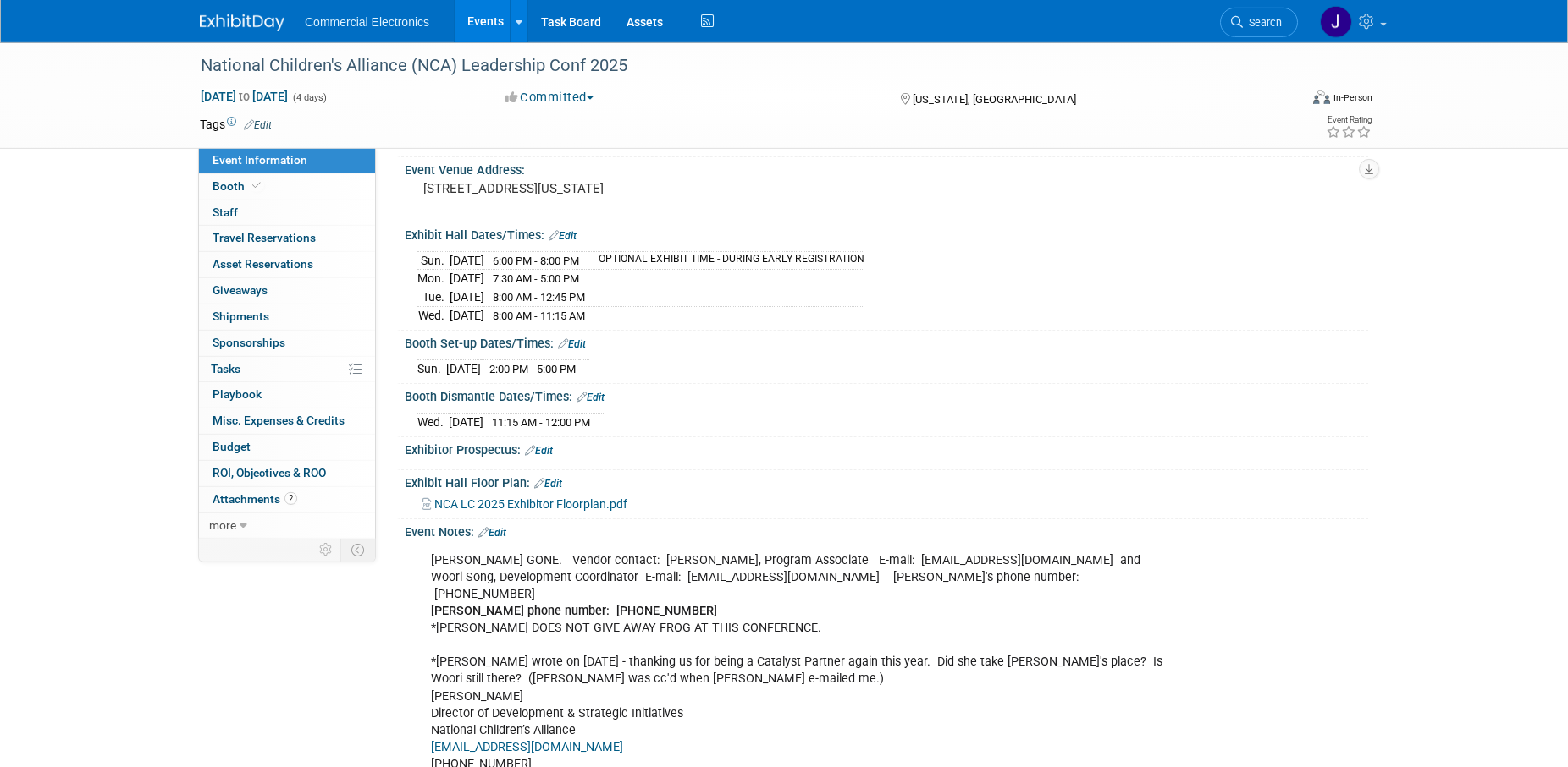
scroll to position [259, 0]
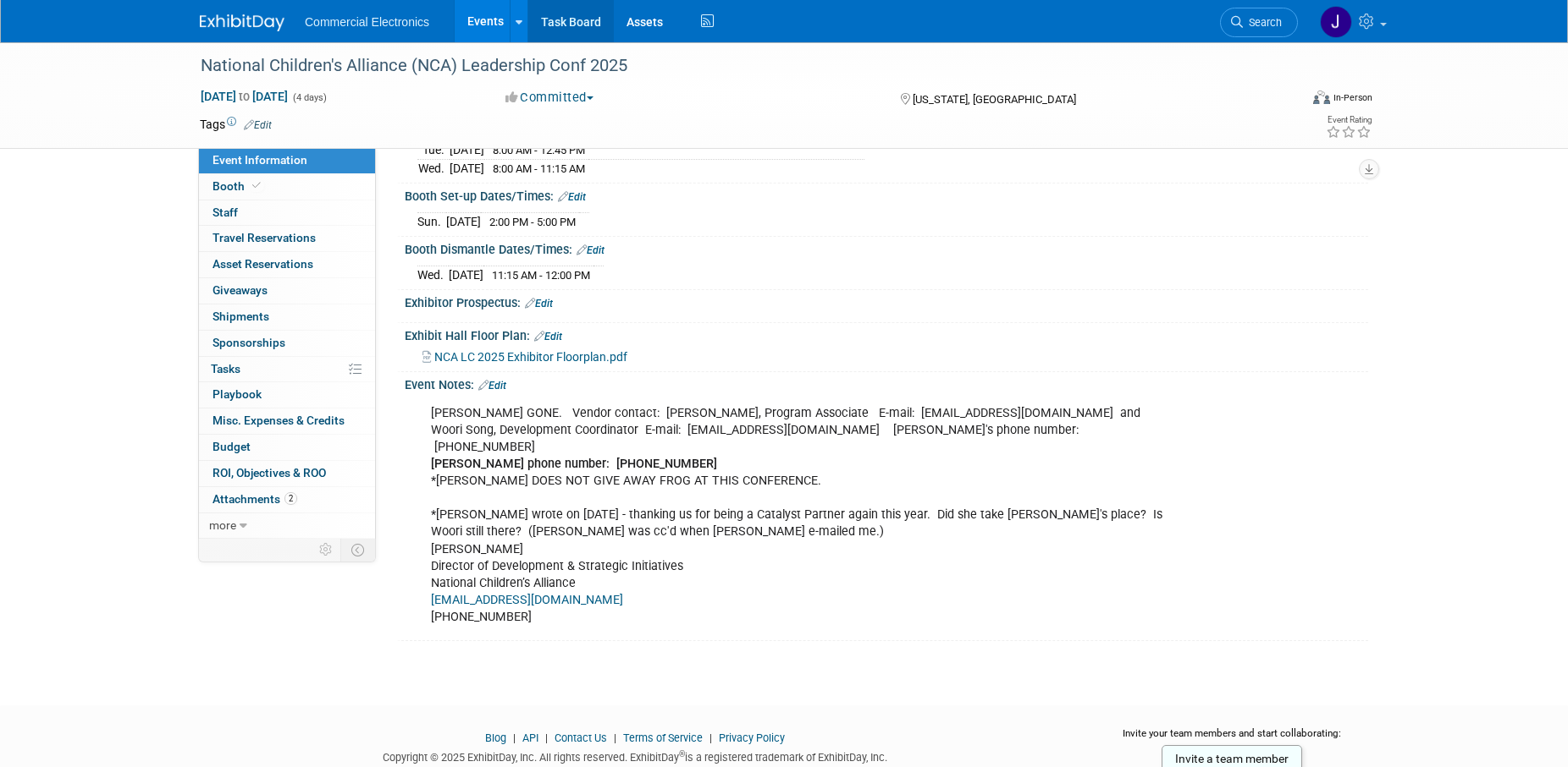
click at [561, 23] on link "Task Board" at bounding box center [571, 21] width 85 height 43
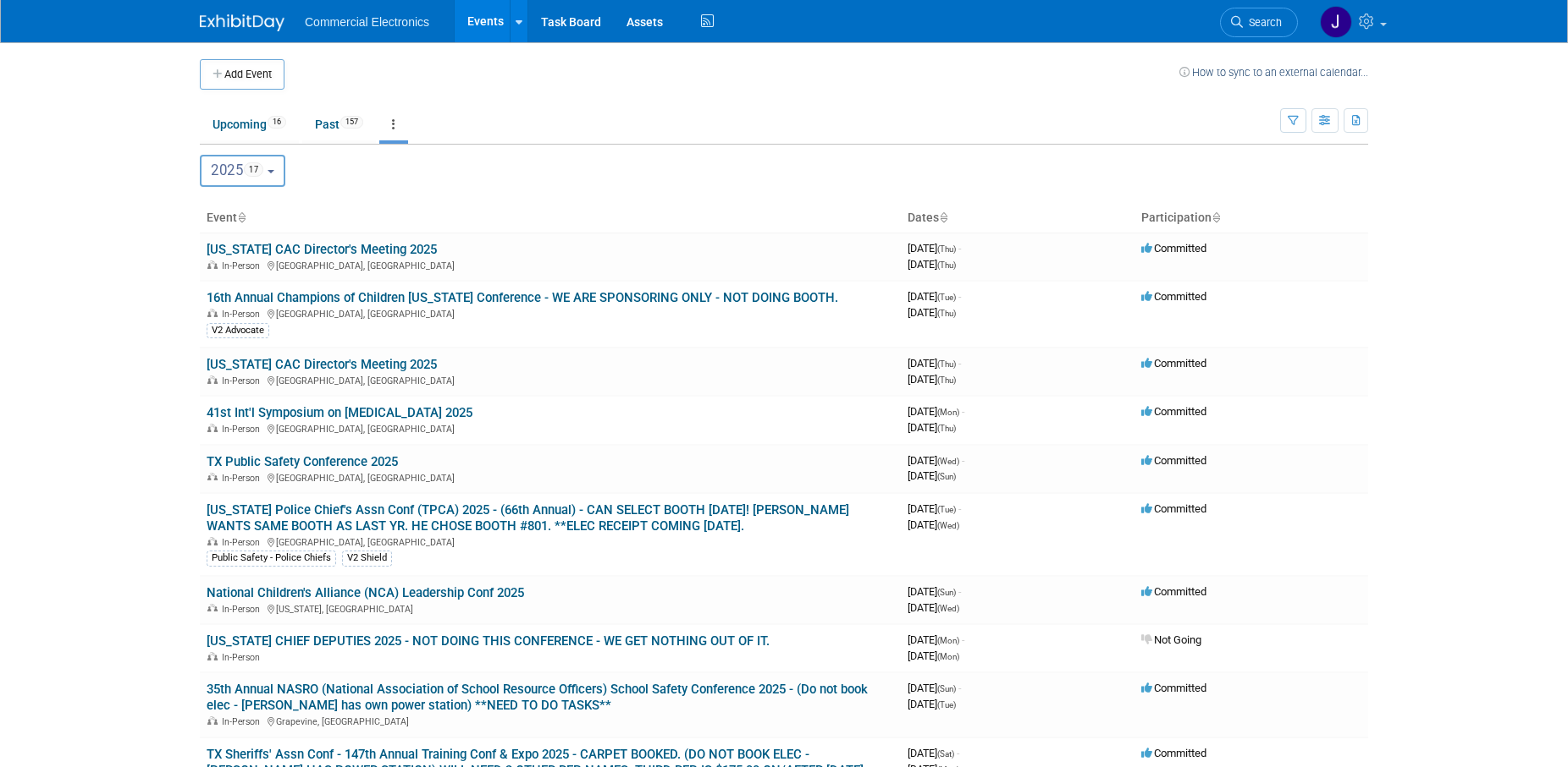
click at [285, 179] on button "2025 17" at bounding box center [243, 170] width 85 height 32
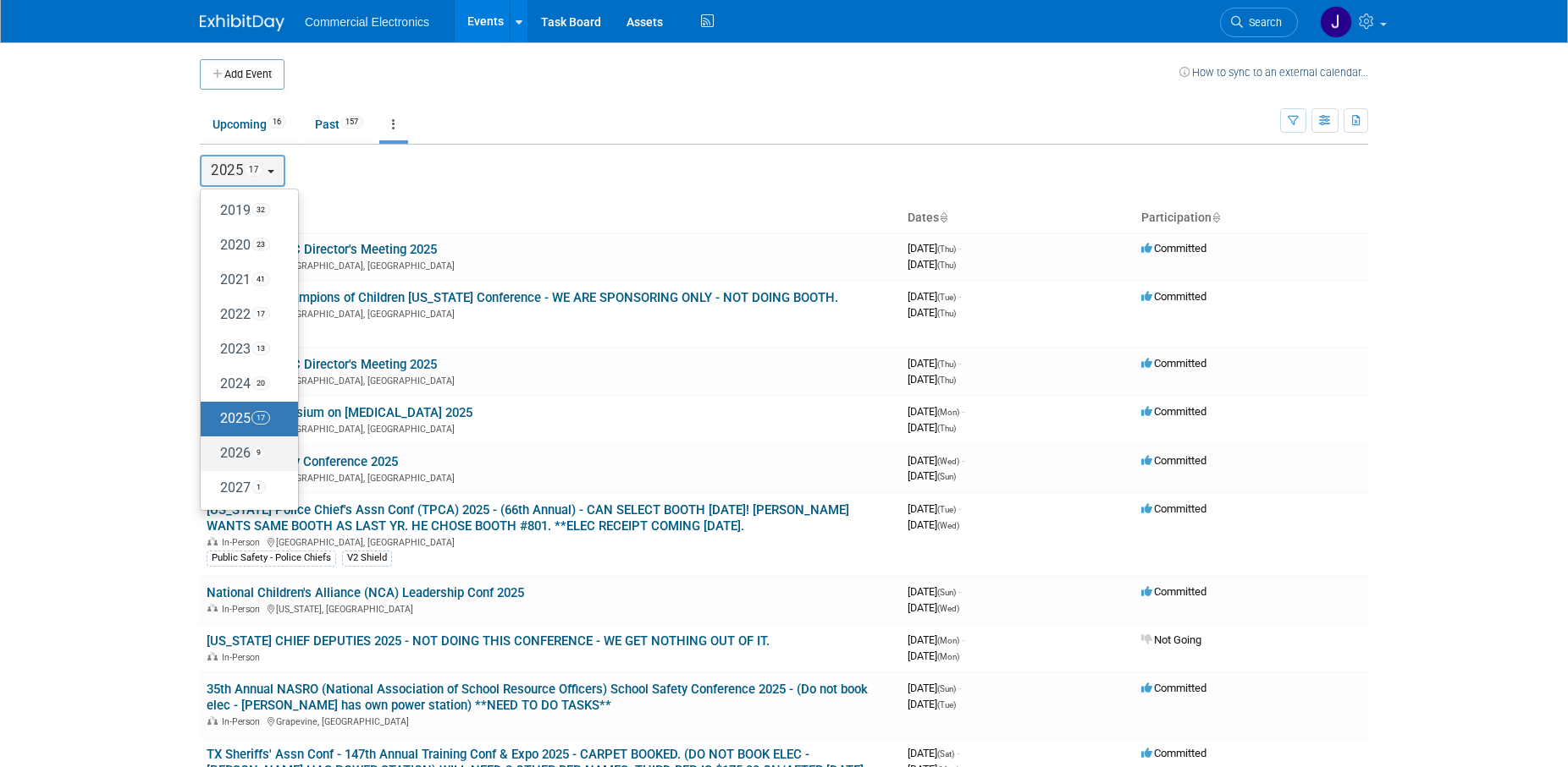
click at [236, 453] on label "2026 9" at bounding box center [245, 453] width 72 height 28
click at [214, 453] on input "2026 9" at bounding box center [209, 453] width 11 height 11
select select "2026"
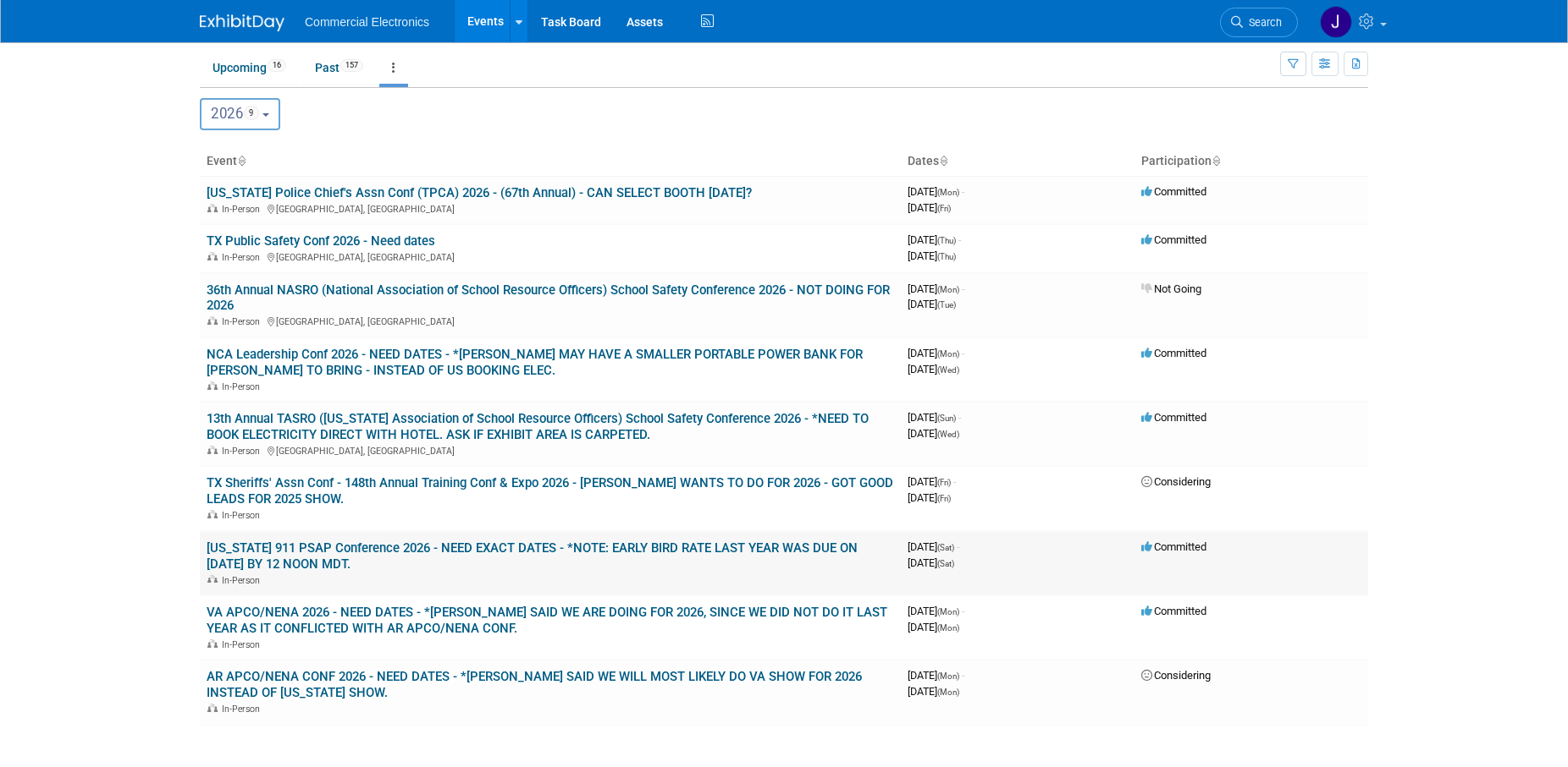
scroll to position [43, 0]
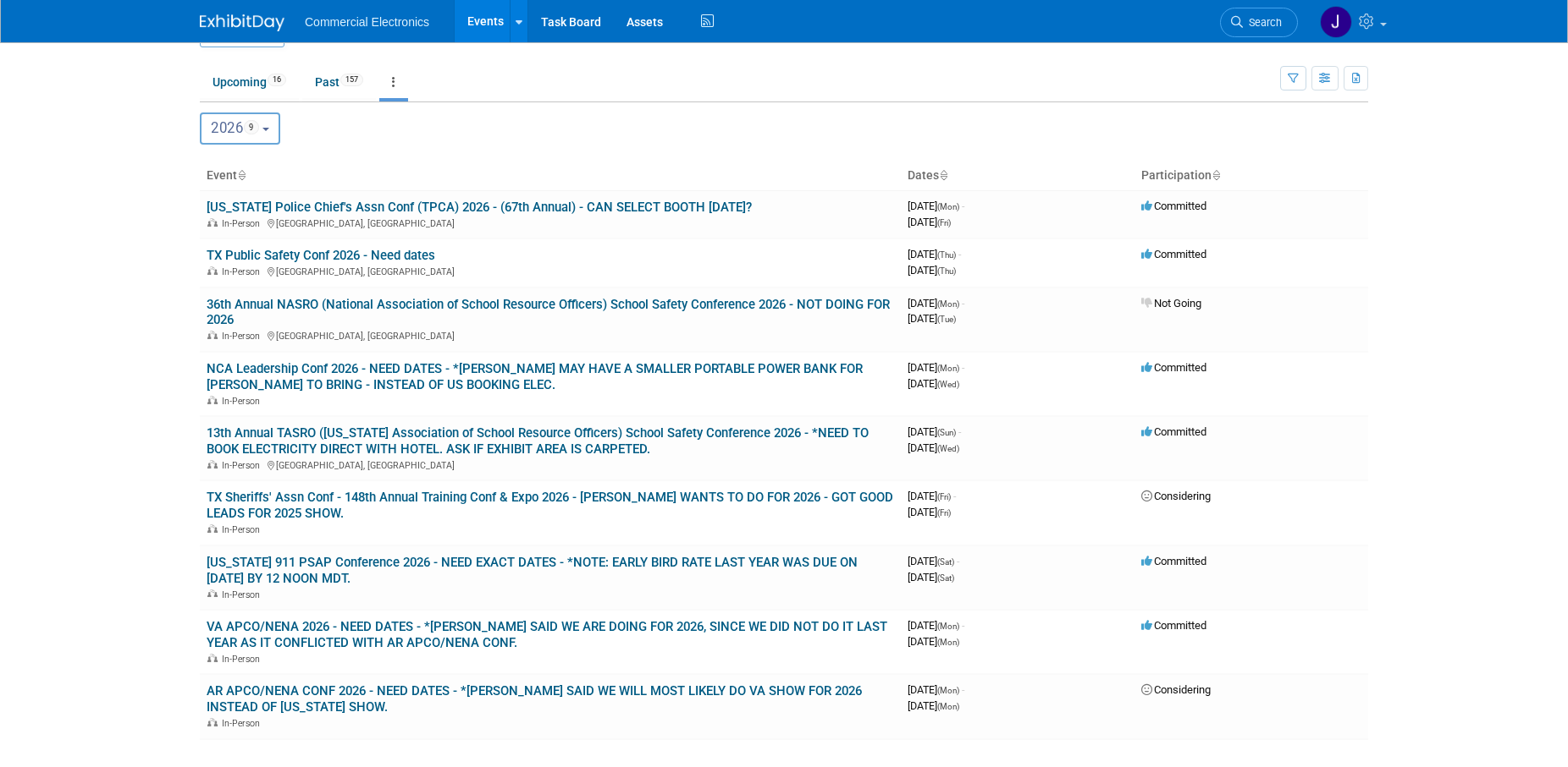
click at [276, 125] on button "2026 9" at bounding box center [240, 129] width 81 height 32
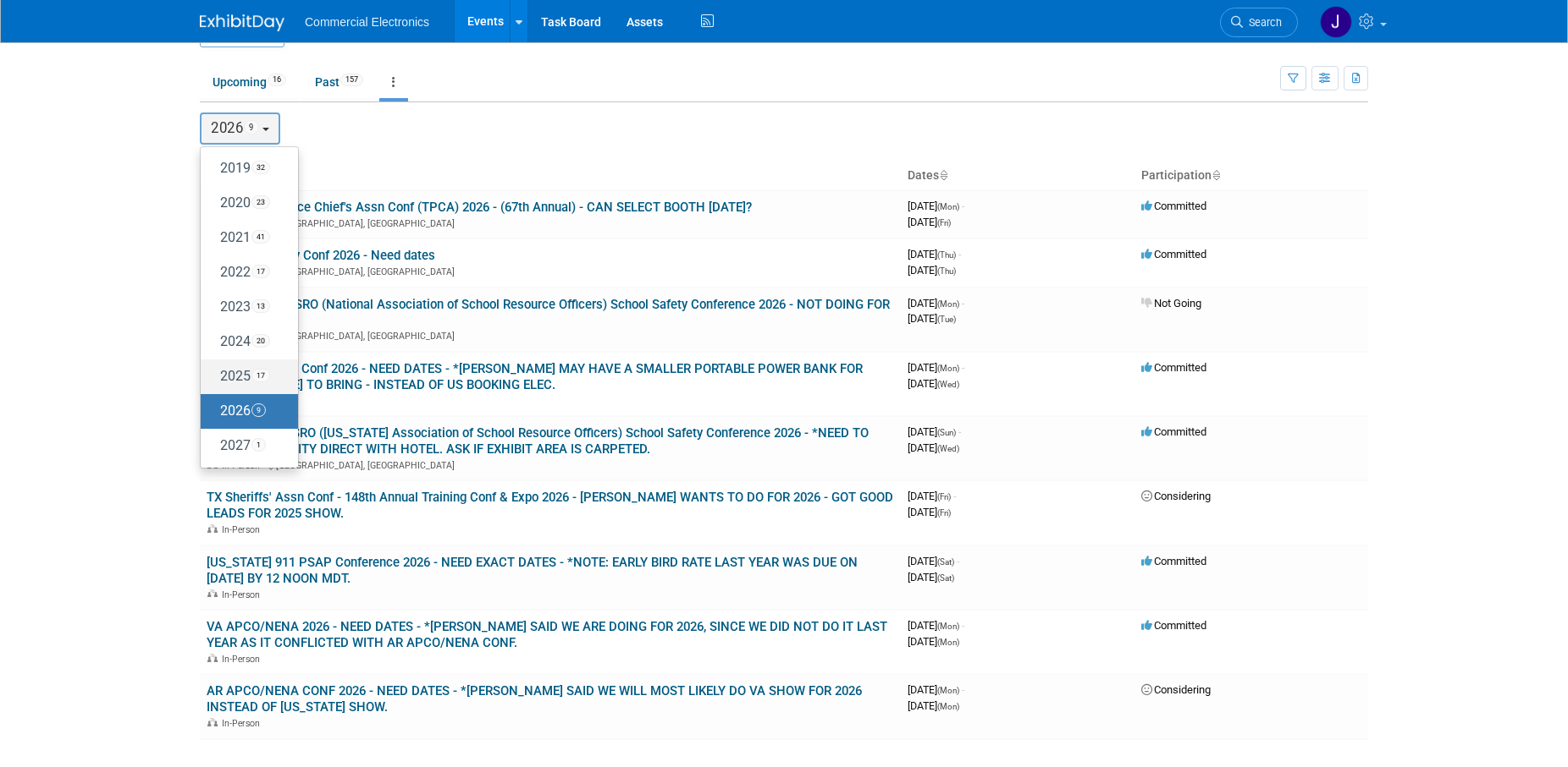
click at [243, 371] on label "2025 17" at bounding box center [245, 377] width 72 height 28
click at [214, 371] on input "2025 17" at bounding box center [209, 376] width 11 height 11
select select "2025"
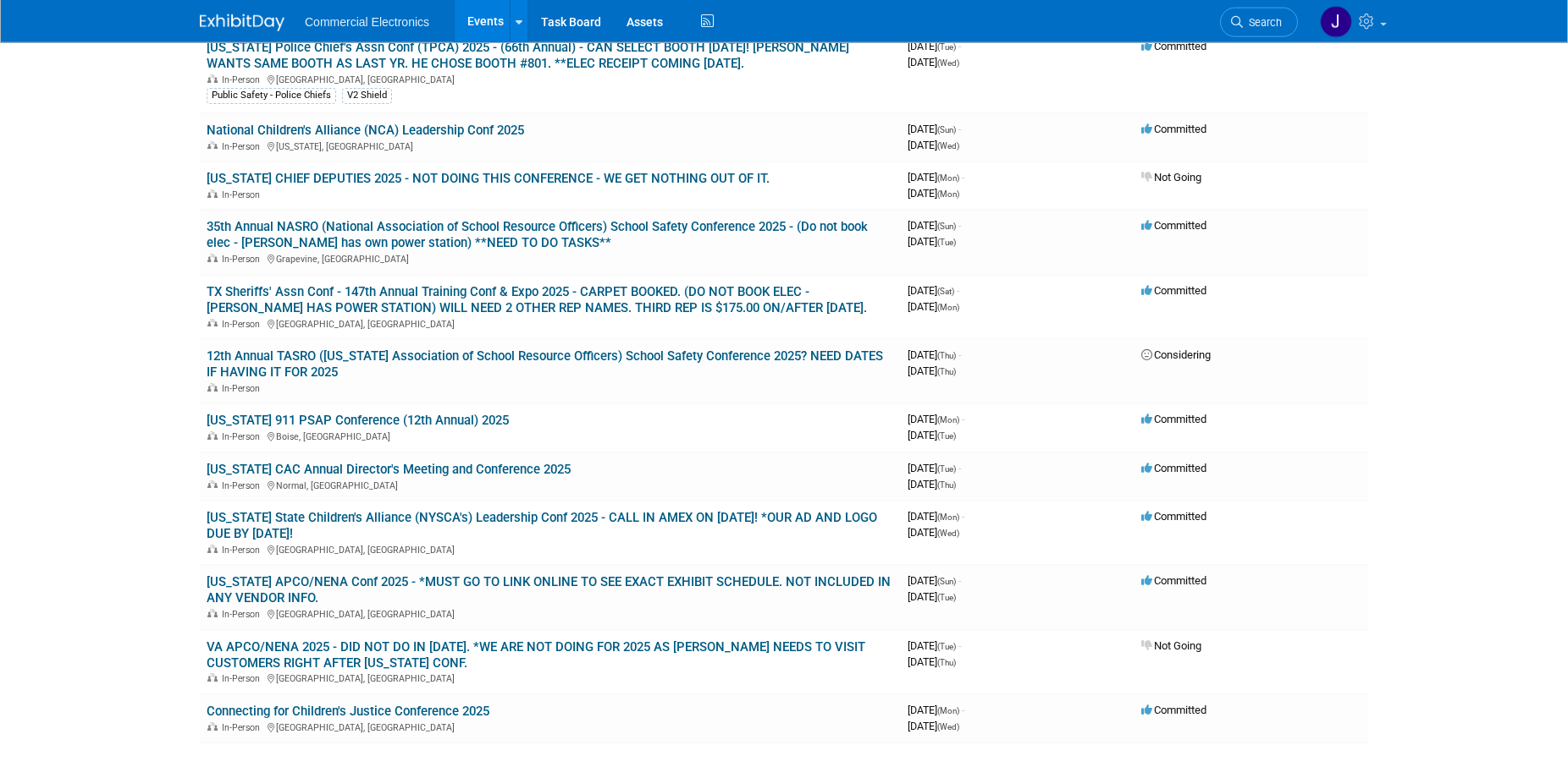
scroll to position [604, 0]
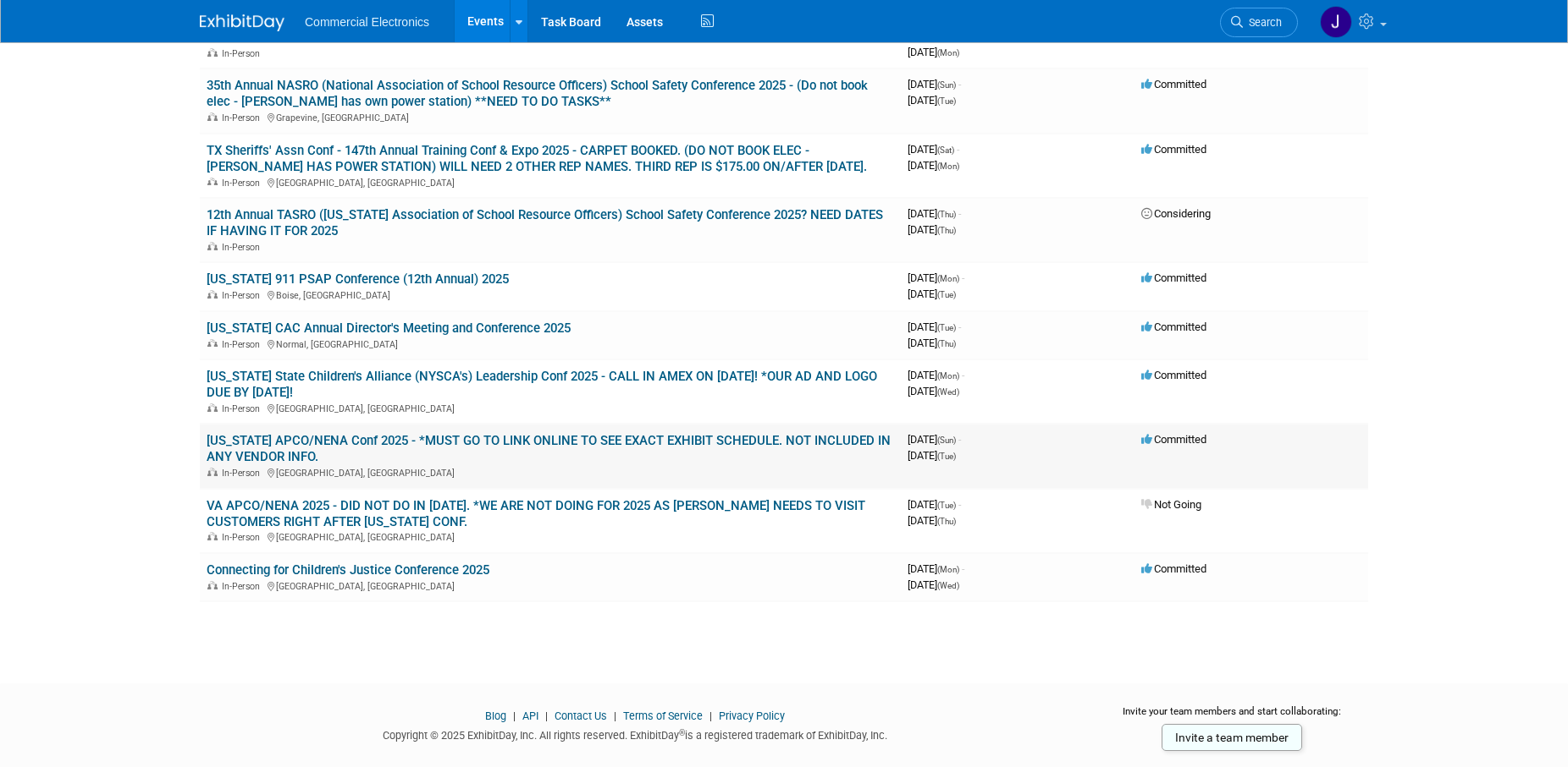
click at [555, 445] on link "[US_STATE] APCO/NENA Conf 2025 - *MUST GO TO LINK ONLINE TO SEE EXACT EXHIBIT S…" at bounding box center [548, 449] width 684 height 31
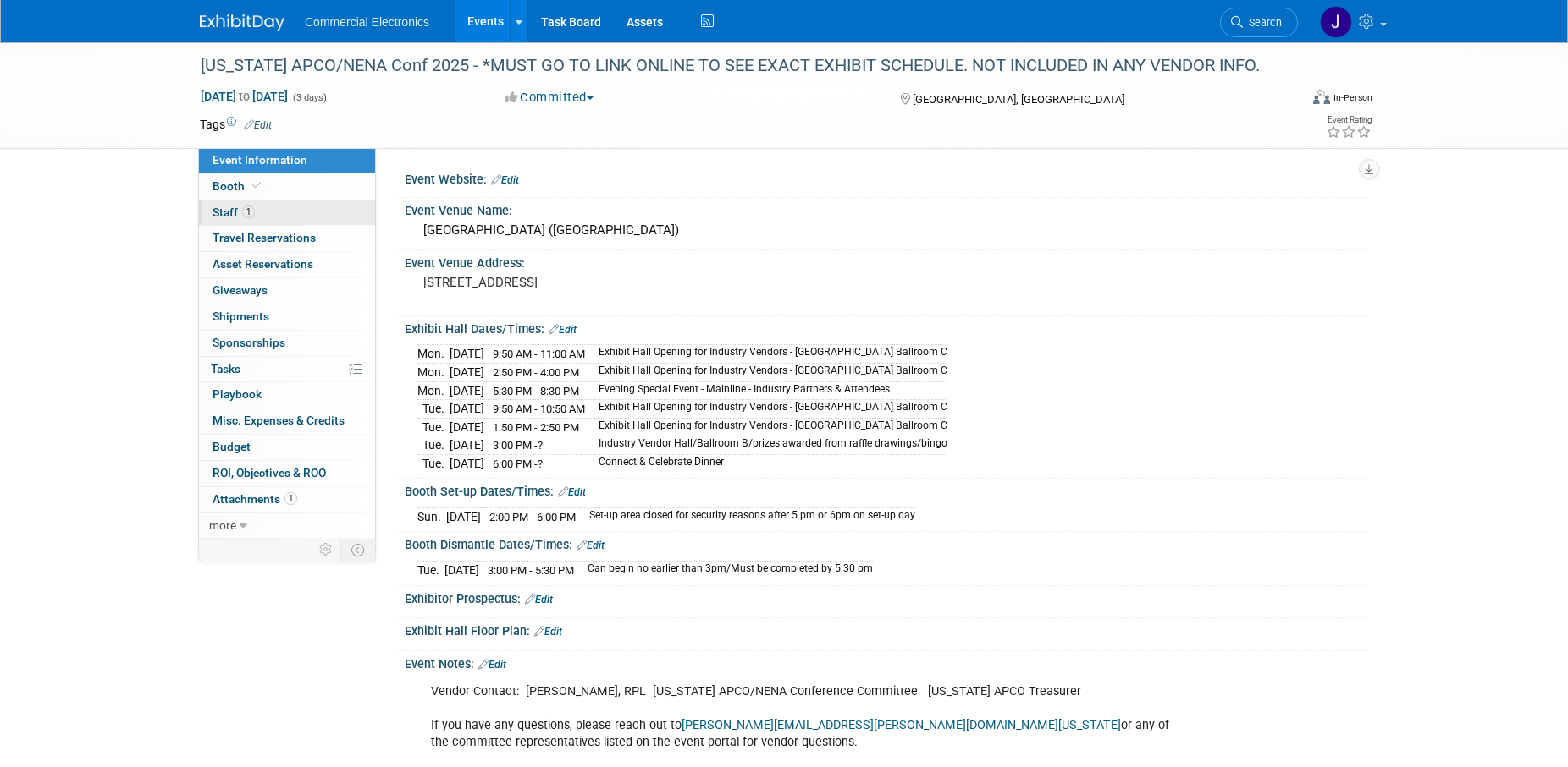
click at [223, 211] on span "Staff 1" at bounding box center [233, 213] width 43 height 14
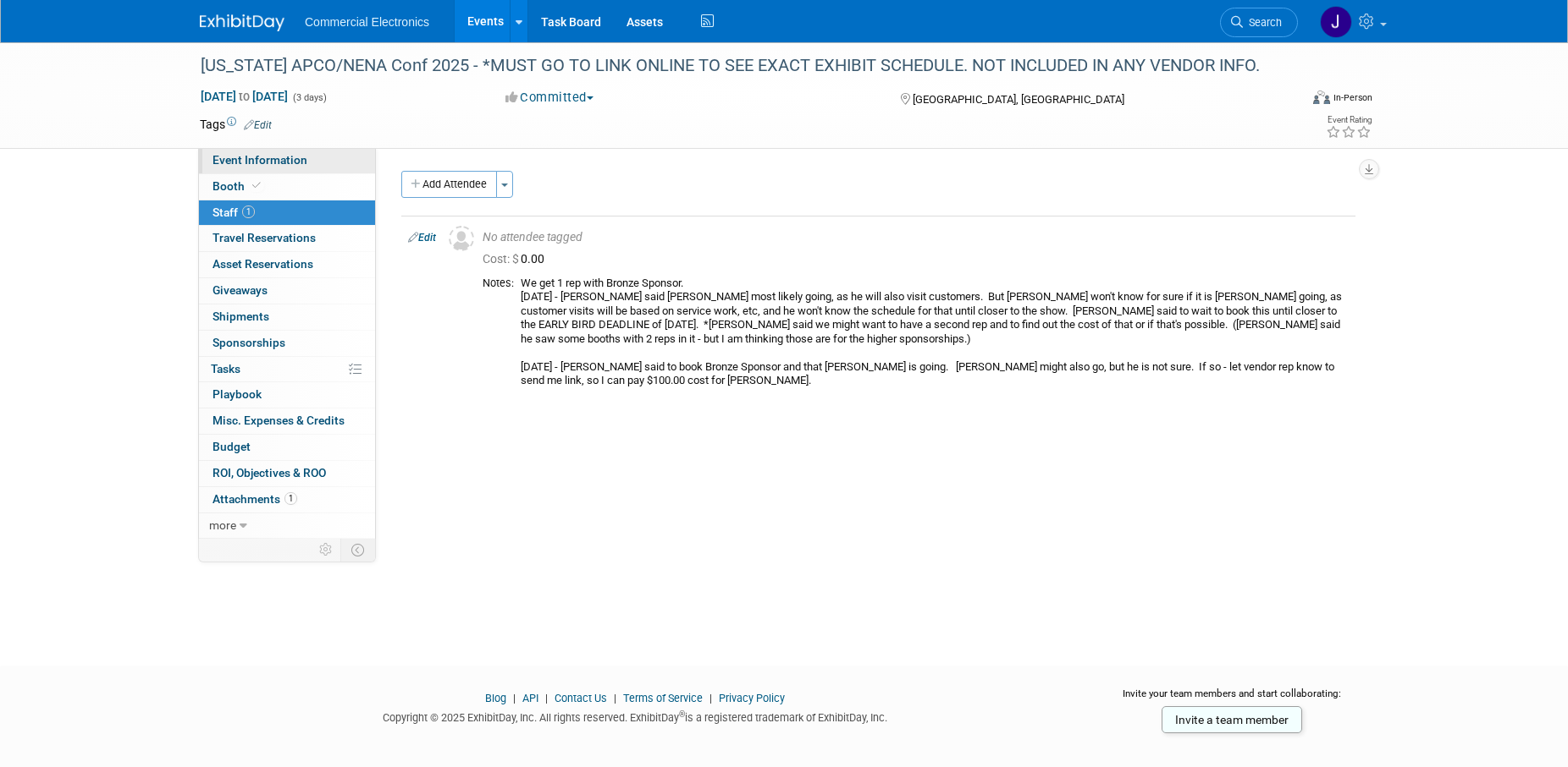
click at [296, 161] on span "Event Information" at bounding box center [259, 160] width 95 height 14
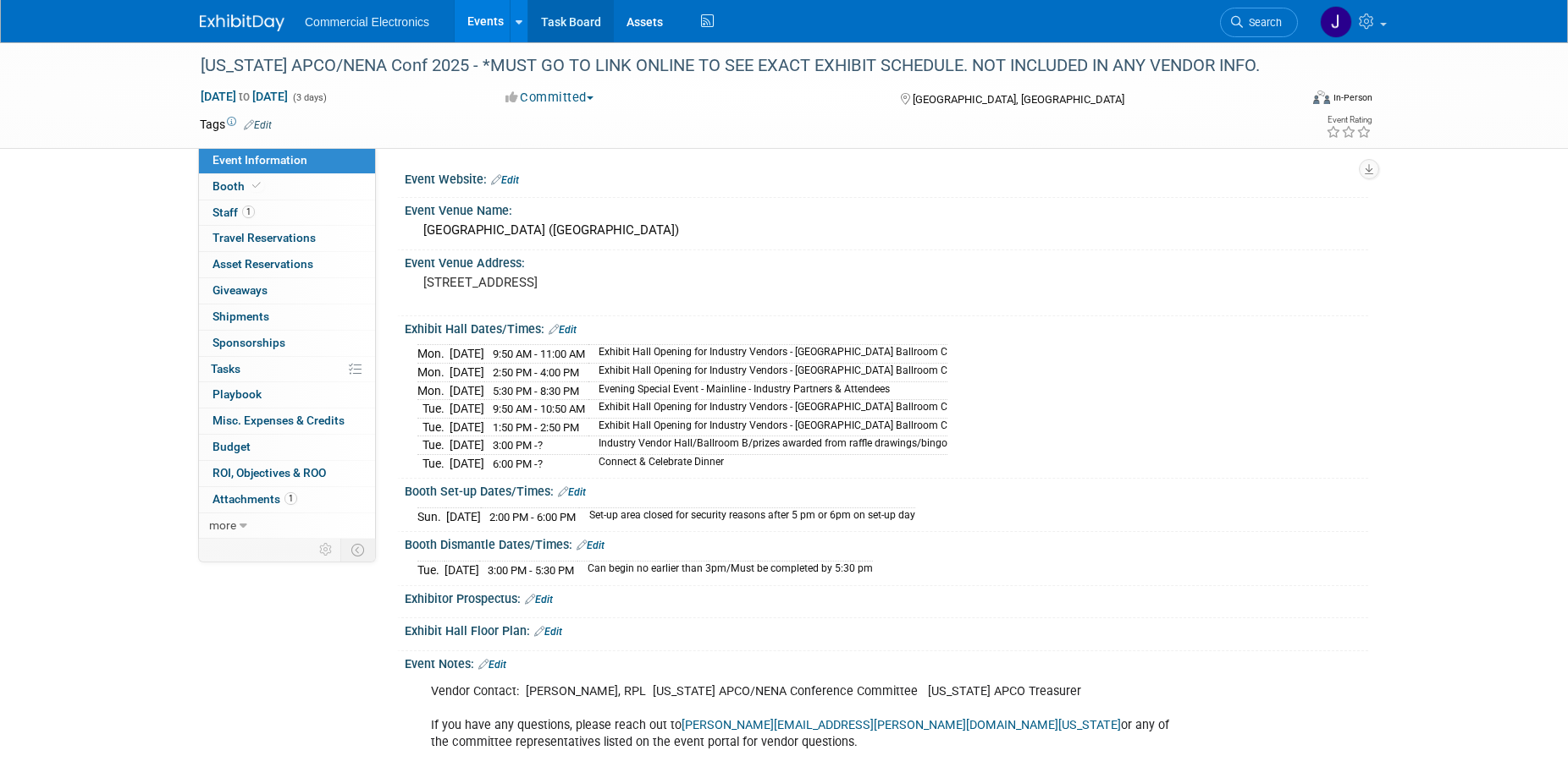
click at [564, 26] on link "Task Board" at bounding box center [571, 21] width 85 height 43
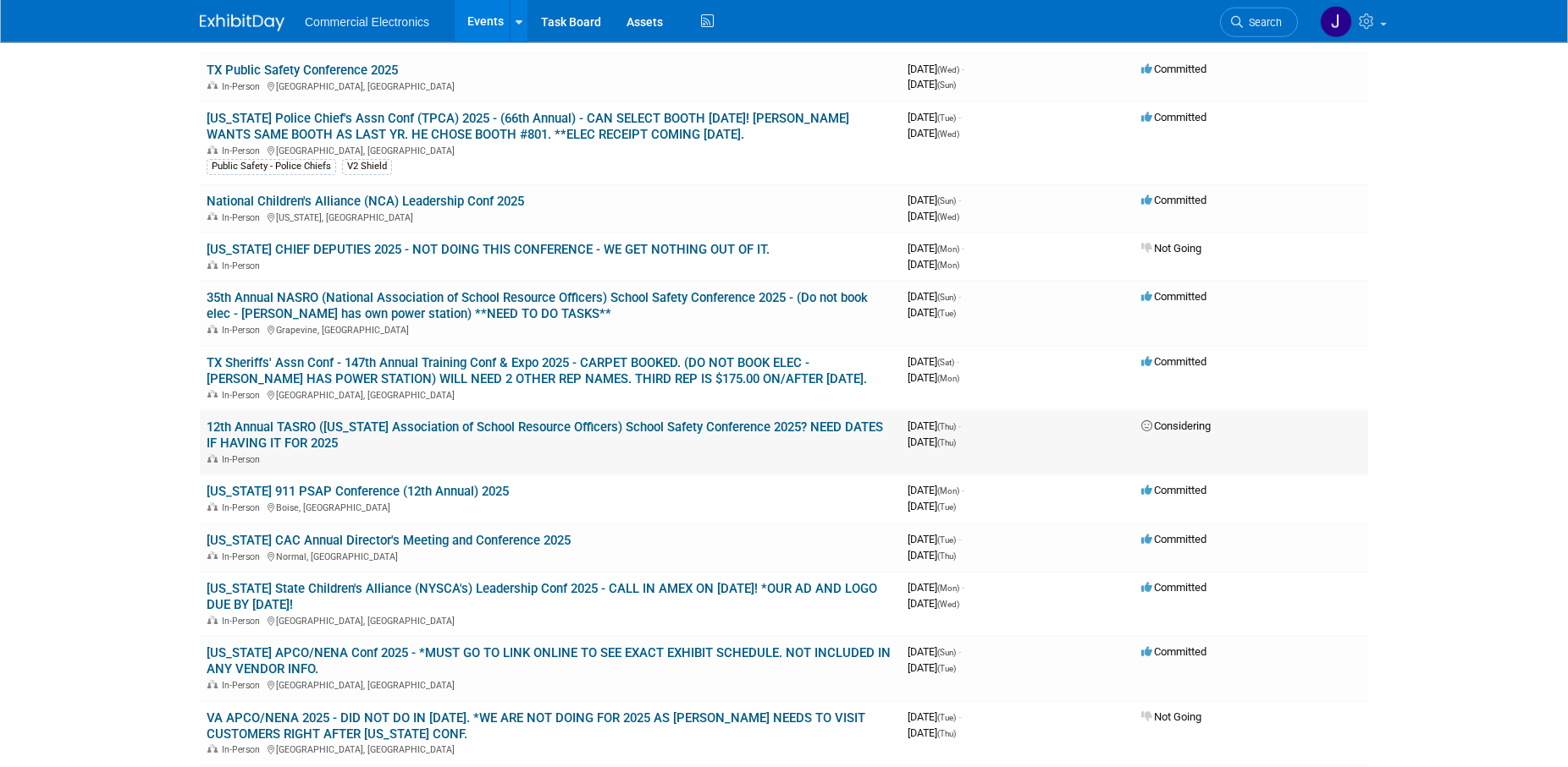
scroll to position [432, 0]
